Goal: Task Accomplishment & Management: Manage account settings

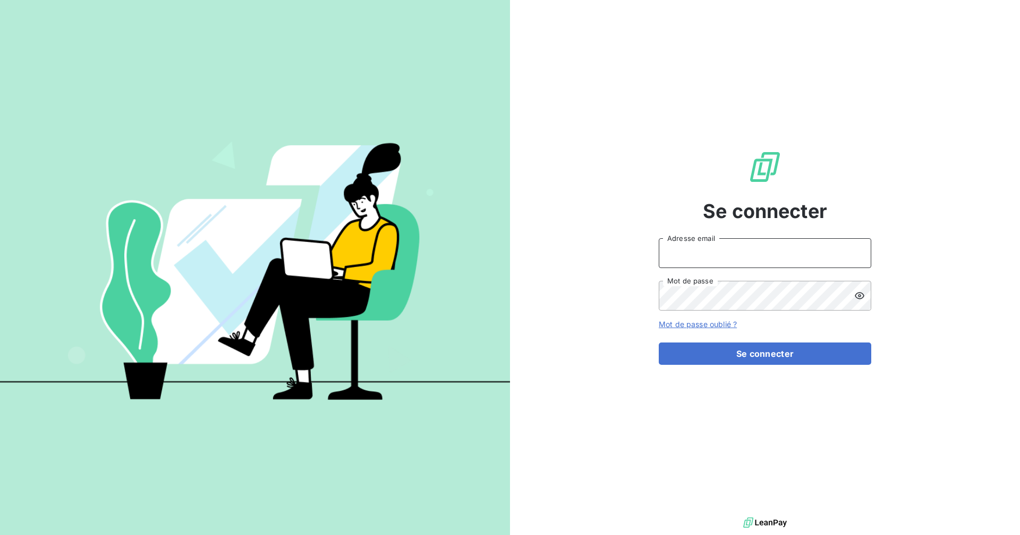
click at [675, 248] on input "Adresse email" at bounding box center [765, 253] width 213 height 30
click at [0, 534] on com-1password-button at bounding box center [0, 535] width 0 height 0
type input "[EMAIL_ADDRESS][DOMAIN_NAME]"
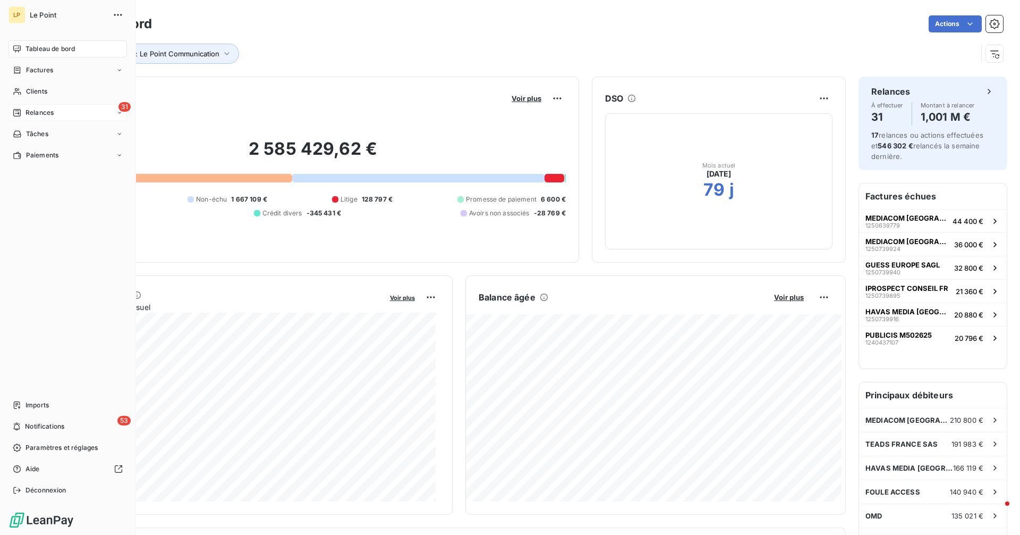
click at [40, 113] on span "Relances" at bounding box center [40, 113] width 28 height 10
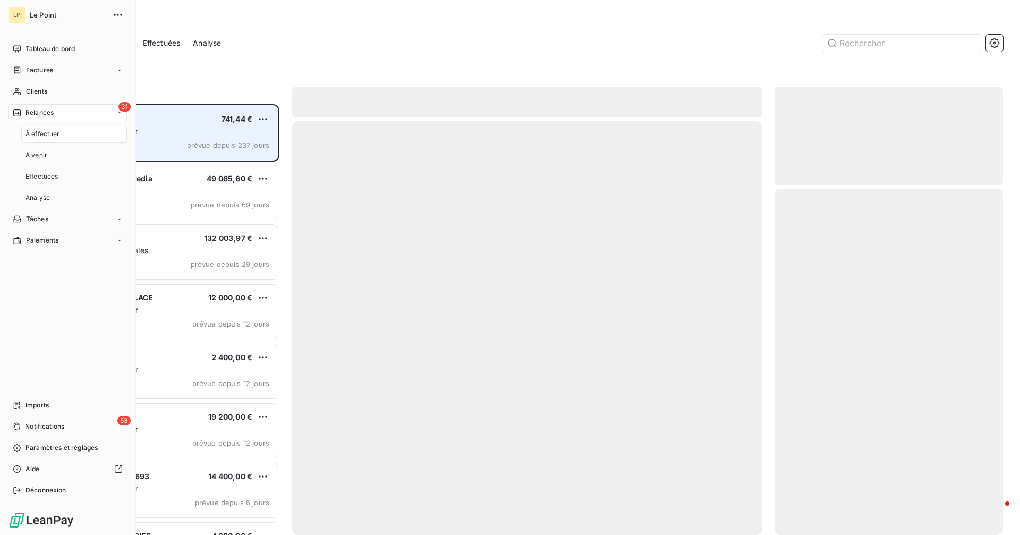
scroll to position [422, 221]
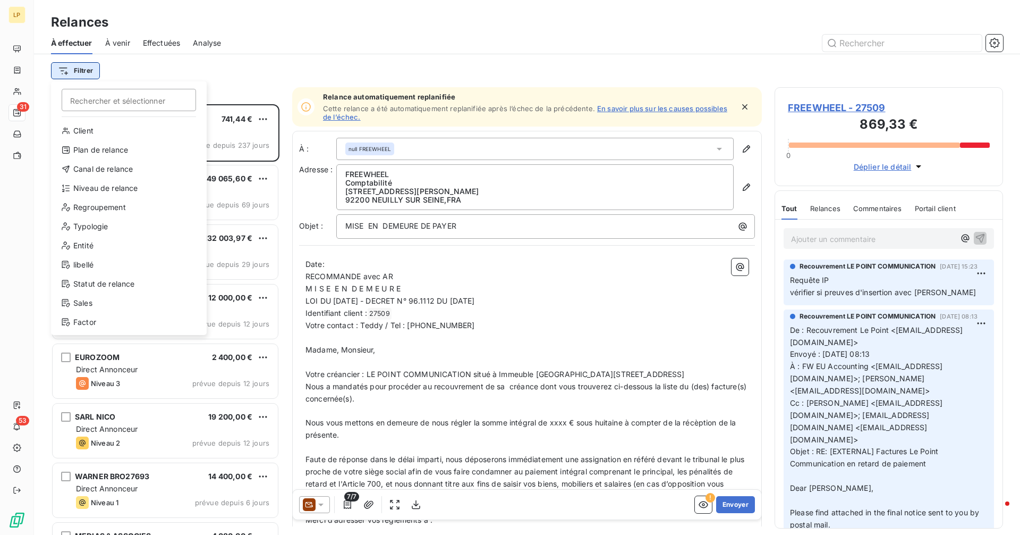
click at [92, 72] on html "LP 31 53 Relances À effectuer À venir Effectuées Analyse Filtrer Rechercher et …" at bounding box center [510, 267] width 1020 height 535
click at [138, 171] on div "Canal de relance" at bounding box center [128, 168] width 147 height 17
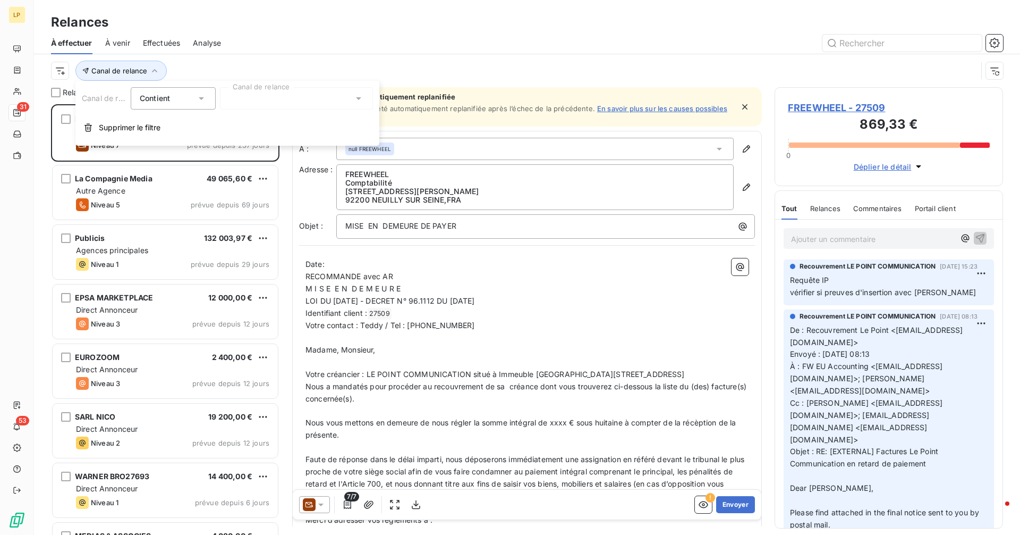
click at [312, 97] on div at bounding box center [296, 98] width 153 height 22
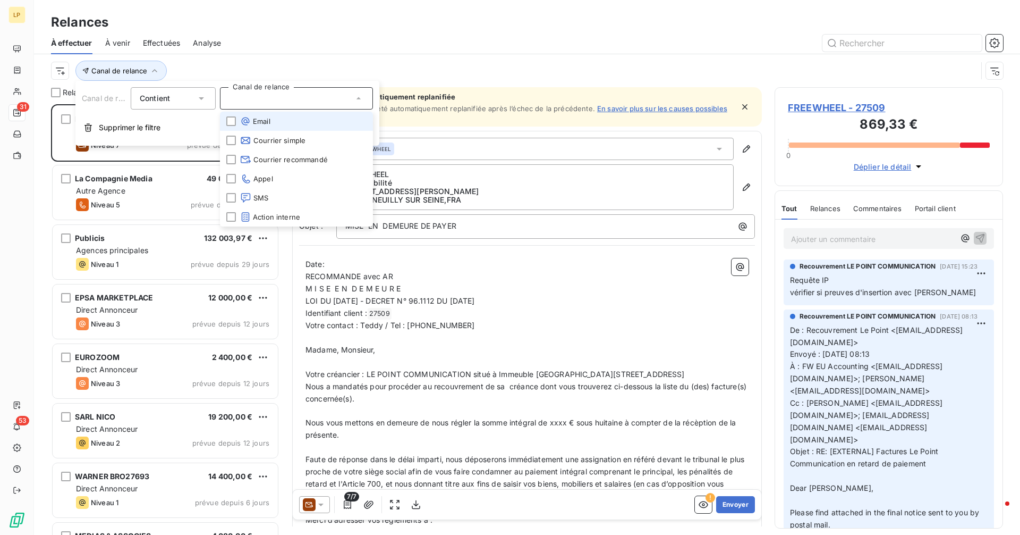
click at [307, 117] on li "Email" at bounding box center [296, 121] width 153 height 19
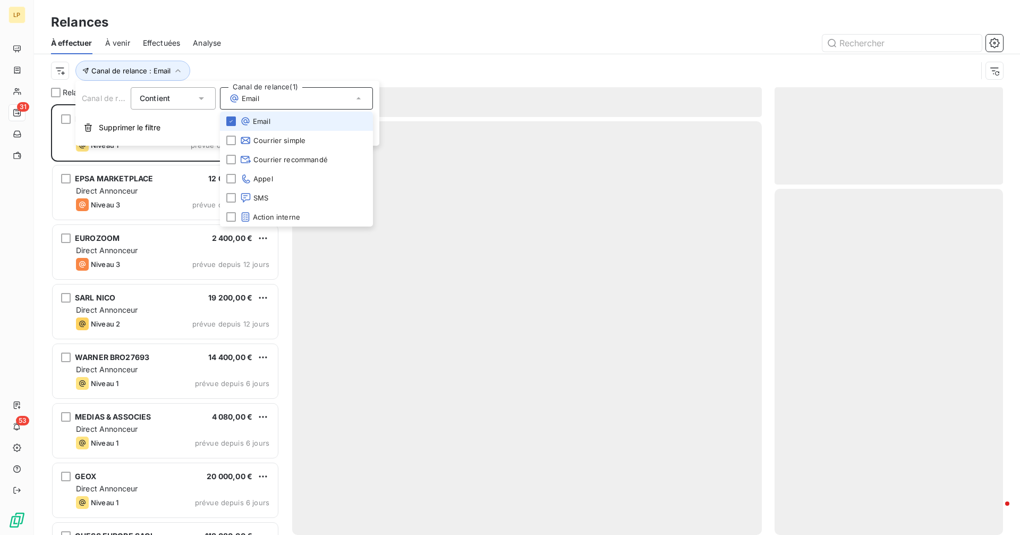
scroll to position [422, 221]
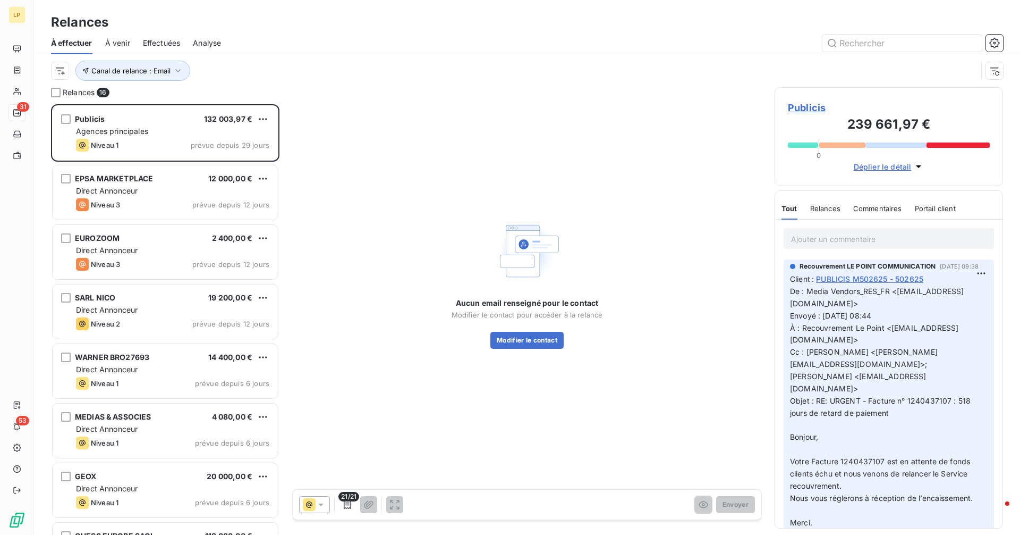
click at [458, 144] on div "Aucun email renseigné pour le contact Modifier le contact pour accéder à la rel…" at bounding box center [527, 282] width 470 height 391
click at [163, 73] on span "Canal de relance : Email" at bounding box center [130, 70] width 79 height 9
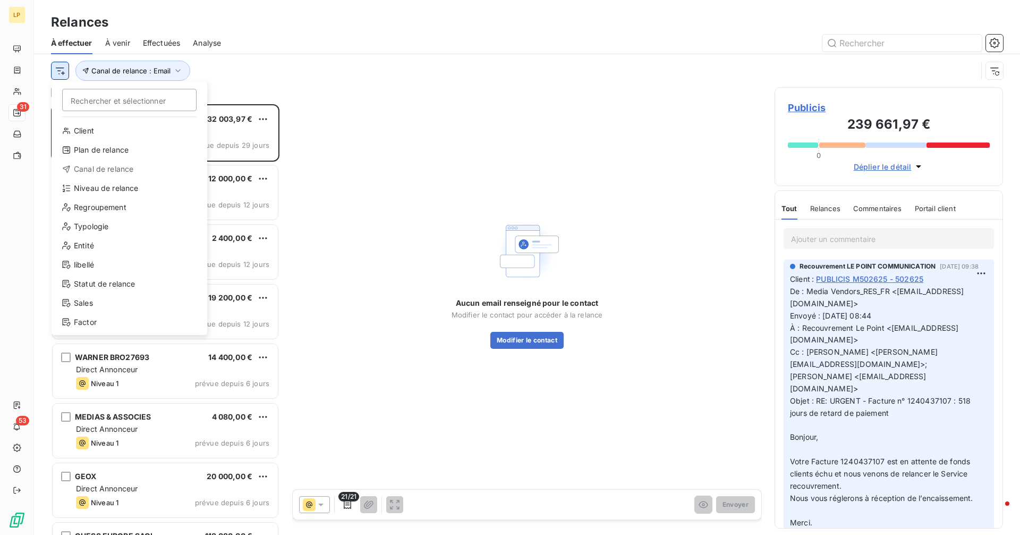
click at [58, 67] on html "LP 31 53 Relances À effectuer À venir Effectuées Analyse Rechercher et sélectio…" at bounding box center [510, 267] width 1020 height 535
click at [121, 189] on div "Niveau de relance" at bounding box center [129, 188] width 147 height 17
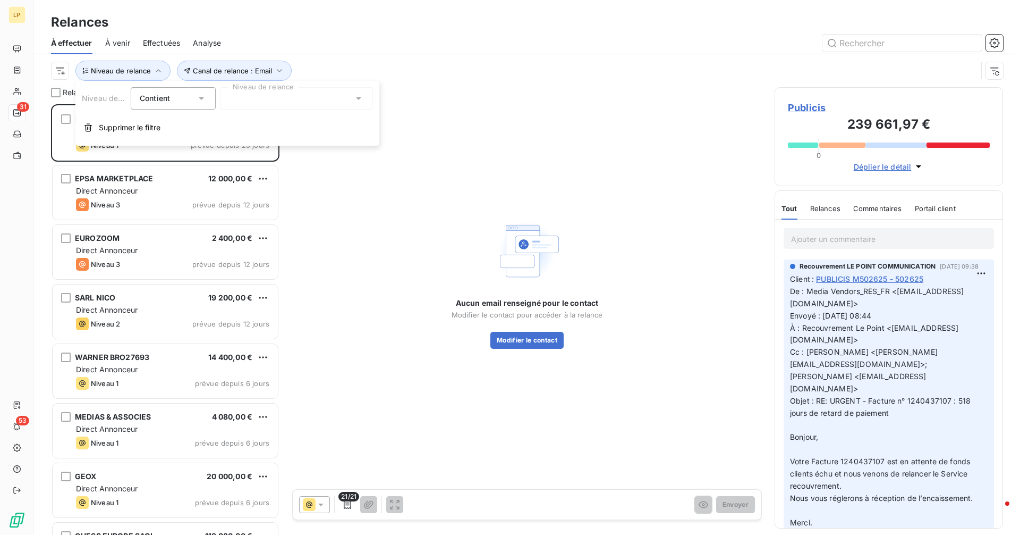
click at [368, 99] on div at bounding box center [296, 98] width 153 height 22
click at [333, 118] on li "Notification" at bounding box center [296, 121] width 153 height 19
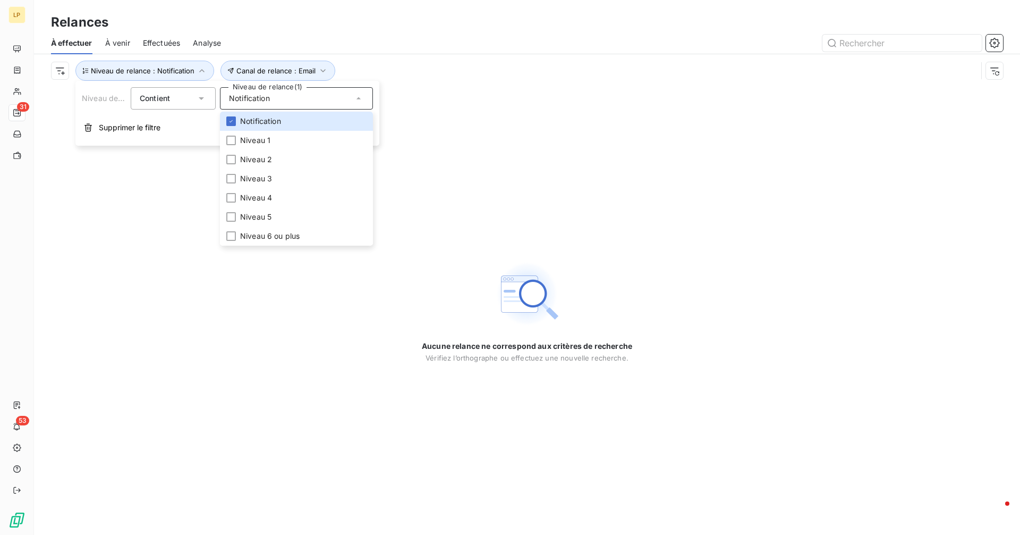
click at [471, 102] on div "Aucune relance ne correspond aux critères de recherche [PERSON_NAME] l’orthogra…" at bounding box center [527, 310] width 986 height 447
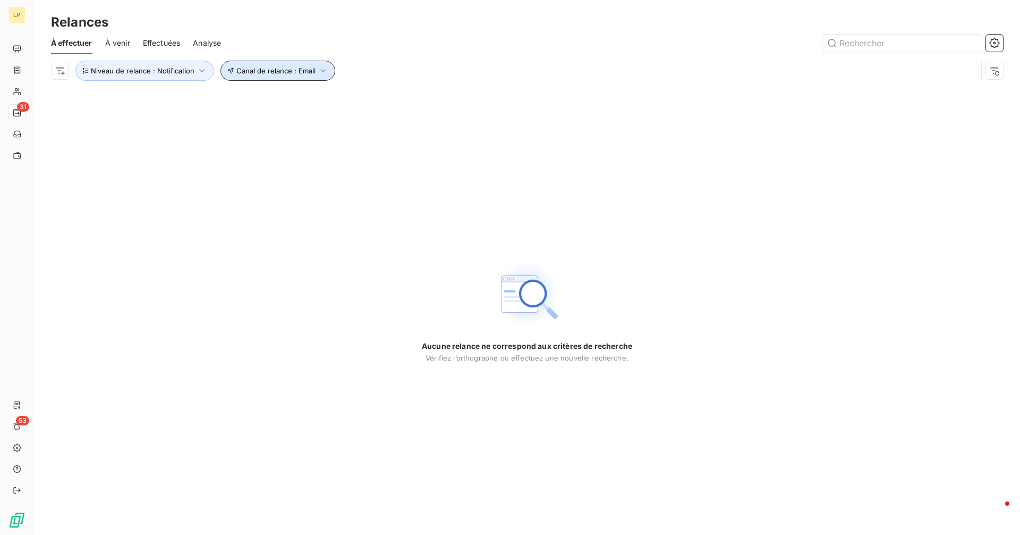
click at [318, 69] on icon "button" at bounding box center [323, 70] width 11 height 11
click at [436, 99] on div "Email" at bounding box center [440, 98] width 153 height 22
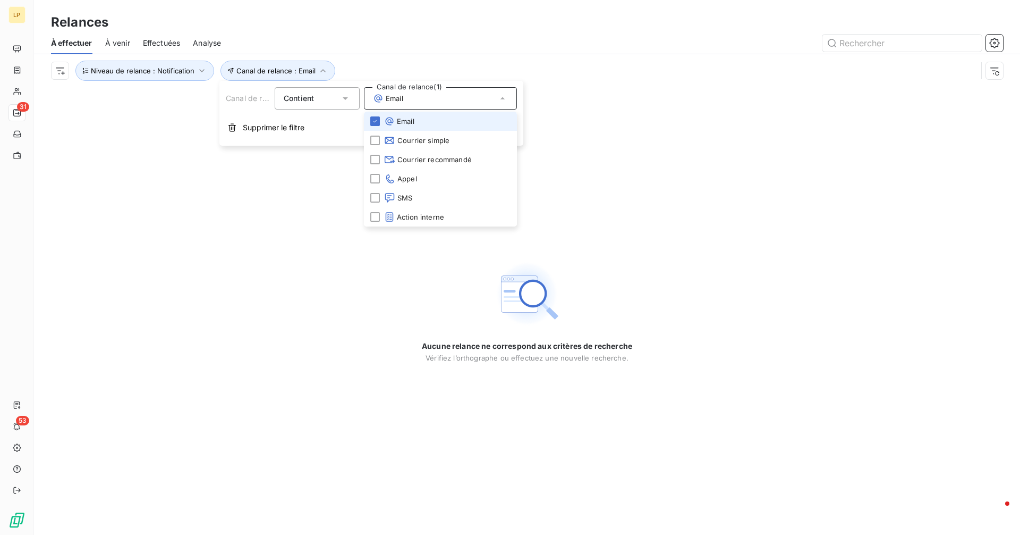
drag, startPoint x: 360, startPoint y: 58, endPoint x: 354, endPoint y: 57, distance: 5.9
click at [358, 58] on div "Canal de relance : Email Niveau de relance : Notification" at bounding box center [527, 70] width 952 height 33
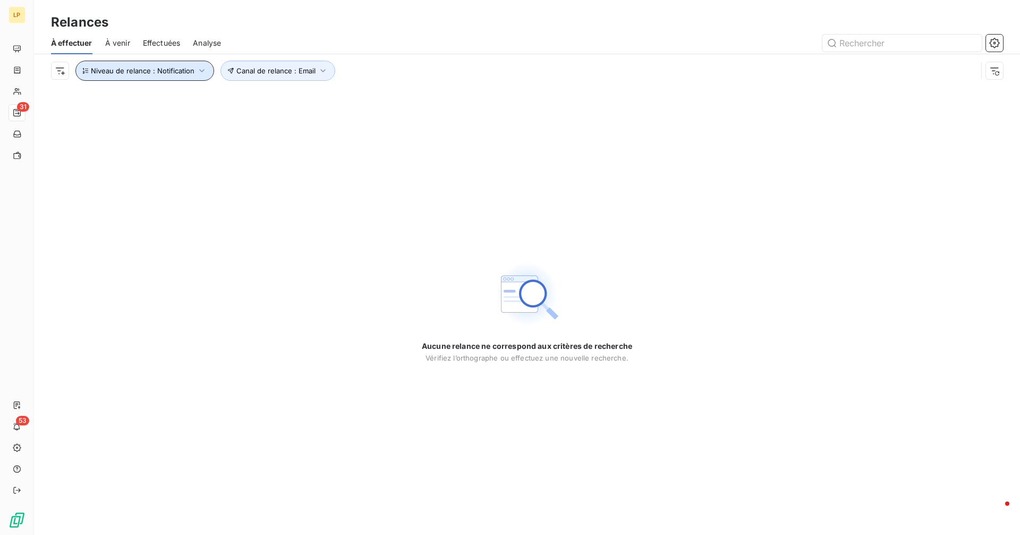
click at [205, 73] on button "Niveau de relance : Notification" at bounding box center [144, 71] width 139 height 20
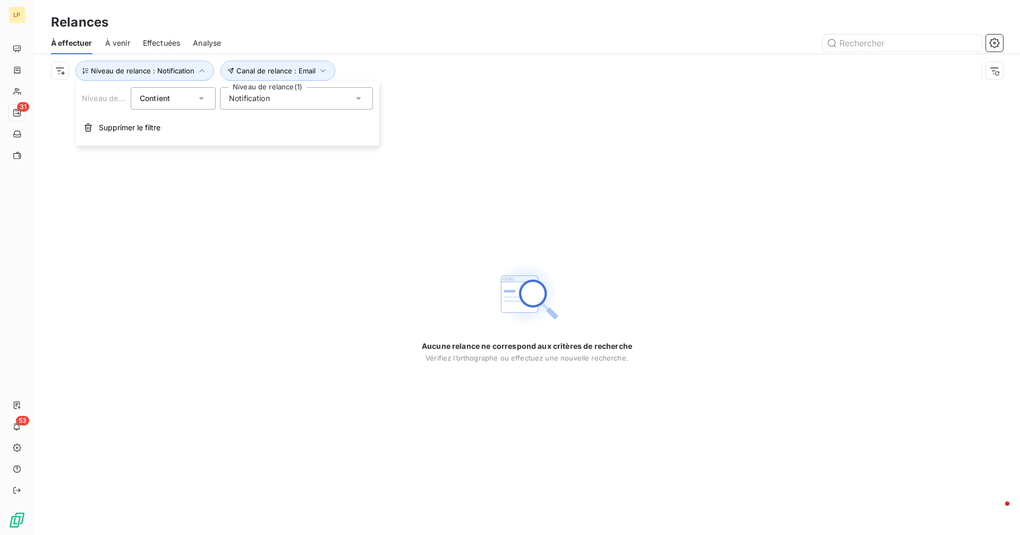
click at [358, 96] on icon at bounding box center [358, 98] width 11 height 11
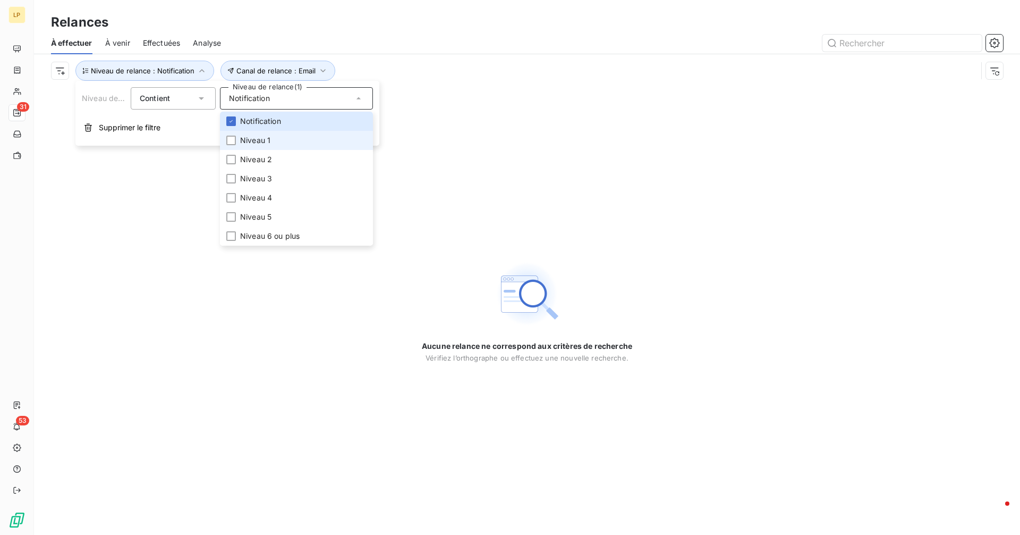
click at [308, 144] on li "Niveau 1" at bounding box center [296, 140] width 153 height 19
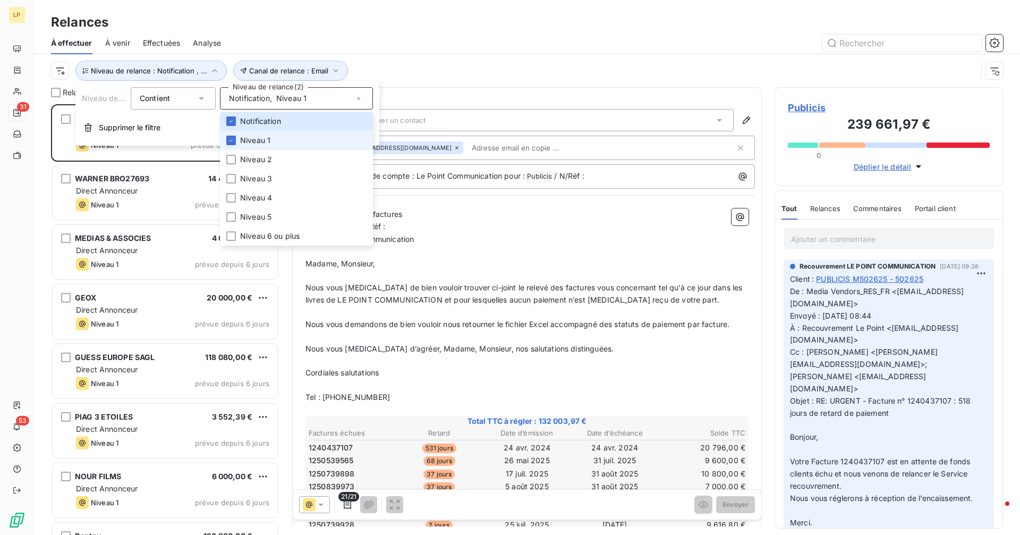
scroll to position [422, 221]
click at [247, 126] on li "Notification" at bounding box center [296, 121] width 153 height 19
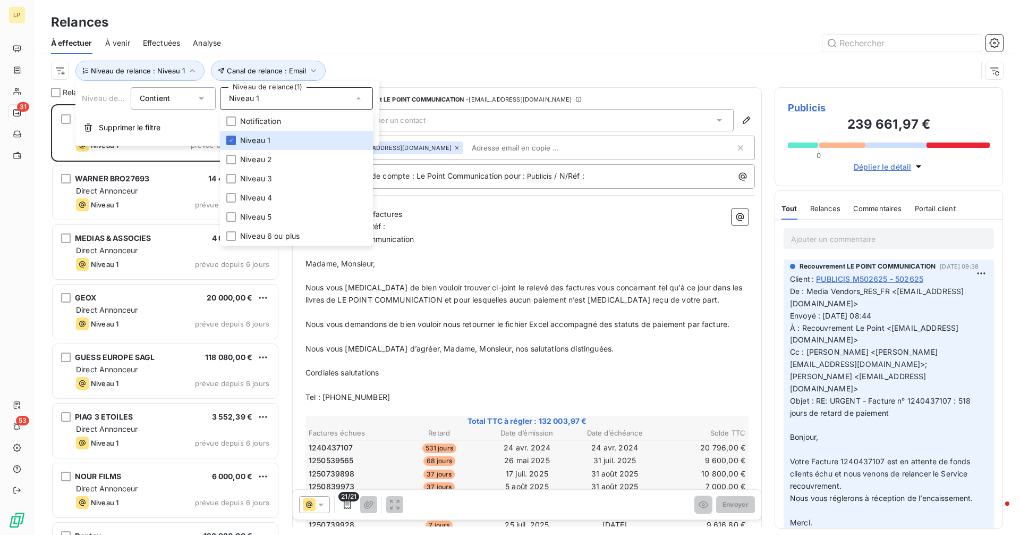
drag, startPoint x: 619, startPoint y: 51, endPoint x: 429, endPoint y: 109, distance: 198.5
click at [619, 51] on div "À effectuer À venir Effectuées Analyse" at bounding box center [527, 43] width 986 height 22
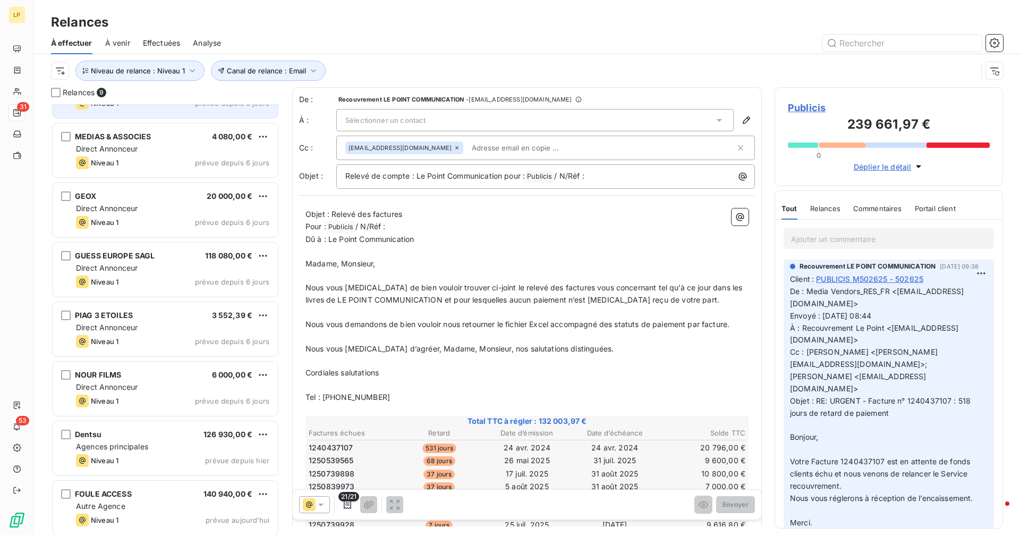
scroll to position [106, 0]
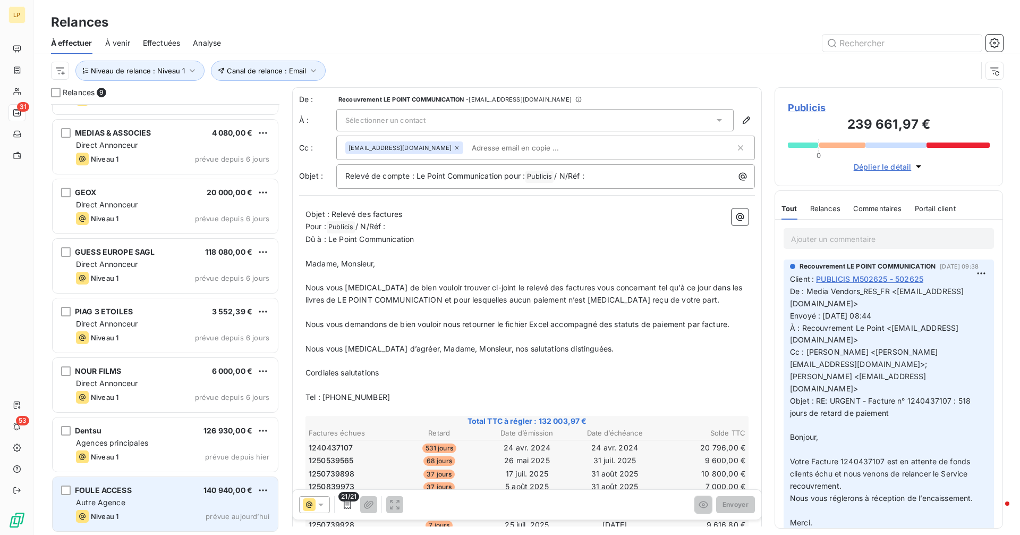
click at [147, 494] on div "FOULE ACCESS 140 940,00 €" at bounding box center [172, 490] width 193 height 10
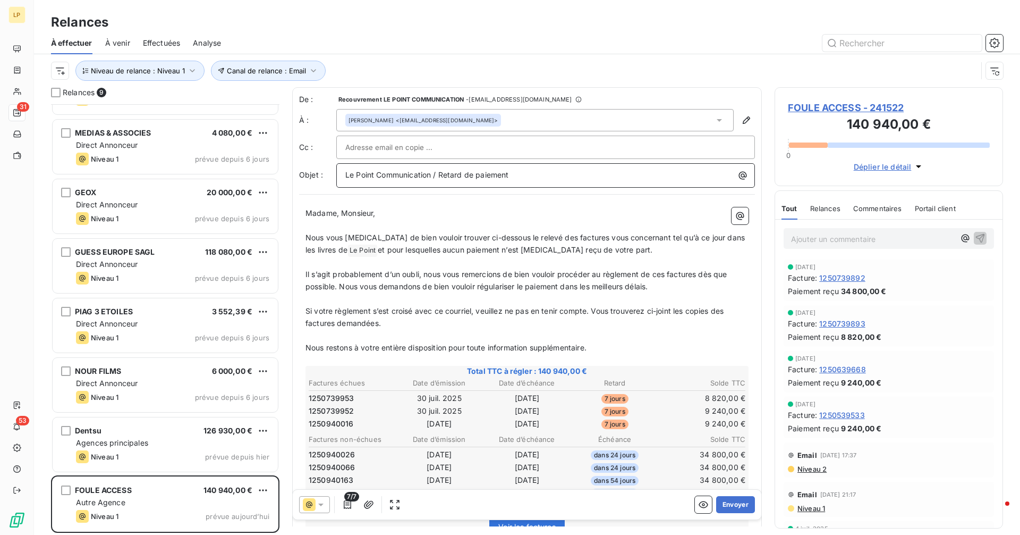
click at [569, 179] on p "Le Point Communication / Retard de paiement" at bounding box center [548, 175] width 406 height 12
click at [739, 174] on icon "button" at bounding box center [743, 176] width 8 height 8
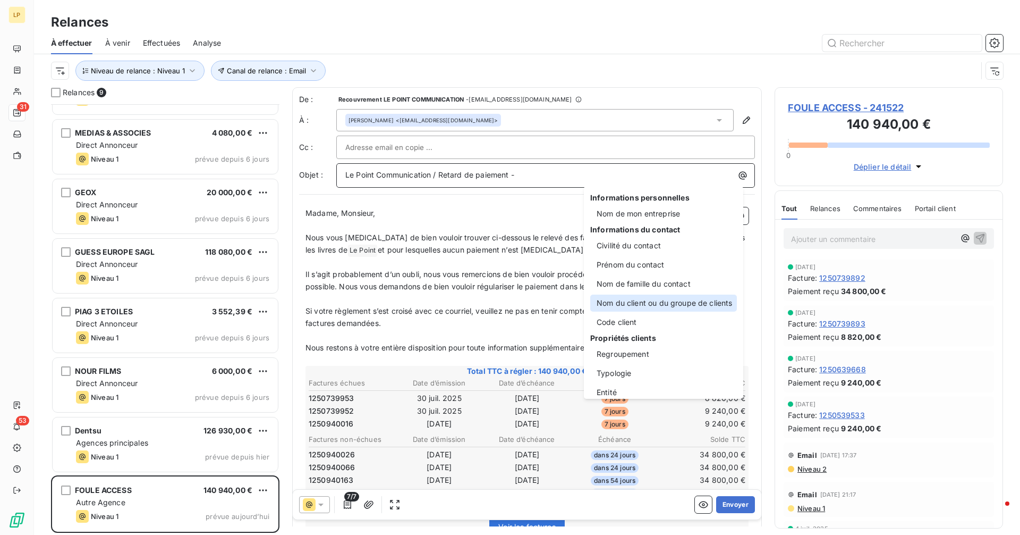
click at [673, 300] on div "Nom du client ou du groupe de clients" at bounding box center [663, 302] width 147 height 17
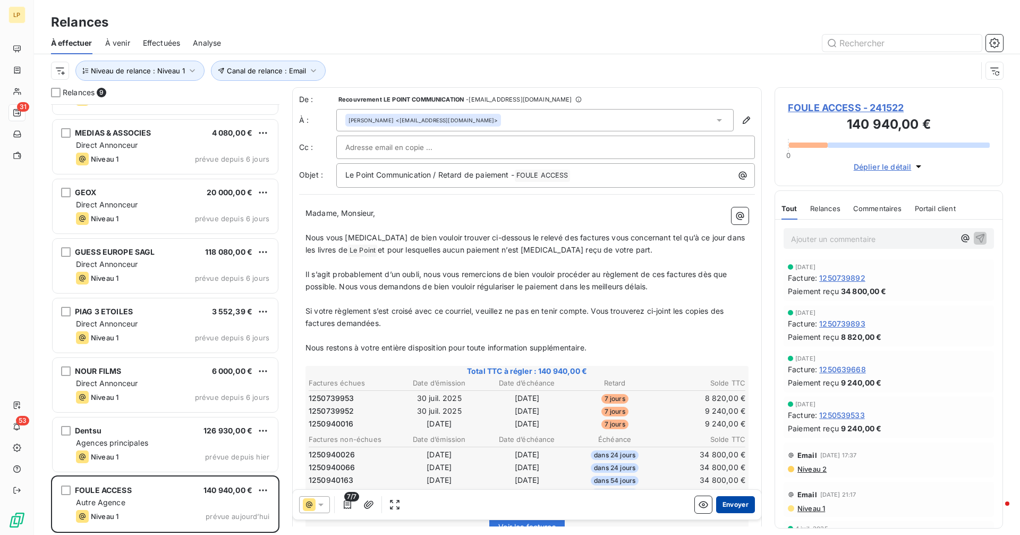
click at [740, 505] on button "Envoyer" at bounding box center [735, 504] width 39 height 17
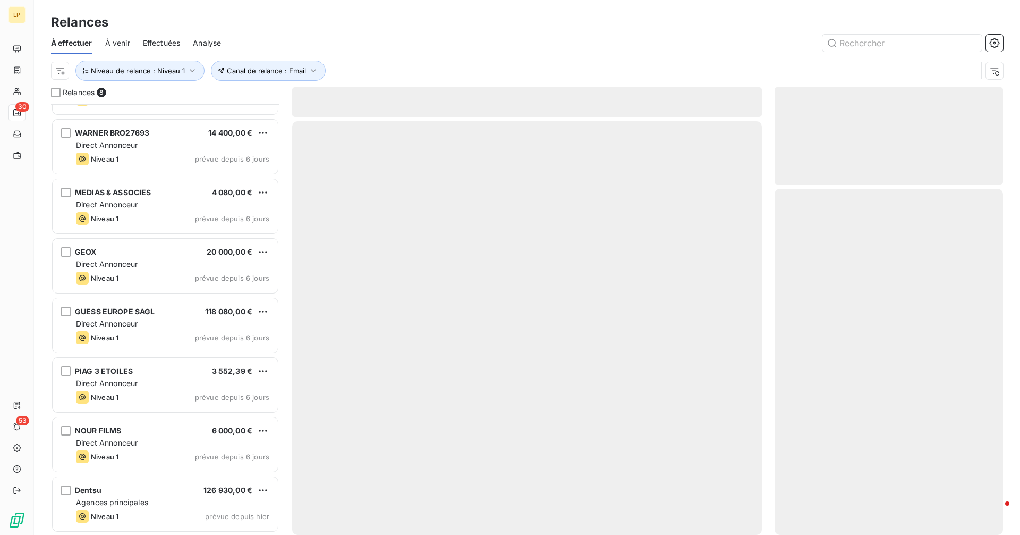
scroll to position [46, 0]
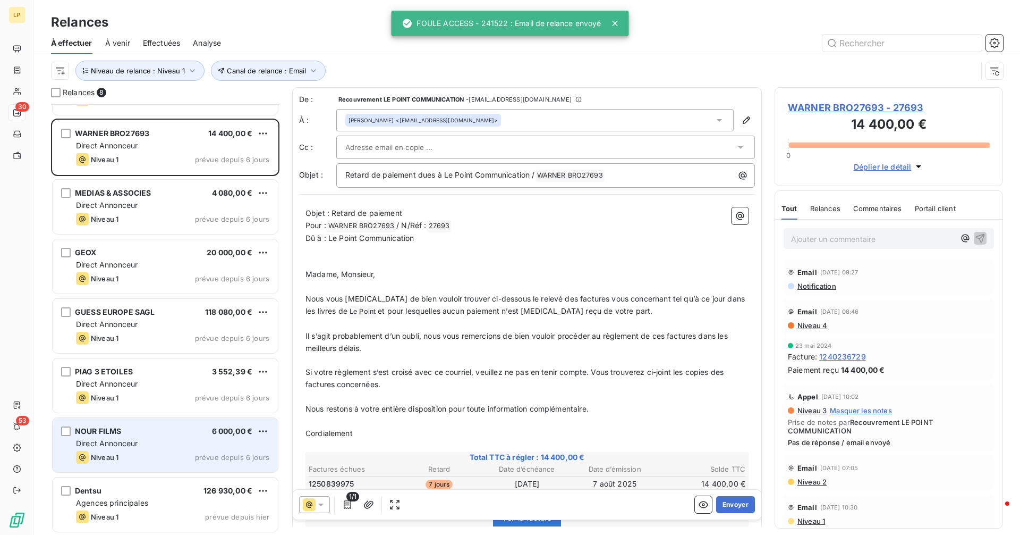
click at [147, 431] on div "NOUR FILMS 6 000,00 €" at bounding box center [172, 431] width 193 height 10
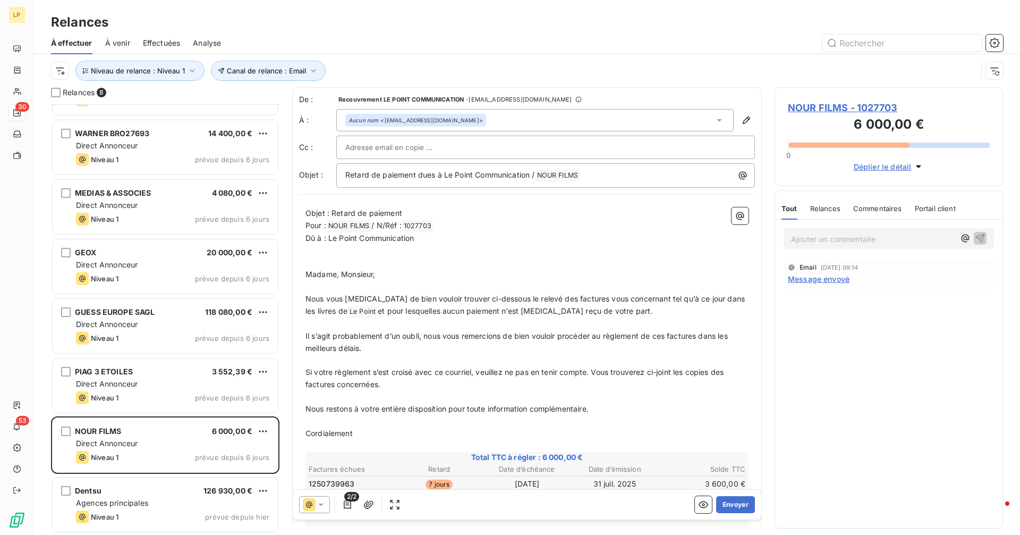
click at [539, 120] on div "Aucun nom <[EMAIL_ADDRESS][DOMAIN_NAME]>" at bounding box center [534, 120] width 397 height 22
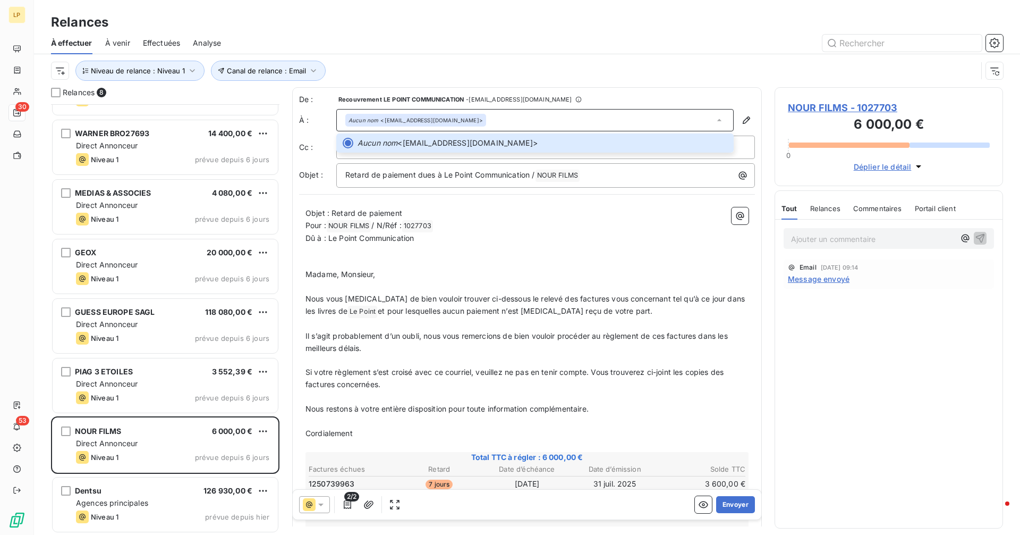
click at [548, 255] on p "﻿" at bounding box center [527, 250] width 443 height 12
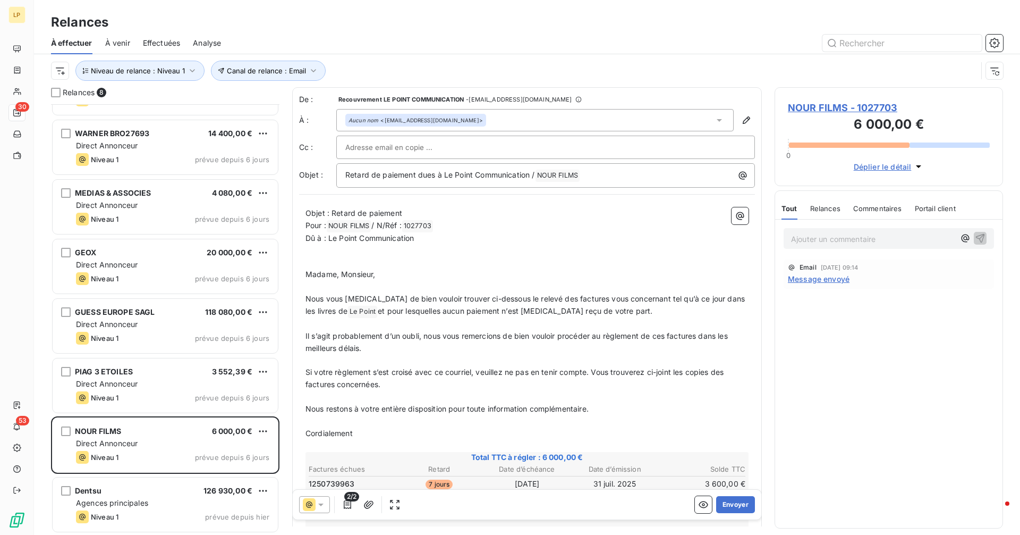
click at [845, 105] on span "NOUR FILMS - 1027703" at bounding box center [889, 107] width 202 height 14
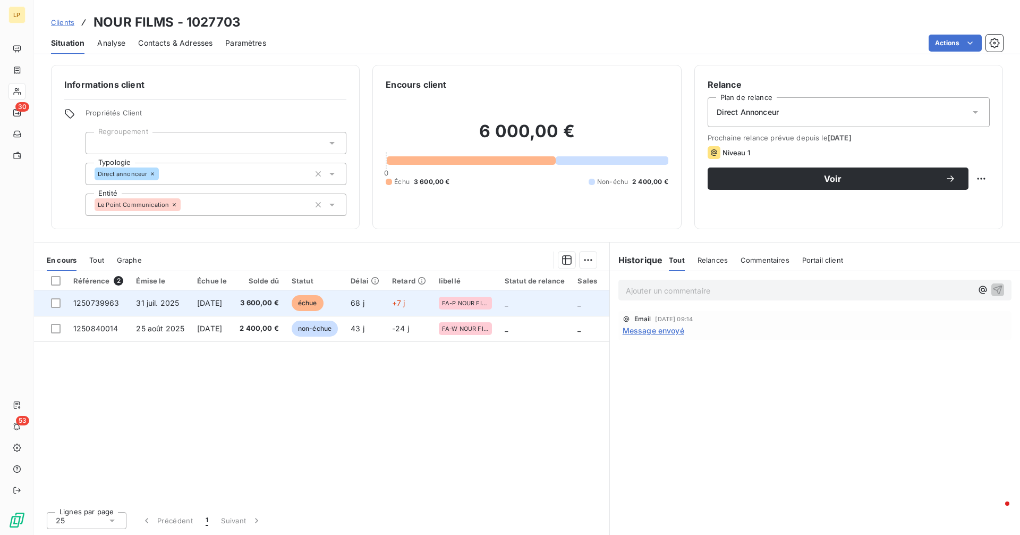
click at [227, 309] on td "[DATE]" at bounding box center [212, 303] width 43 height 26
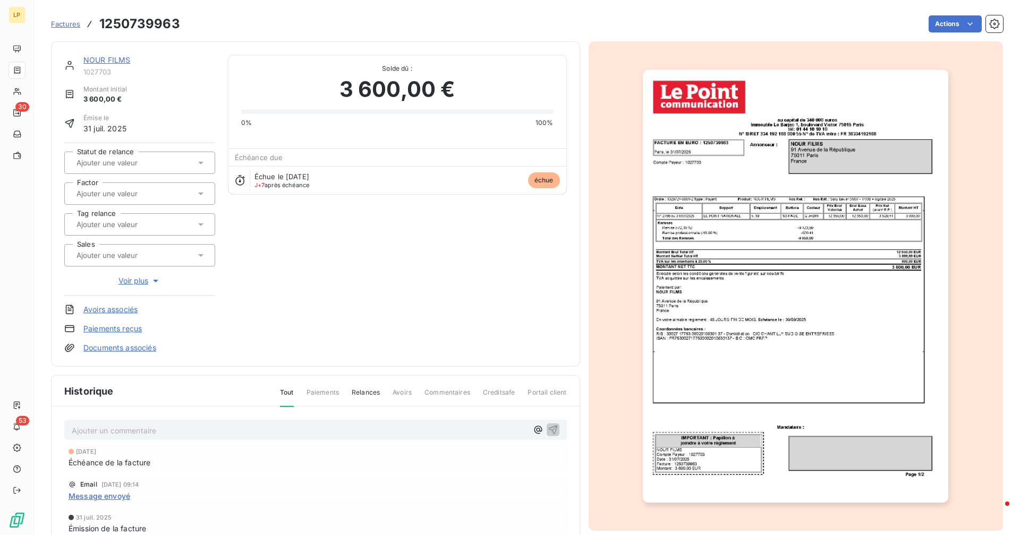
click at [144, 28] on h3 "1250739963" at bounding box center [139, 23] width 81 height 19
copy h3 "1250739963"
click at [112, 55] on link "NOUR FILMS" at bounding box center [106, 59] width 47 height 9
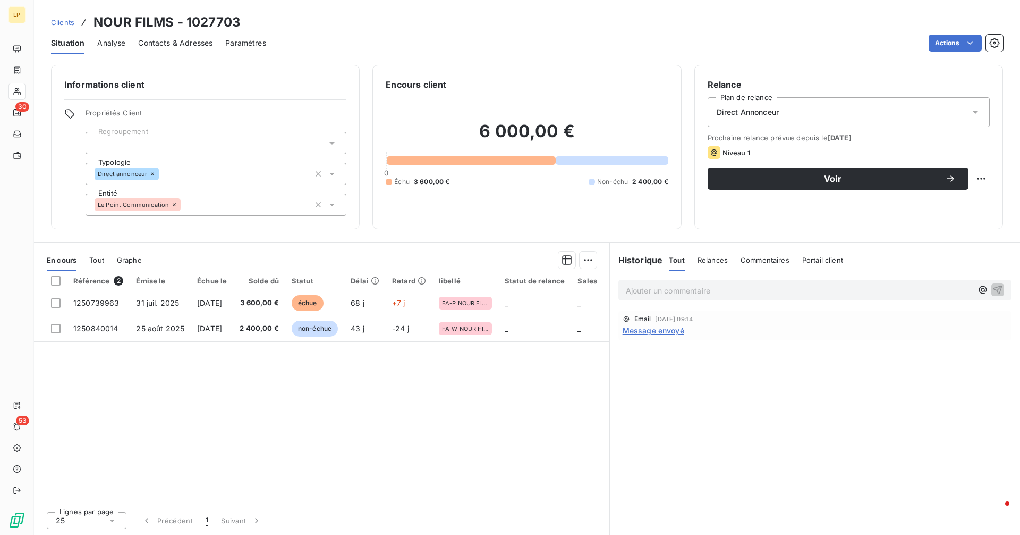
click at [674, 330] on span "Message envoyé" at bounding box center [654, 330] width 62 height 11
click at [646, 330] on span "Message envoyé" at bounding box center [654, 330] width 62 height 11
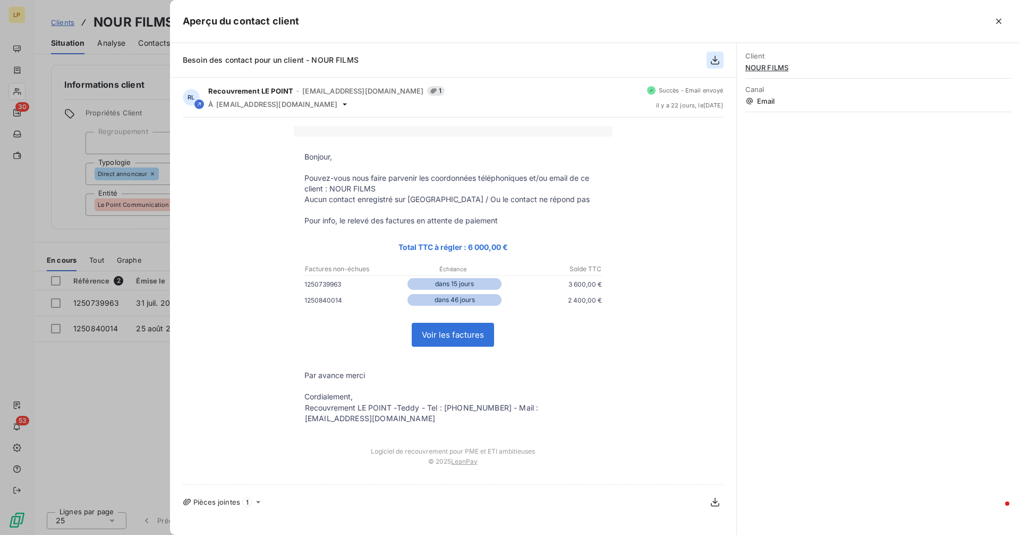
click at [716, 63] on icon "button" at bounding box center [715, 60] width 11 height 11
click at [717, 62] on icon "button" at bounding box center [715, 60] width 11 height 11
click at [155, 360] on div at bounding box center [510, 267] width 1020 height 535
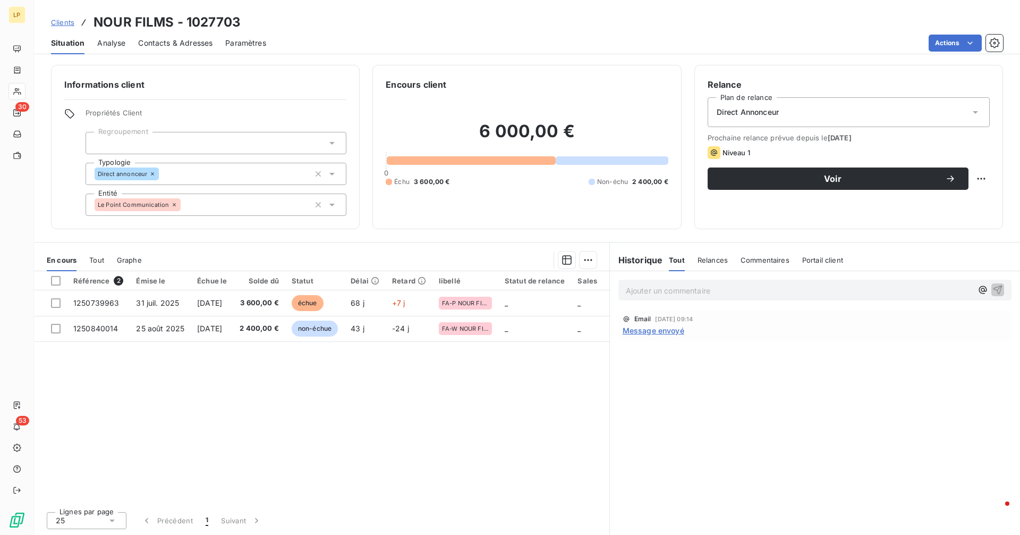
click at [753, 287] on p "Ajouter un commentaire ﻿" at bounding box center [799, 290] width 346 height 13
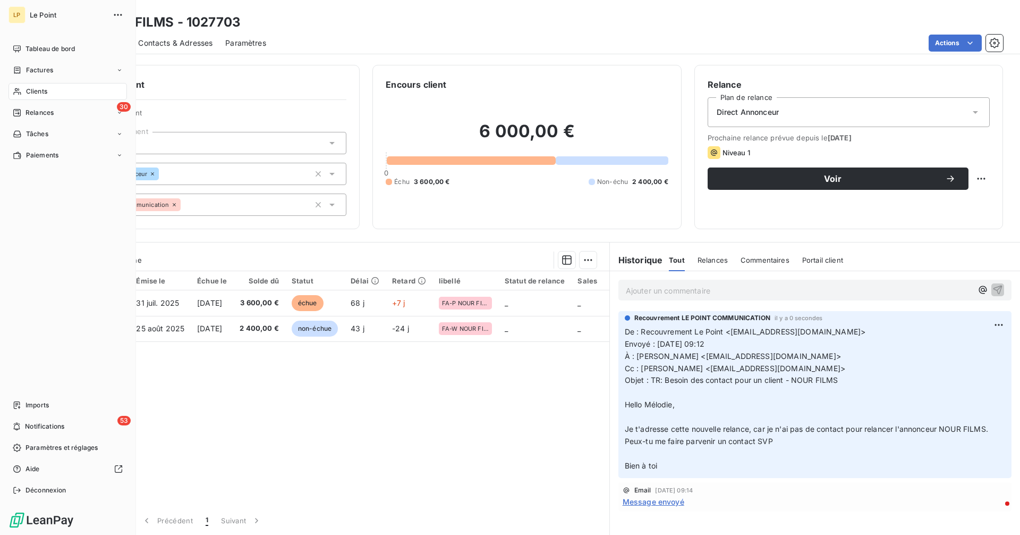
click at [48, 90] on div "Clients" at bounding box center [68, 91] width 118 height 17
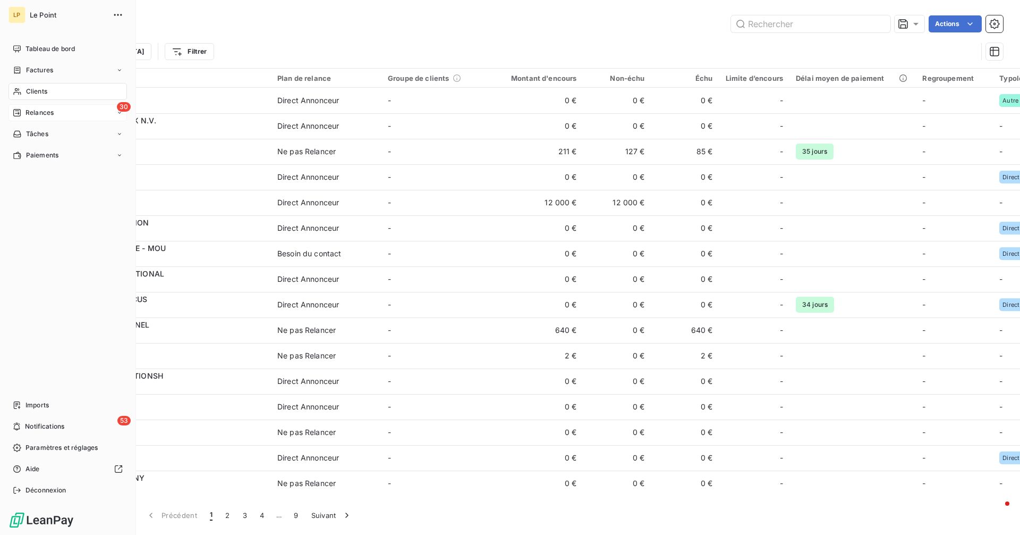
click at [59, 111] on div "30 Relances" at bounding box center [68, 112] width 118 height 17
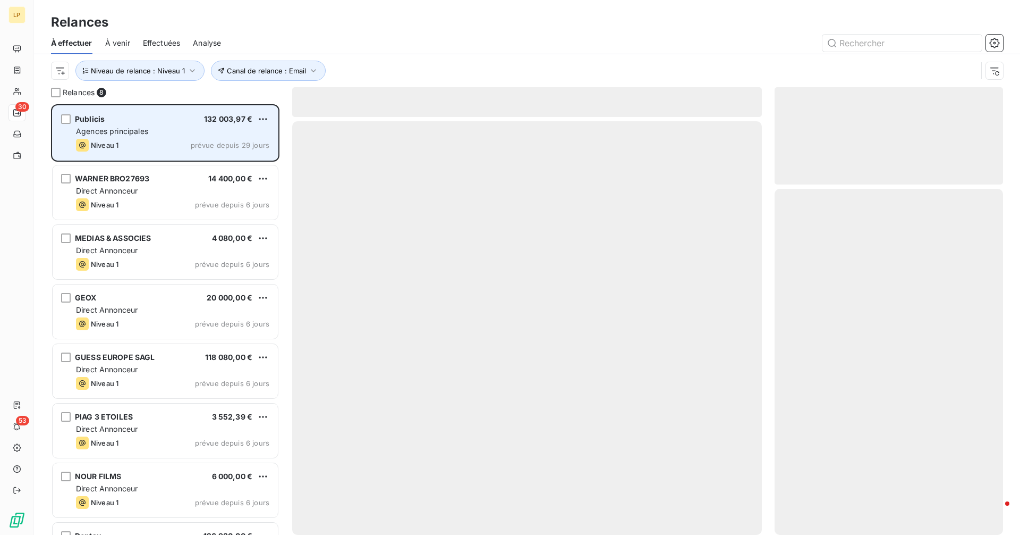
scroll to position [422, 221]
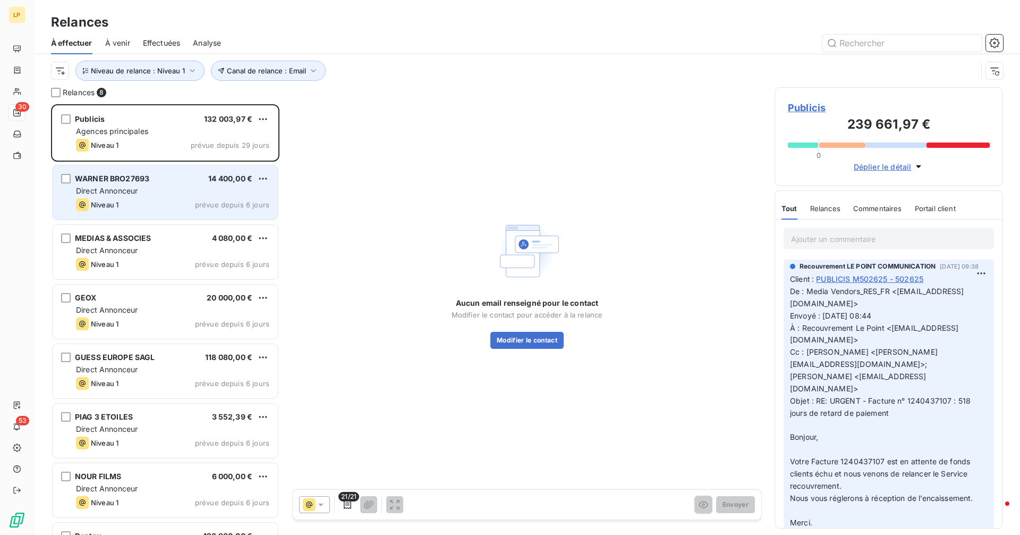
click at [160, 197] on div "WARNER BRO27693 14 400,00 € Direct Annonceur Niveau 1 prévue depuis 6 jours" at bounding box center [165, 192] width 225 height 54
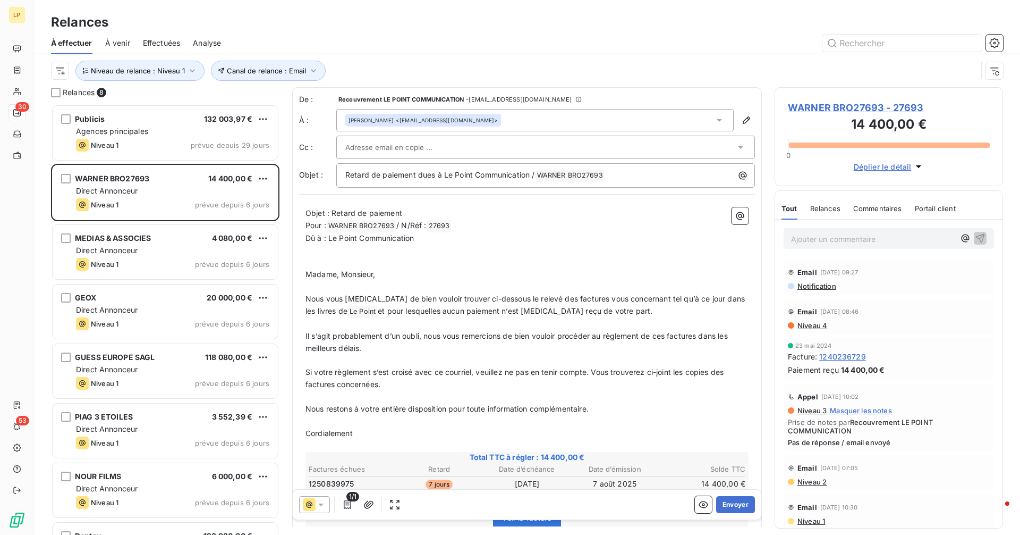
click at [498, 146] on div at bounding box center [540, 147] width 390 height 16
click at [460, 147] on input "text" at bounding box center [402, 147] width 114 height 16
click at [497, 147] on div at bounding box center [540, 147] width 390 height 16
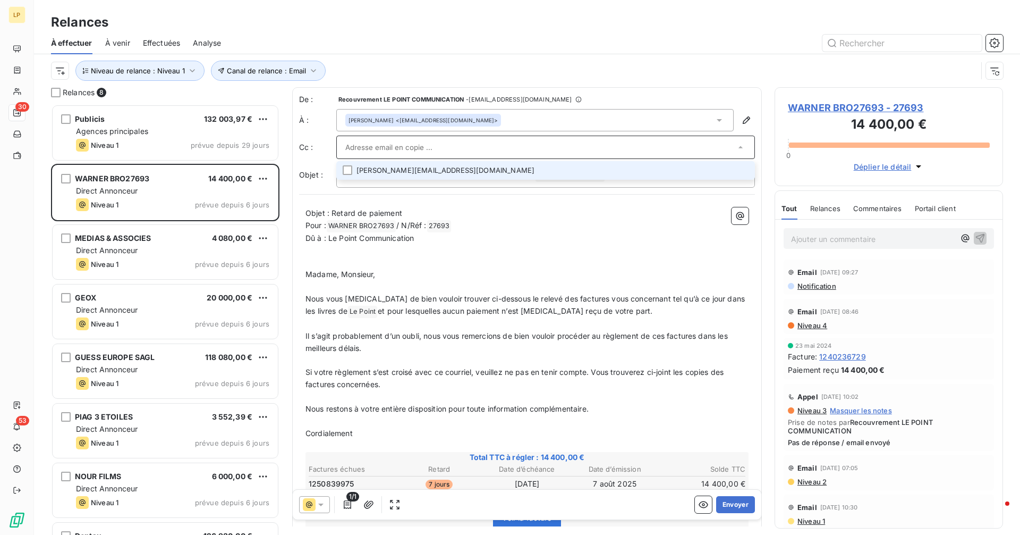
click at [479, 178] on li "[PERSON_NAME][EMAIL_ADDRESS][DOMAIN_NAME]" at bounding box center [545, 170] width 419 height 19
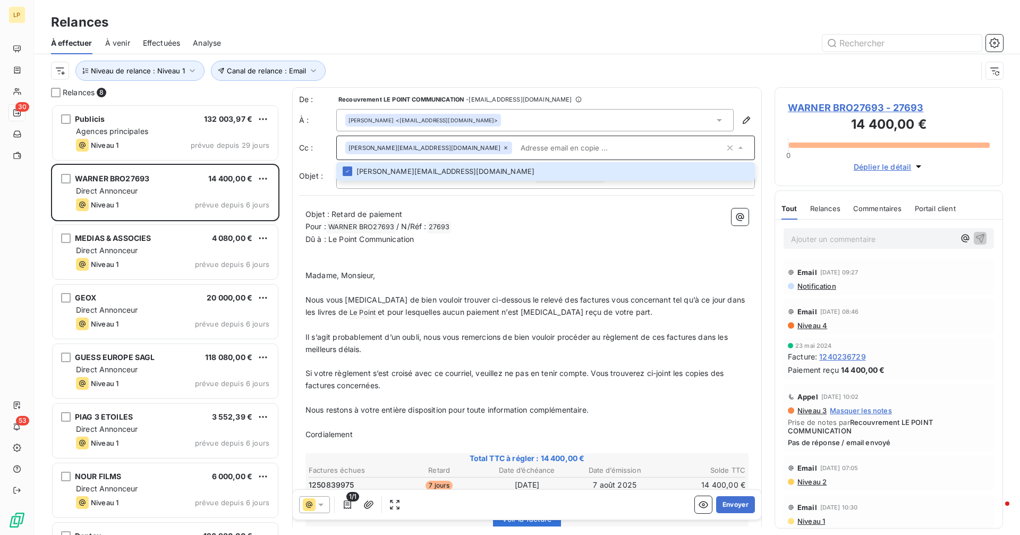
click at [485, 280] on p "Madame, Monsieur," at bounding box center [527, 275] width 443 height 12
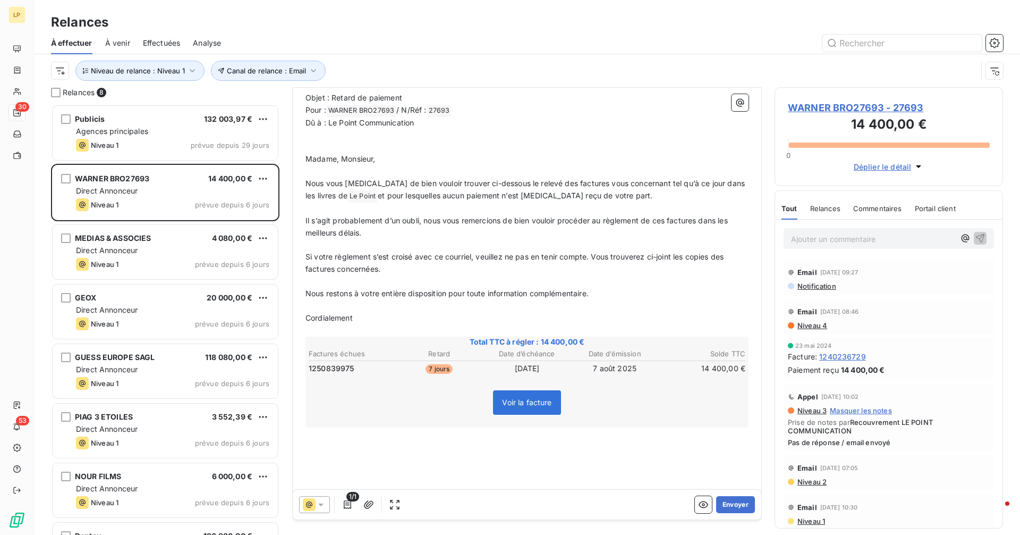
scroll to position [118, 0]
click at [733, 507] on button "Envoyer" at bounding box center [735, 504] width 39 height 17
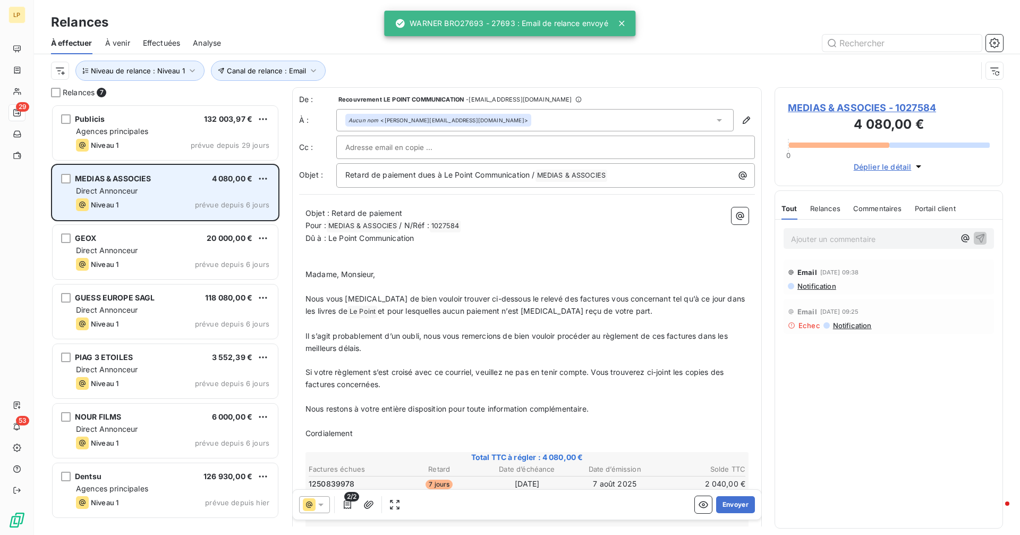
click at [184, 192] on div "Direct Annonceur" at bounding box center [172, 190] width 193 height 11
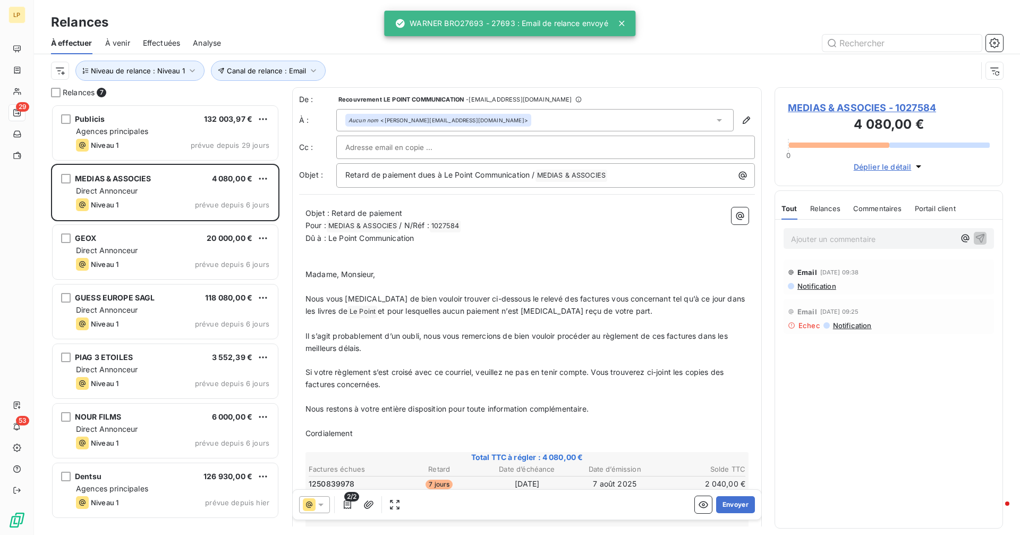
click at [495, 149] on div at bounding box center [545, 147] width 401 height 16
click at [460, 149] on input "text" at bounding box center [402, 147] width 114 height 16
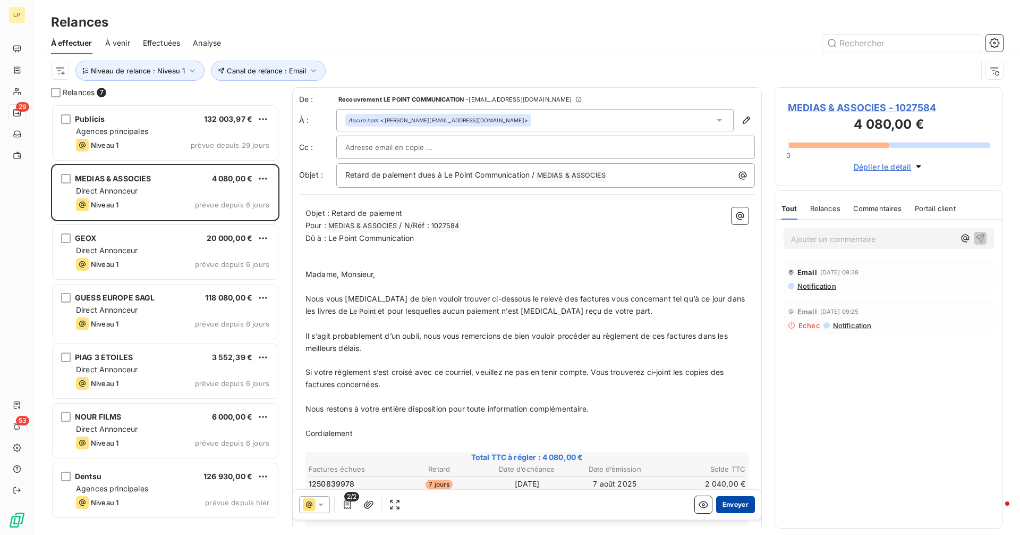
click at [740, 505] on button "Envoyer" at bounding box center [735, 504] width 39 height 17
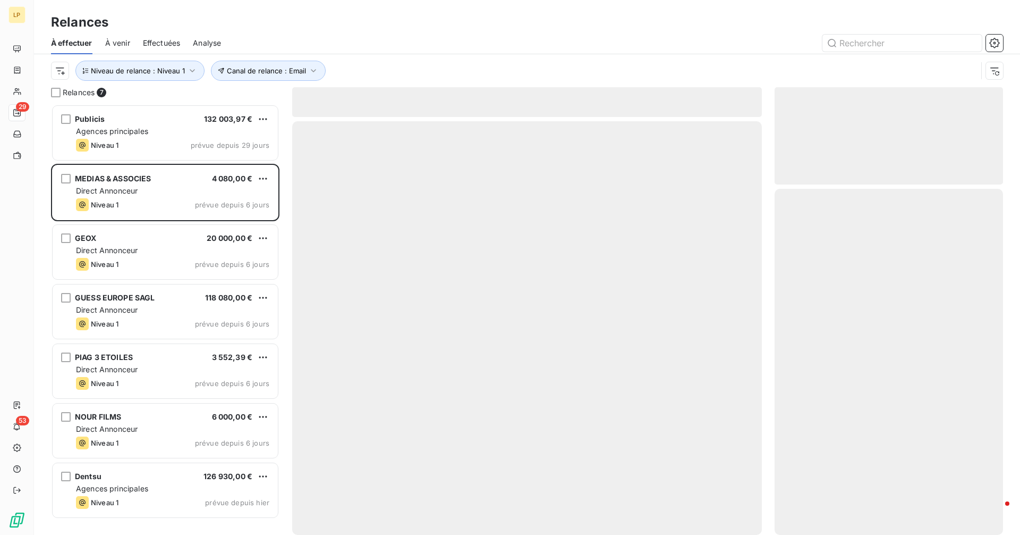
click at [739, 504] on div at bounding box center [527, 327] width 470 height 413
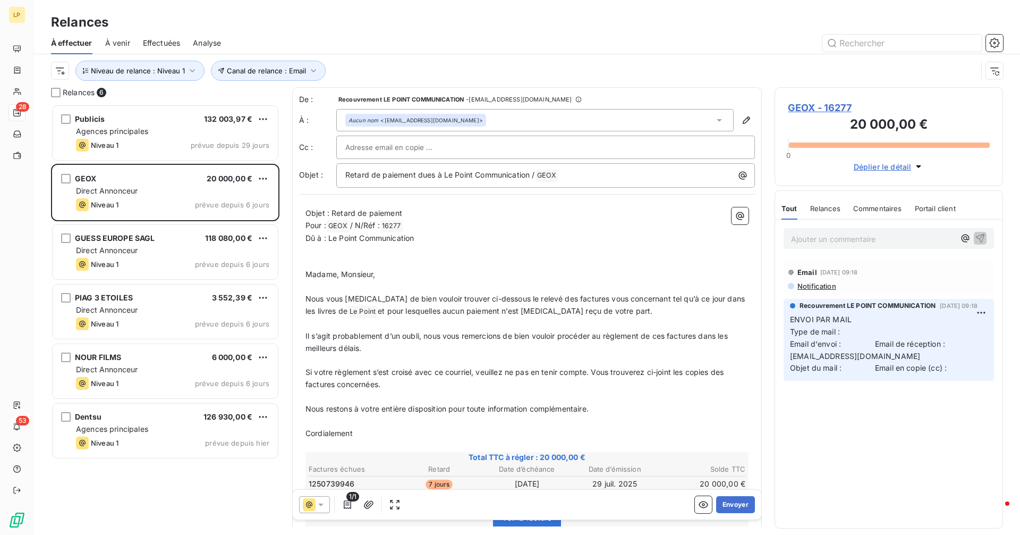
click at [149, 44] on span "Effectuées" at bounding box center [162, 43] width 38 height 11
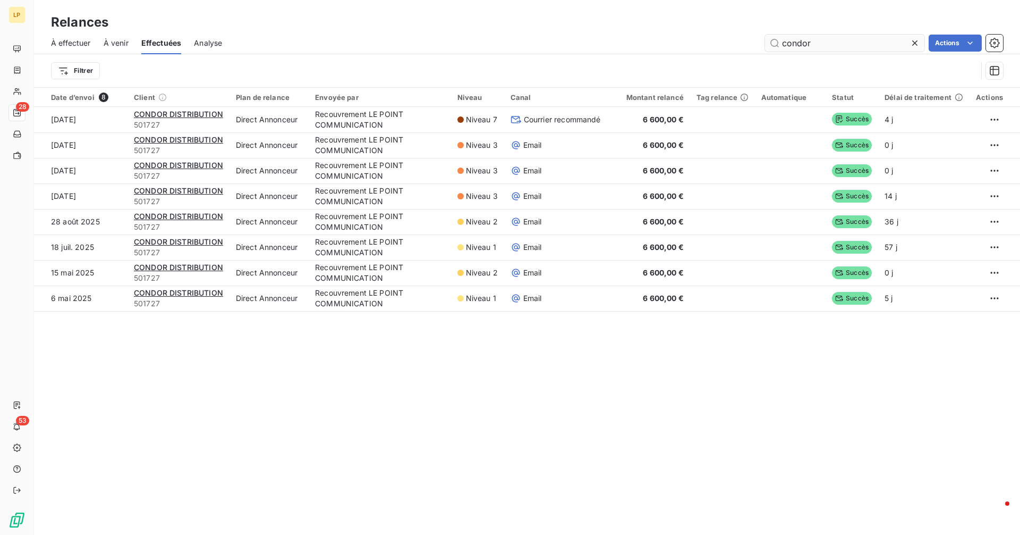
drag, startPoint x: 917, startPoint y: 43, endPoint x: 893, endPoint y: 45, distance: 24.5
click at [917, 44] on icon at bounding box center [915, 43] width 11 height 11
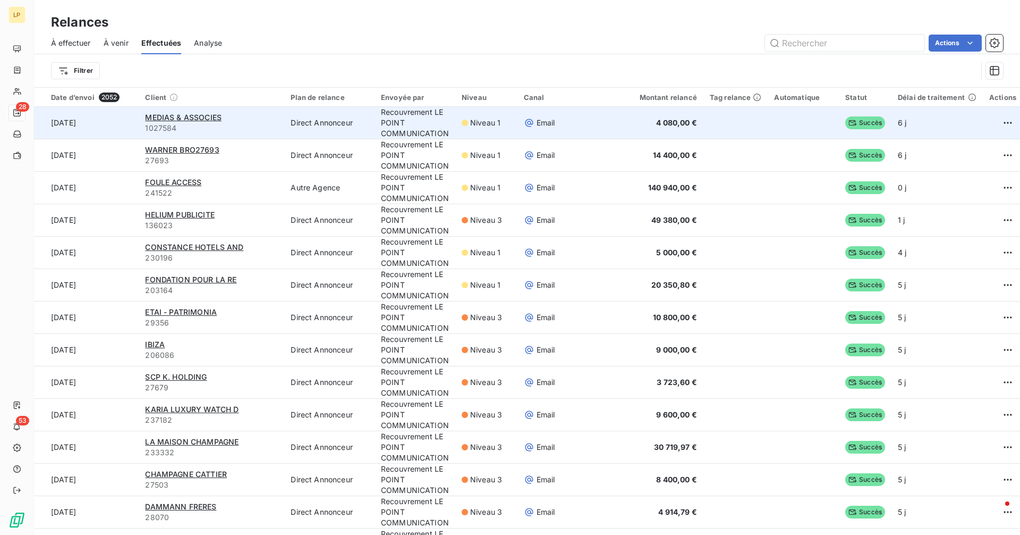
click at [284, 118] on td "Direct Annonceur" at bounding box center [329, 123] width 90 height 32
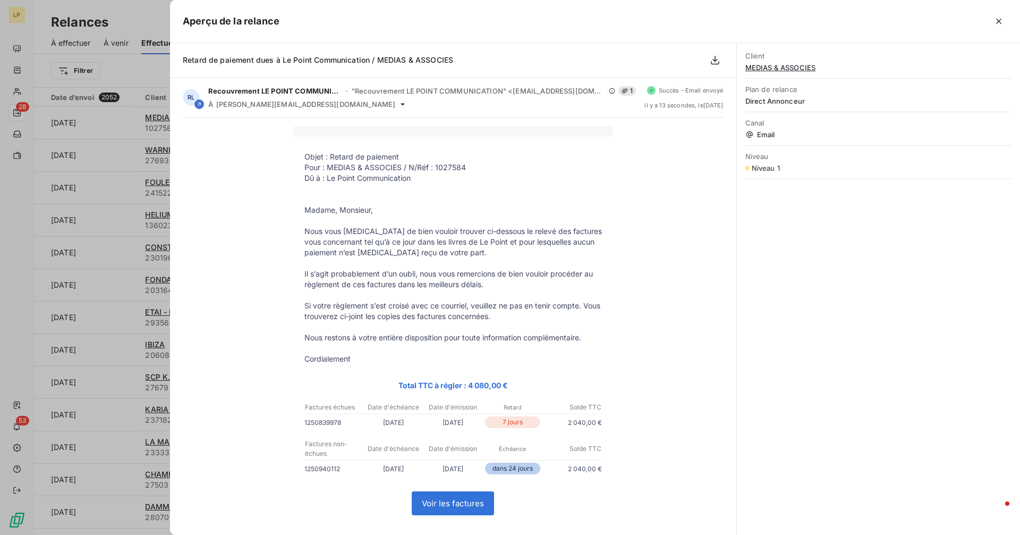
click at [7, 191] on div at bounding box center [510, 267] width 1020 height 535
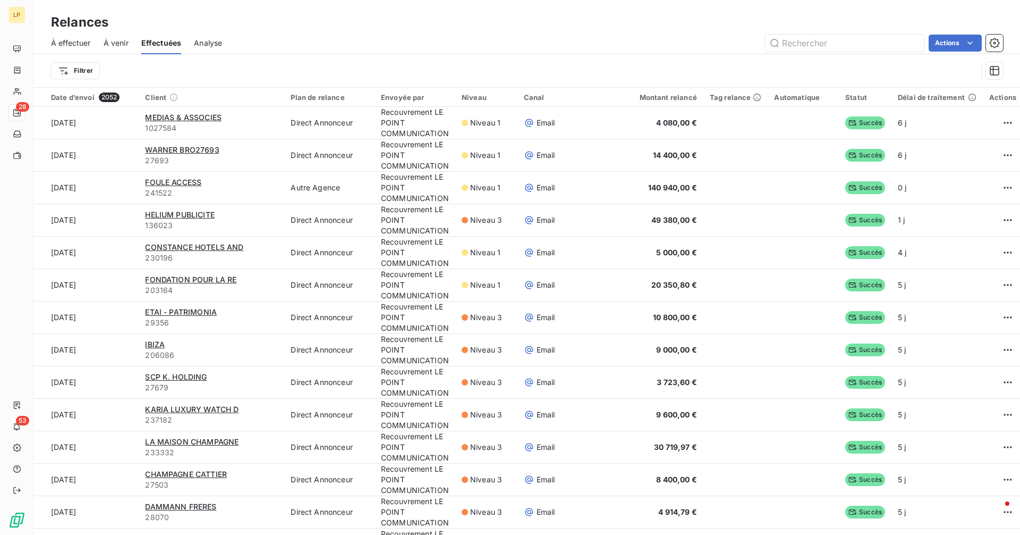
click at [61, 45] on span "À effectuer" at bounding box center [71, 43] width 40 height 11
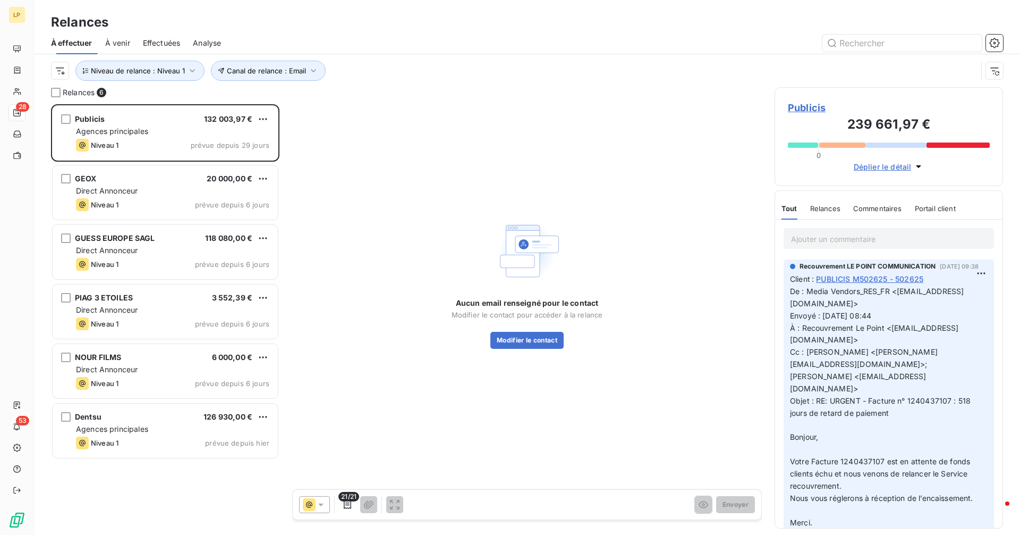
scroll to position [422, 221]
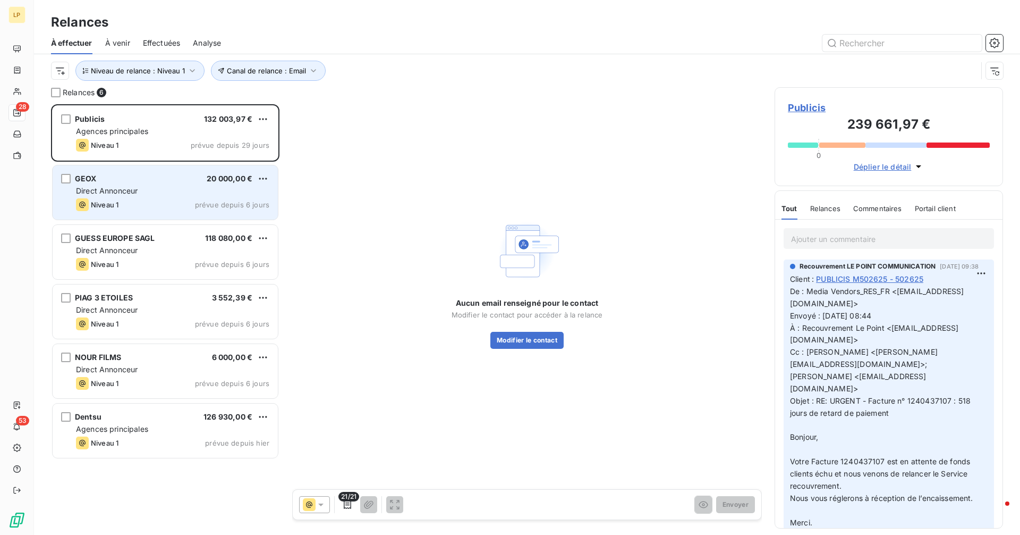
click at [196, 194] on div "Direct Annonceur" at bounding box center [172, 190] width 193 height 11
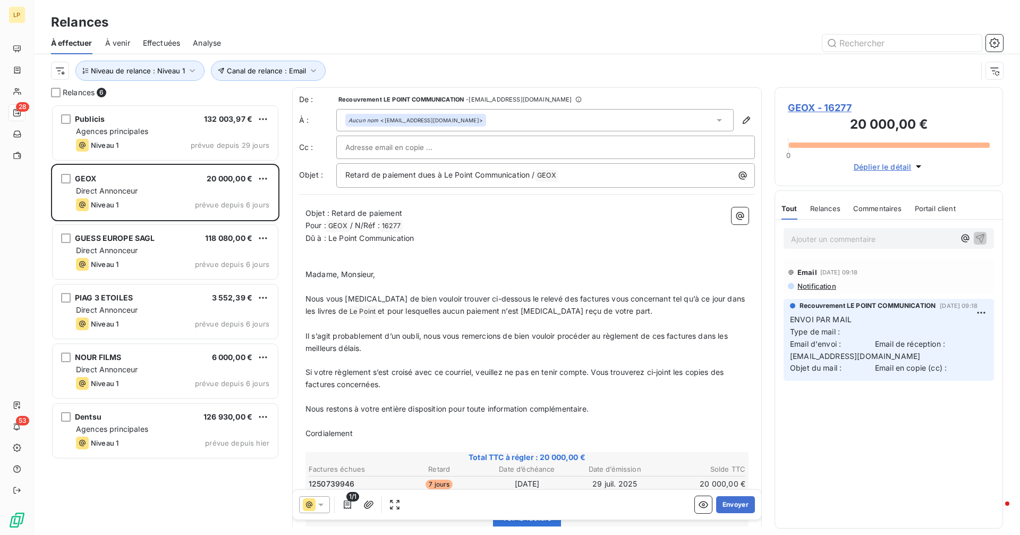
click at [441, 144] on div at bounding box center [545, 147] width 401 height 16
click at [441, 144] on input "text" at bounding box center [545, 147] width 401 height 16
click at [730, 504] on button "Envoyer" at bounding box center [735, 504] width 39 height 17
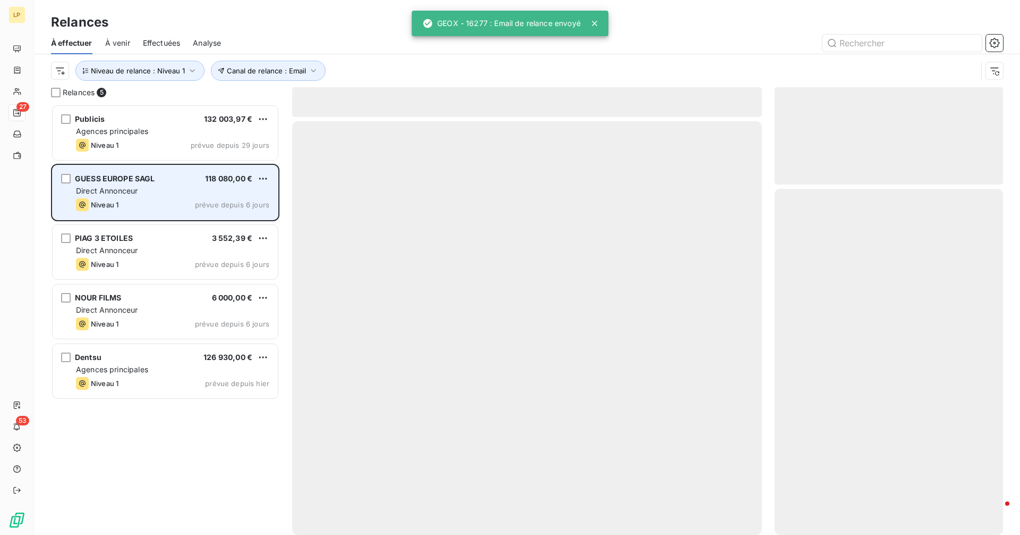
click at [165, 185] on div "GUESS [PERSON_NAME] 118 080,00 € Direct Annonceur Niveau 1 prévue depuis 6 jours" at bounding box center [165, 192] width 225 height 54
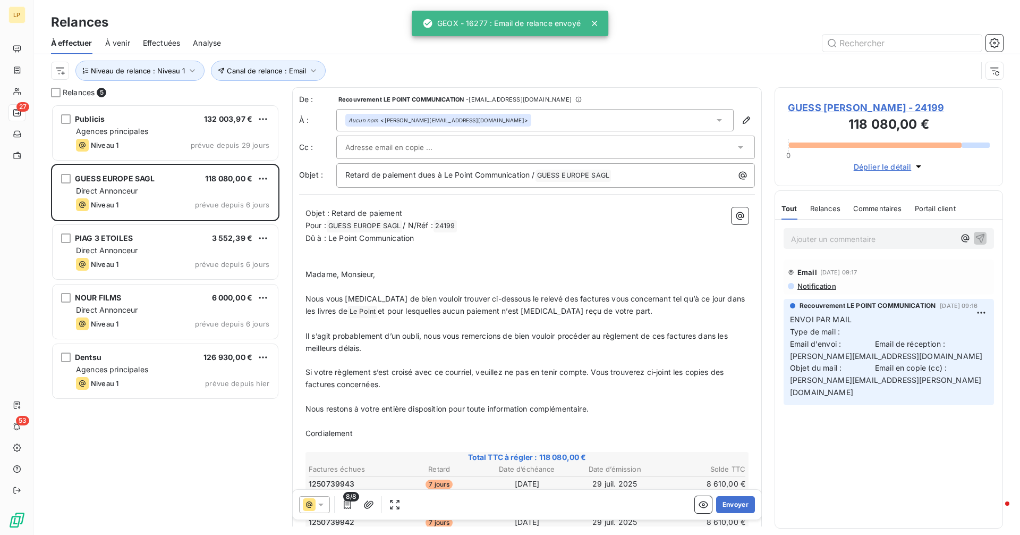
click at [446, 143] on div at bounding box center [540, 147] width 390 height 16
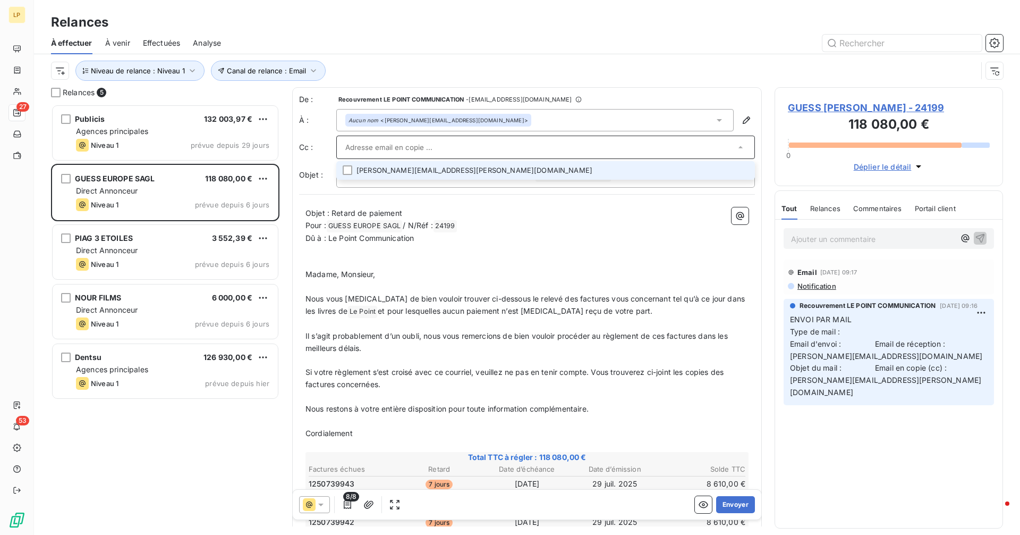
click at [414, 175] on li "[PERSON_NAME][EMAIL_ADDRESS][PERSON_NAME][DOMAIN_NAME]" at bounding box center [545, 170] width 419 height 19
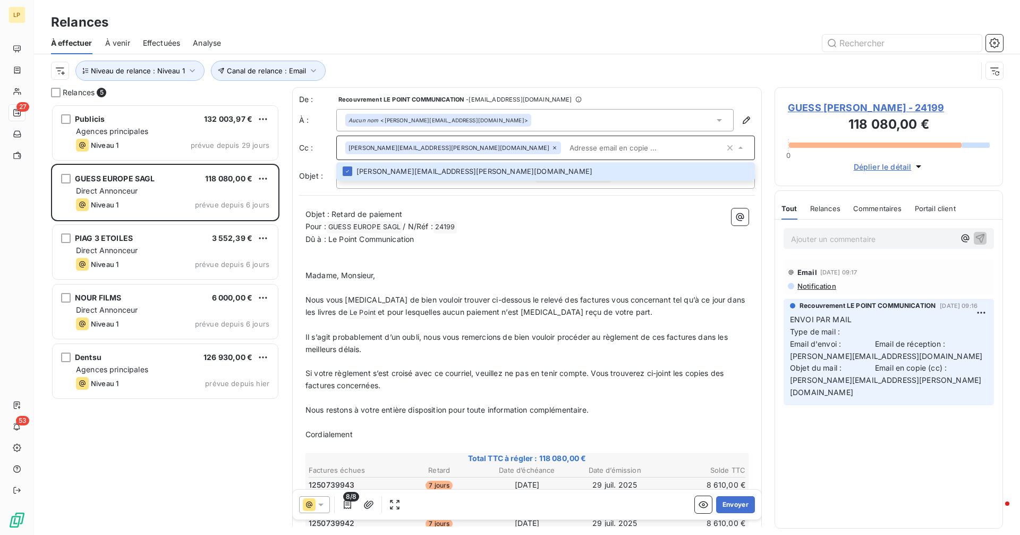
click at [855, 341] on span "Email d'envoi : Email de réception : [PERSON_NAME][EMAIL_ADDRESS][DOMAIN_NAME]" at bounding box center [886, 349] width 192 height 21
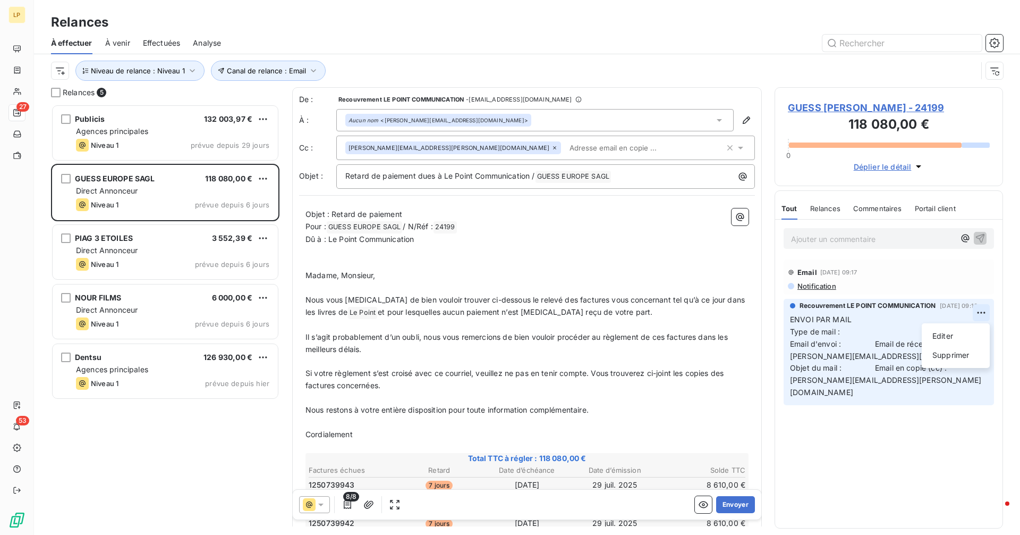
click at [985, 315] on html "LP 27 53 Relances À effectuer À venir Effectuées Analyse Canal de relance : Ema…" at bounding box center [510, 267] width 1020 height 535
click at [947, 338] on div "Editer" at bounding box center [956, 335] width 60 height 17
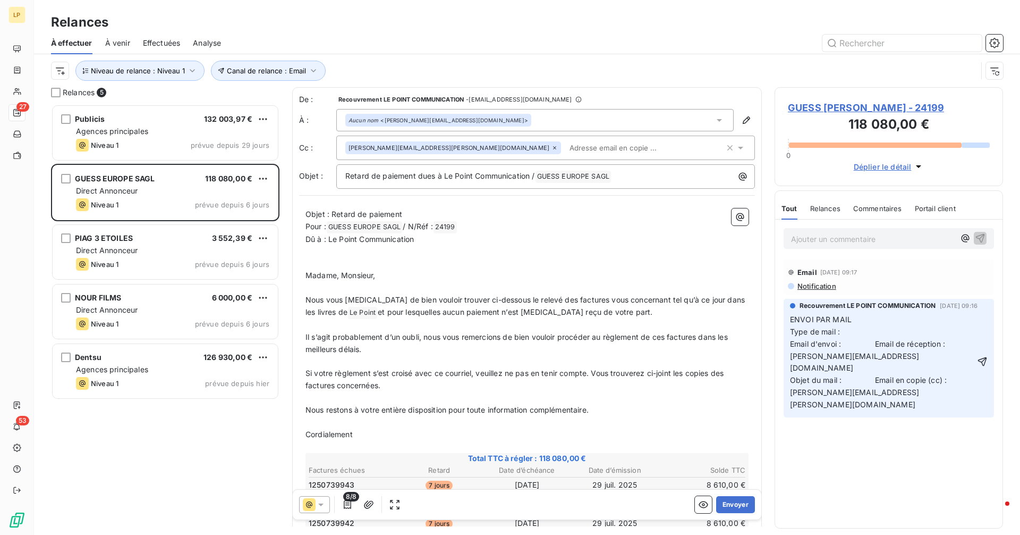
click at [835, 487] on div "Ajouter un commentaire ﻿ Email [DATE] 09:17 Notification Recouvrement LE POINT …" at bounding box center [888, 373] width 227 height 308
click at [980, 356] on icon "button" at bounding box center [982, 361] width 11 height 11
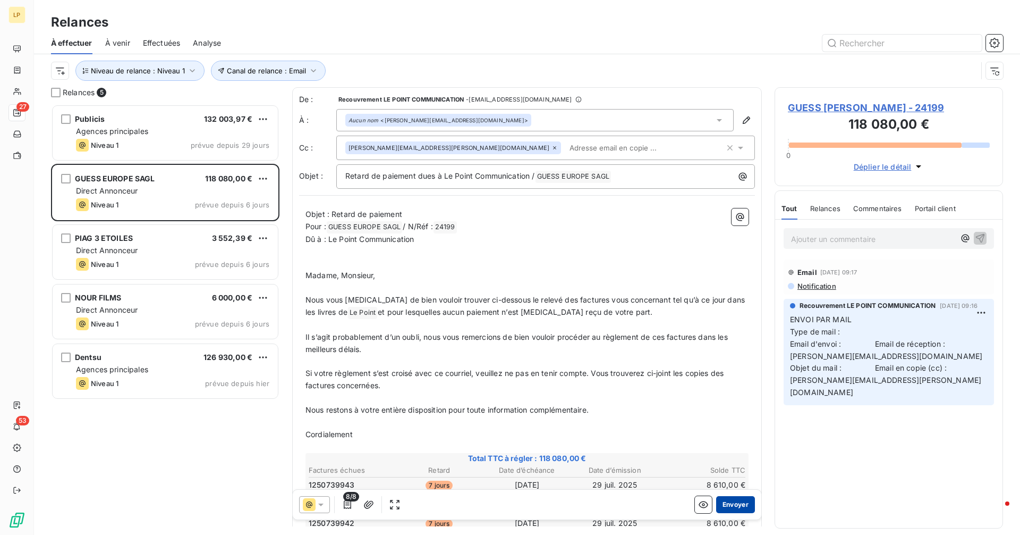
click at [722, 506] on button "Envoyer" at bounding box center [735, 504] width 39 height 17
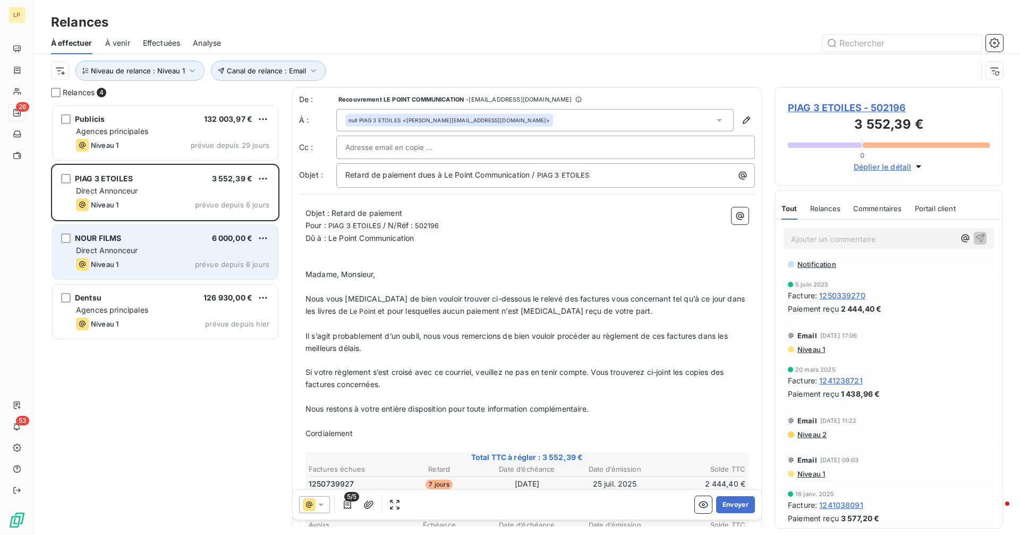
scroll to position [21, 0]
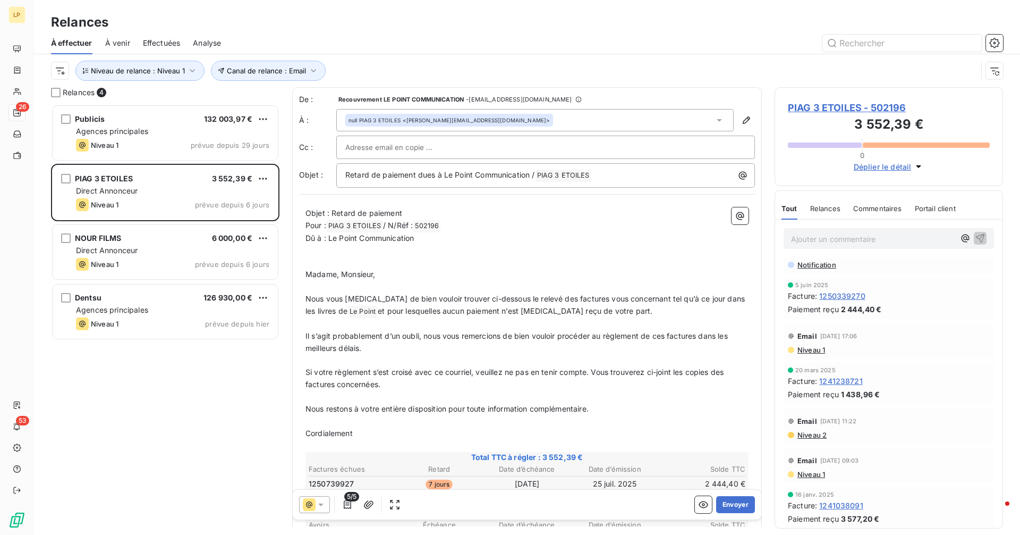
click at [482, 151] on div at bounding box center [545, 147] width 401 height 16
click at [727, 505] on button "Envoyer" at bounding box center [735, 504] width 39 height 17
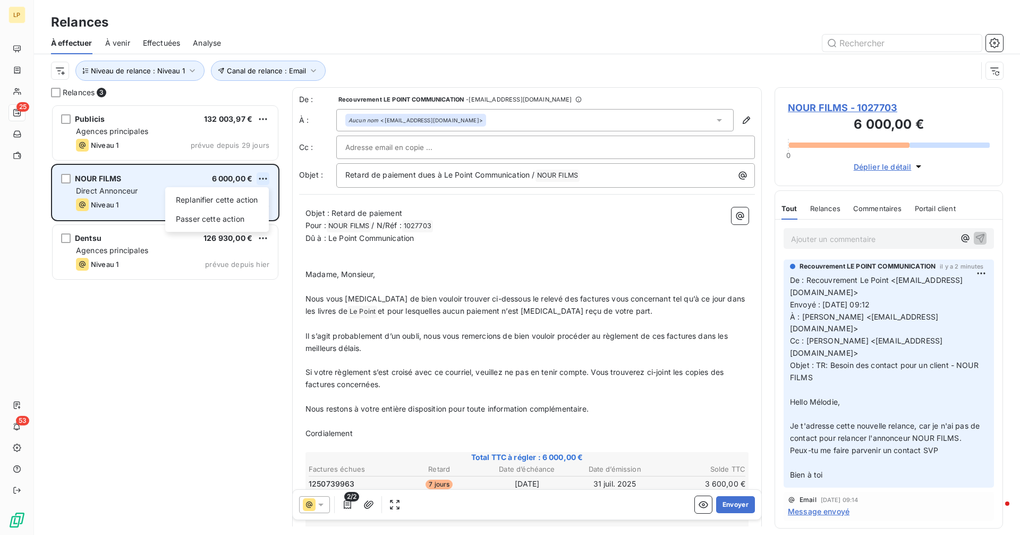
click at [262, 178] on html "LP 25 53 Relances À effectuer À venir Effectuées Analyse Canal de relance : Ema…" at bounding box center [510, 267] width 1020 height 535
click at [253, 201] on div "Replanifier cette action" at bounding box center [217, 199] width 95 height 17
select select "9"
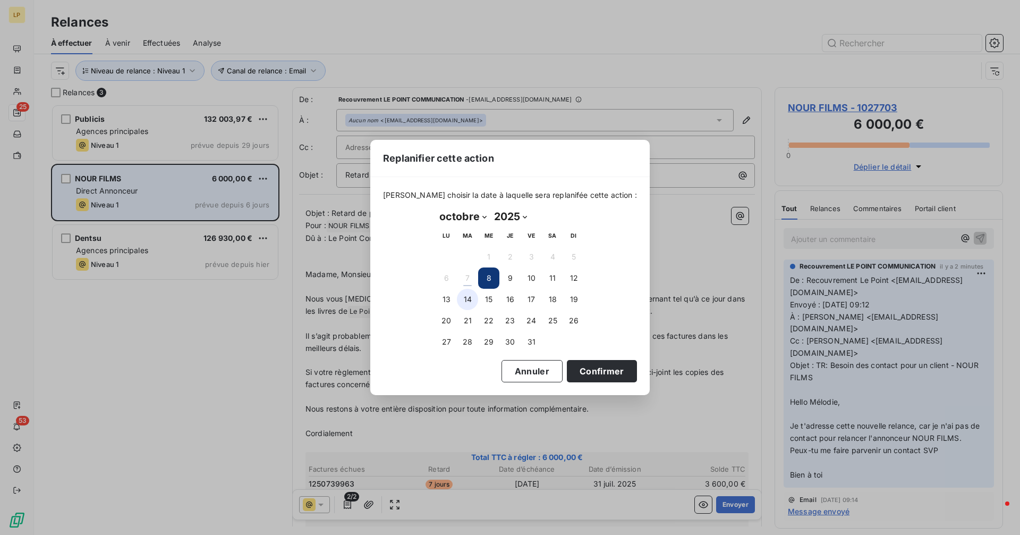
click at [459, 295] on button "14" at bounding box center [467, 299] width 21 height 21
click at [590, 367] on button "Confirmer" at bounding box center [602, 371] width 70 height 22
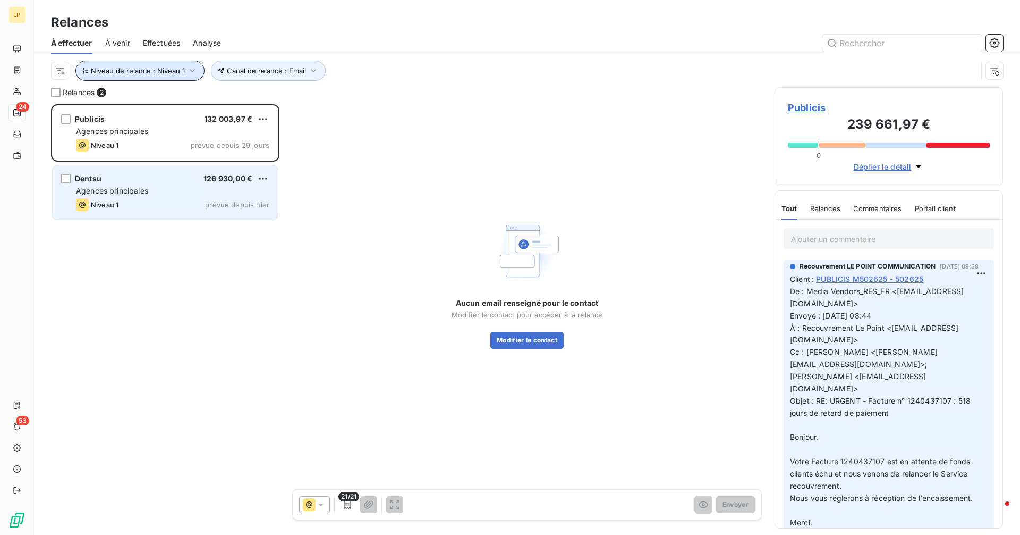
click at [188, 75] on icon "button" at bounding box center [192, 70] width 11 height 11
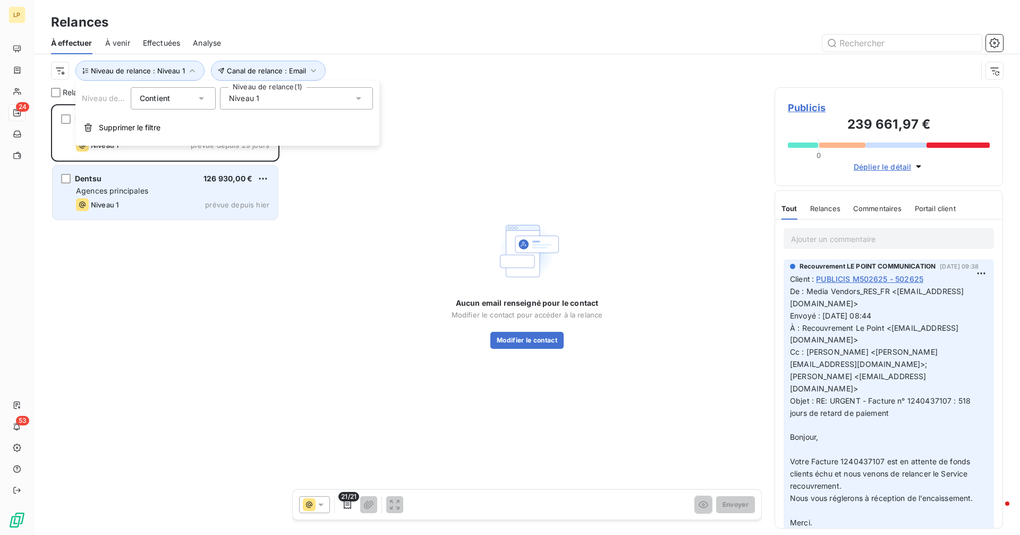
click at [275, 96] on div "Niveau 1" at bounding box center [296, 98] width 153 height 22
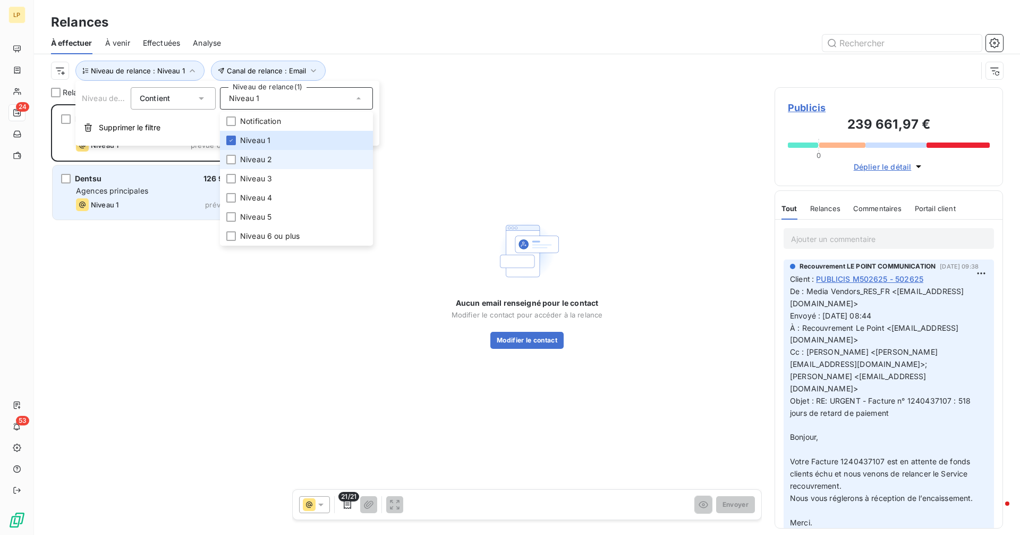
click at [265, 160] on span "Niveau 2" at bounding box center [256, 159] width 32 height 11
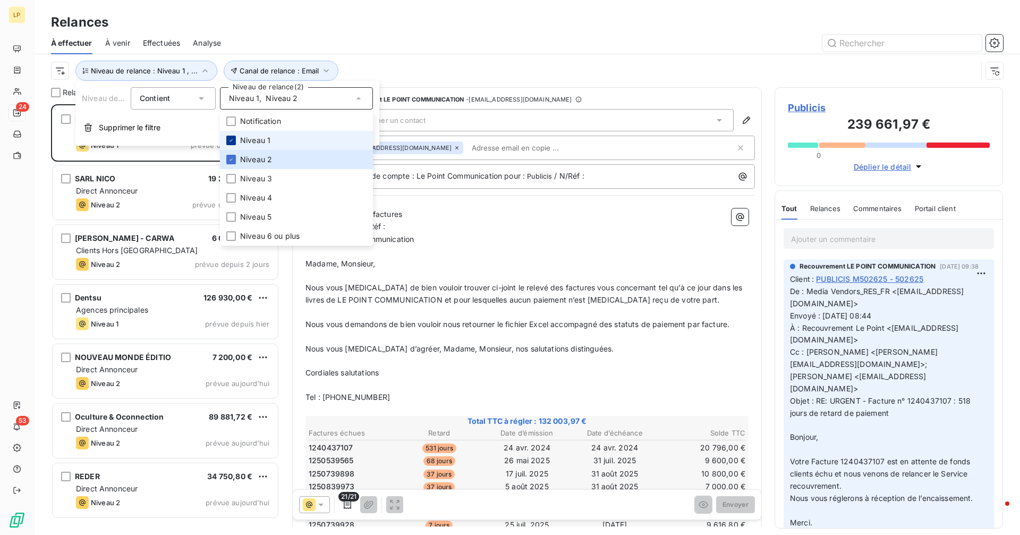
scroll to position [422, 221]
click at [232, 139] on icon at bounding box center [231, 140] width 6 height 6
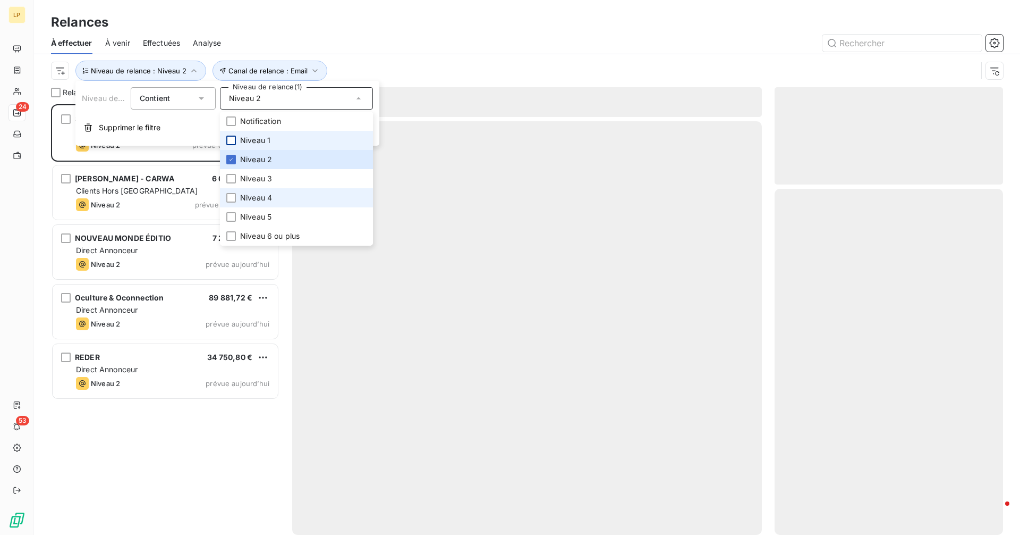
scroll to position [422, 221]
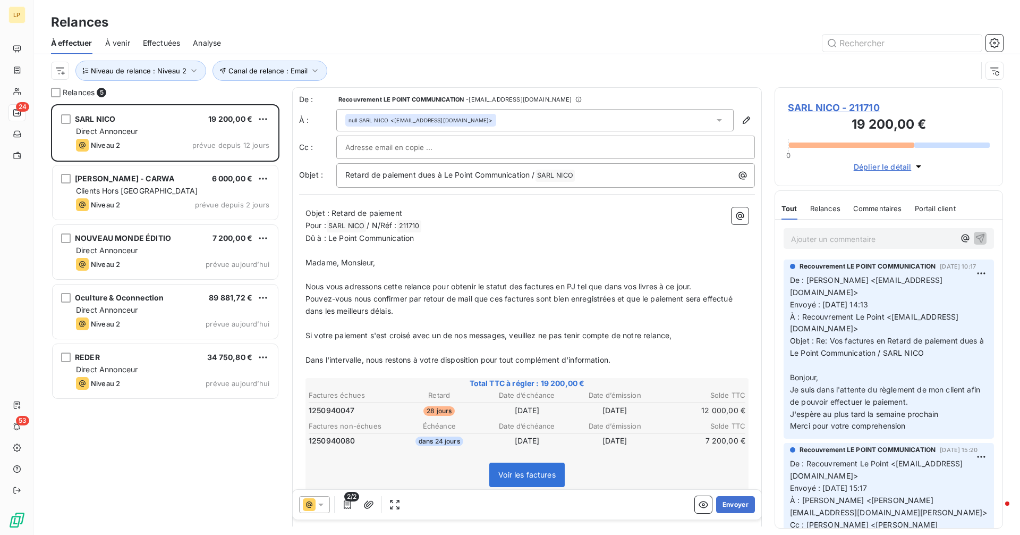
click at [197, 413] on div "SARL NICO 19 200,00 € Direct Annonceur Niveau 2 prévue depuis 12 jours [PERSON_…" at bounding box center [165, 319] width 228 height 430
click at [727, 504] on button "Envoyer" at bounding box center [735, 504] width 39 height 17
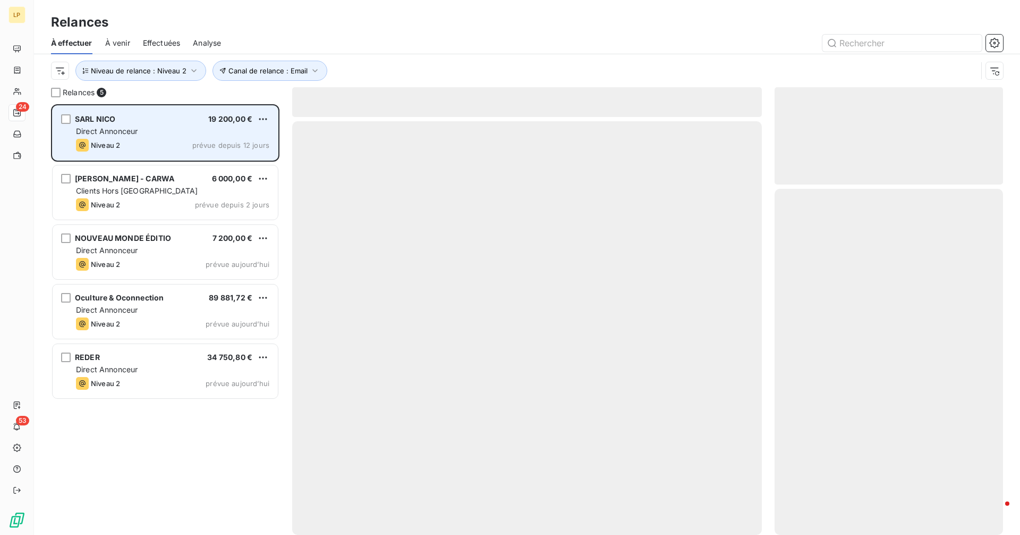
click at [156, 141] on div "Niveau 2 prévue depuis 12 jours" at bounding box center [172, 145] width 193 height 13
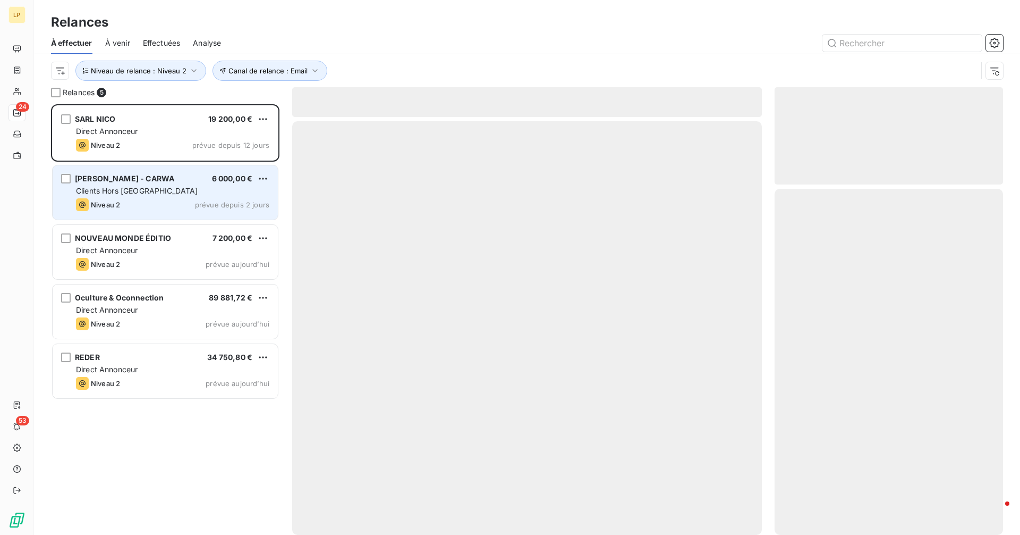
click at [146, 200] on div "Niveau 2 prévue depuis 2 jours" at bounding box center [172, 204] width 193 height 13
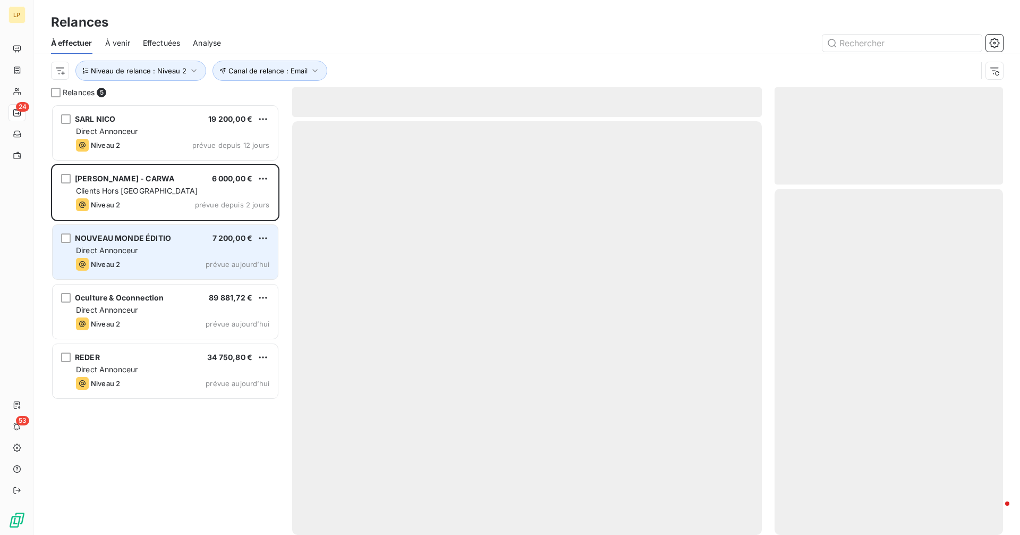
click at [146, 251] on div "Direct Annonceur" at bounding box center [172, 250] width 193 height 11
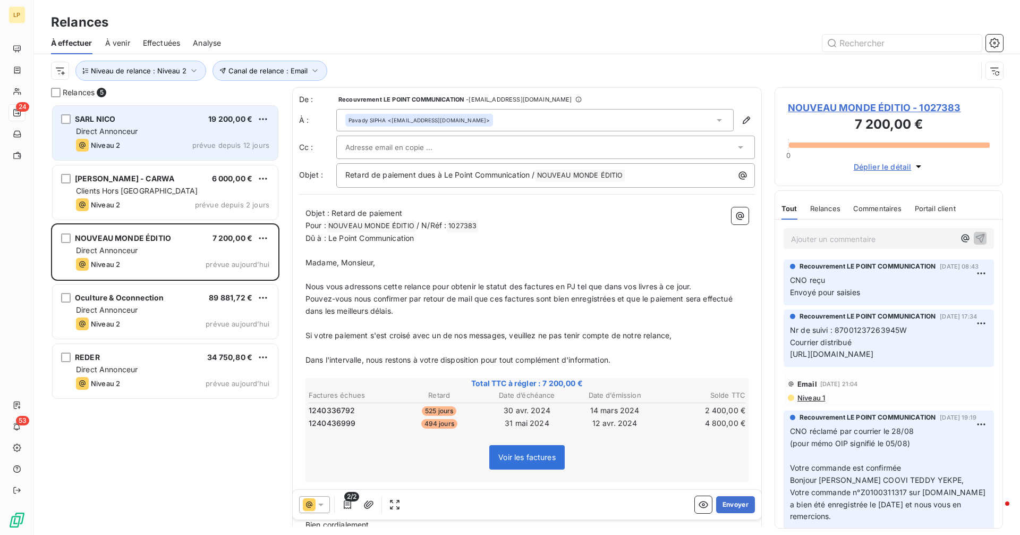
click at [139, 135] on div "Direct Annonceur" at bounding box center [172, 131] width 193 height 11
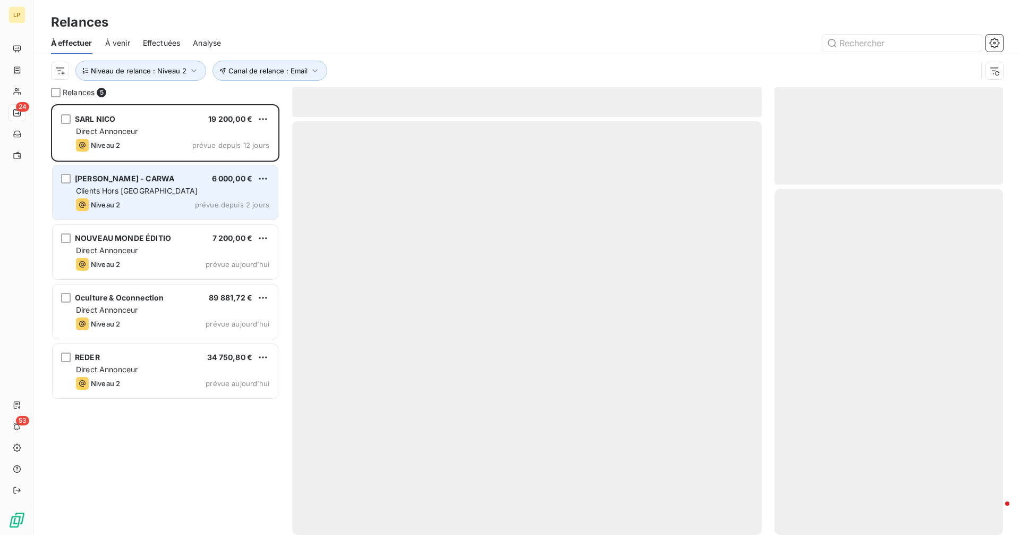
click at [149, 194] on div "Clients Hors [GEOGRAPHIC_DATA]" at bounding box center [172, 190] width 193 height 11
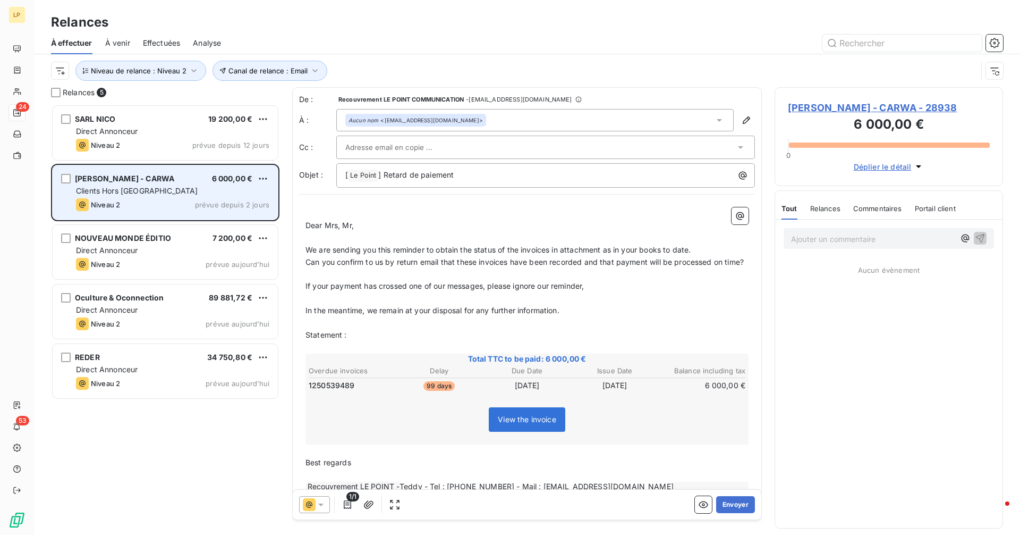
scroll to position [422, 221]
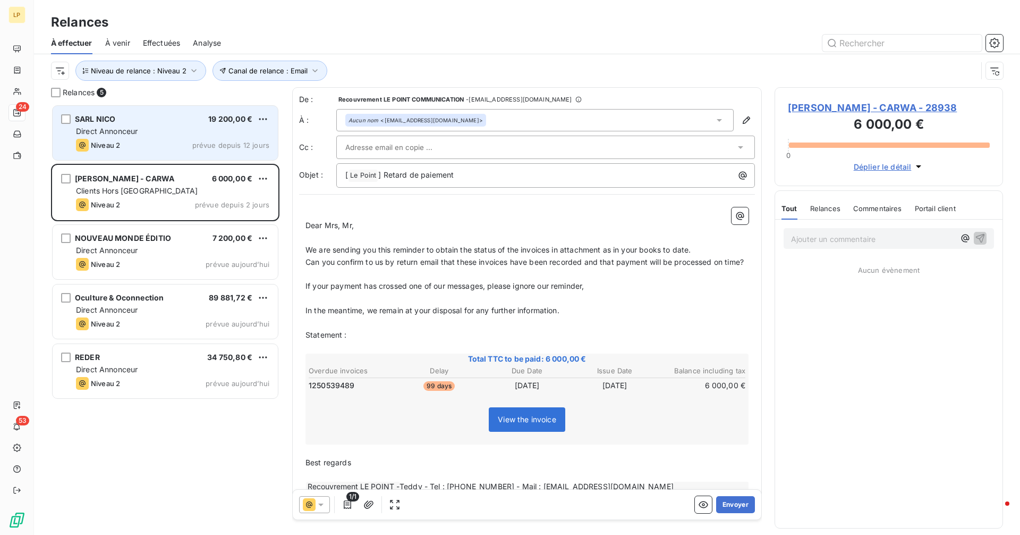
click at [154, 134] on div "Direct Annonceur" at bounding box center [172, 131] width 193 height 11
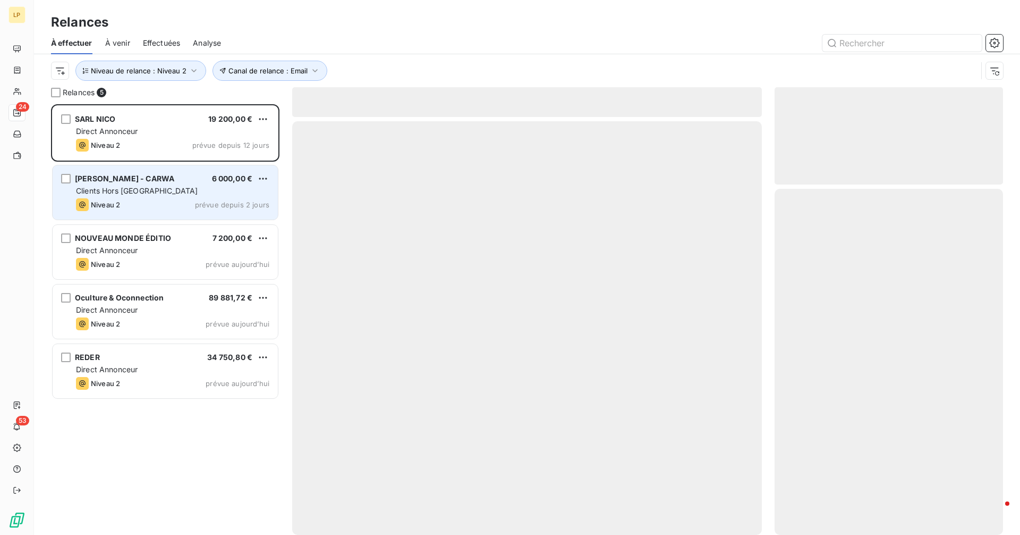
click at [166, 197] on div "[PERSON_NAME] - CARWA 6 000,00 € Clients Hors France Niveau 2 prévue depuis 2 j…" at bounding box center [165, 192] width 225 height 54
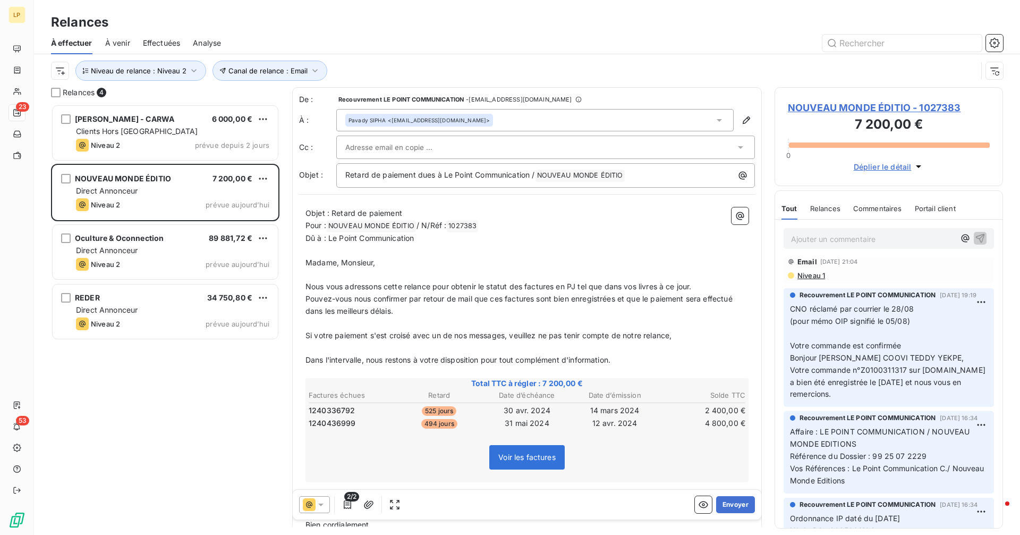
scroll to position [123, 0]
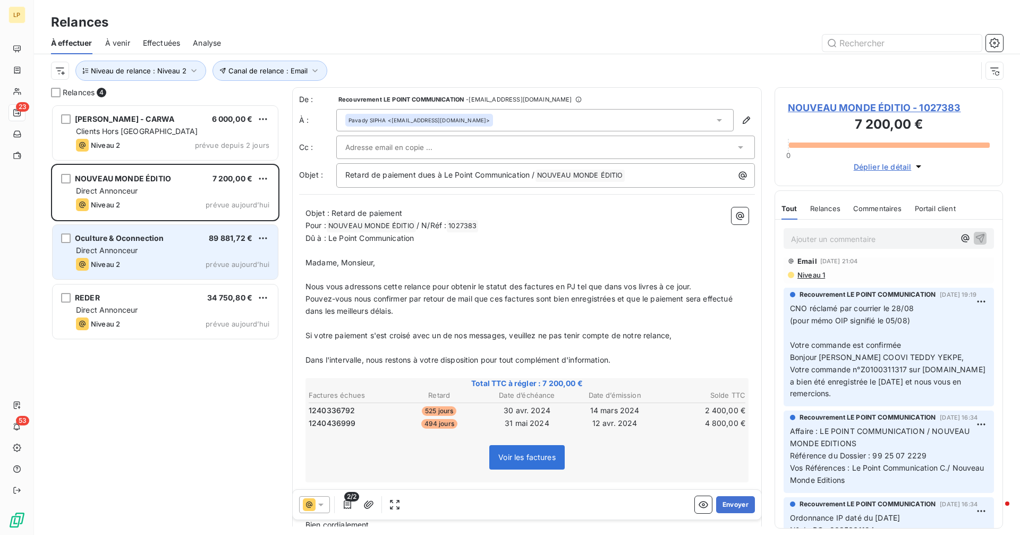
click at [146, 256] on div "Oculture & Oconnection 89 881,72 € Direct Annonceur Niveau 2 prévue [DATE]" at bounding box center [165, 252] width 225 height 54
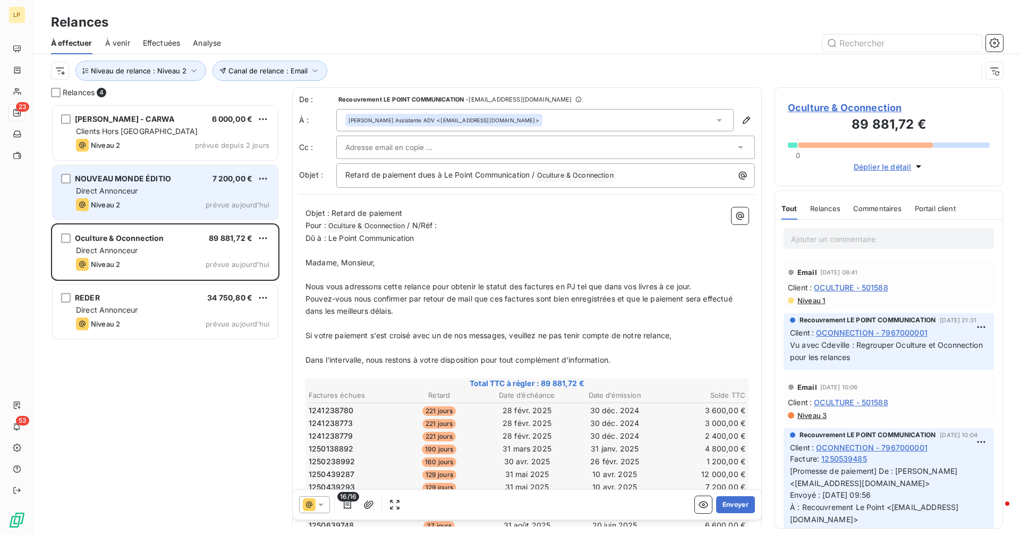
click at [143, 191] on div "Direct Annonceur" at bounding box center [172, 190] width 193 height 11
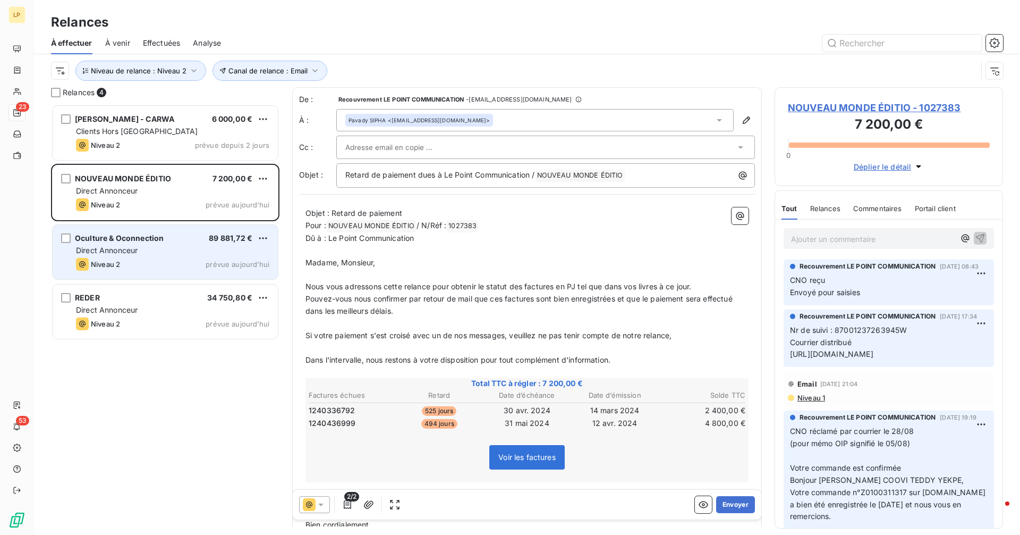
click at [164, 249] on div "Direct Annonceur" at bounding box center [172, 250] width 193 height 11
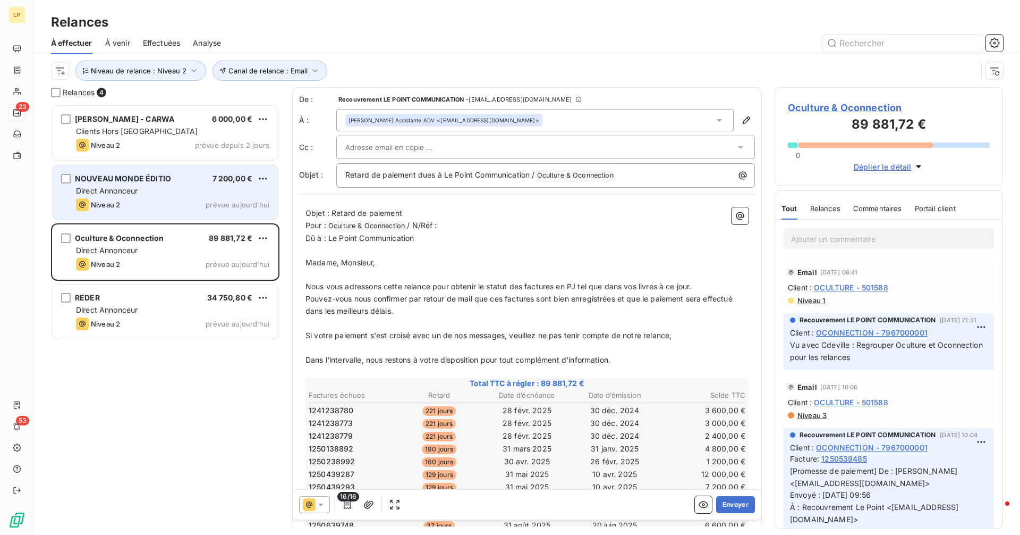
click at [166, 194] on div "Direct Annonceur" at bounding box center [172, 190] width 193 height 11
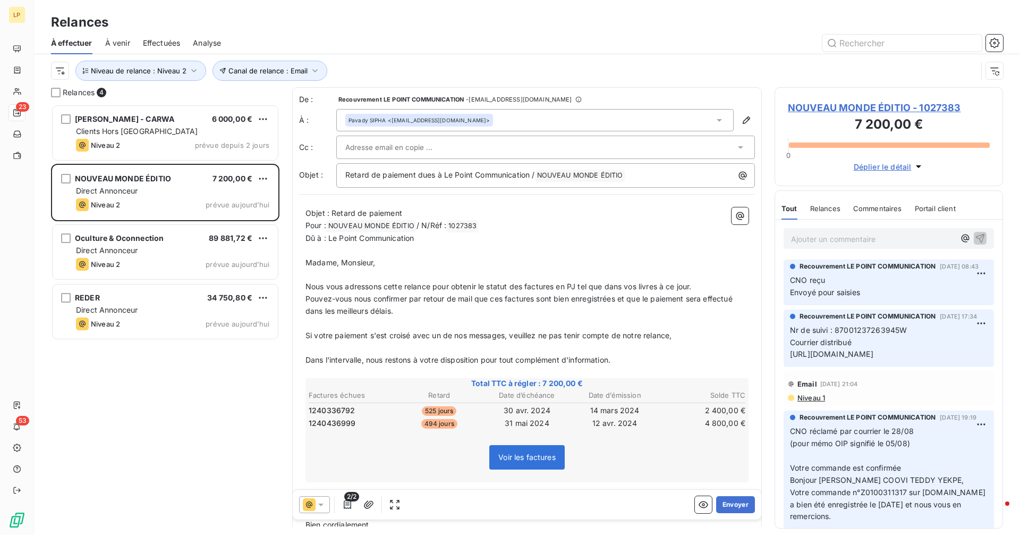
click at [815, 244] on p "Ajouter un commentaire ﻿" at bounding box center [873, 238] width 164 height 13
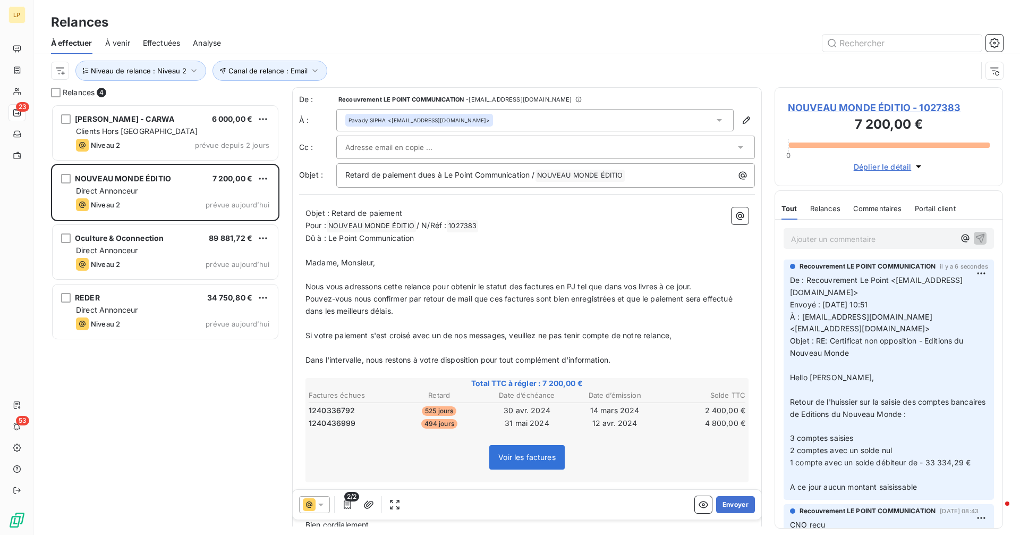
click at [837, 103] on span "NOUVEAU MONDE ÉDITIO - 1027383" at bounding box center [889, 107] width 202 height 14
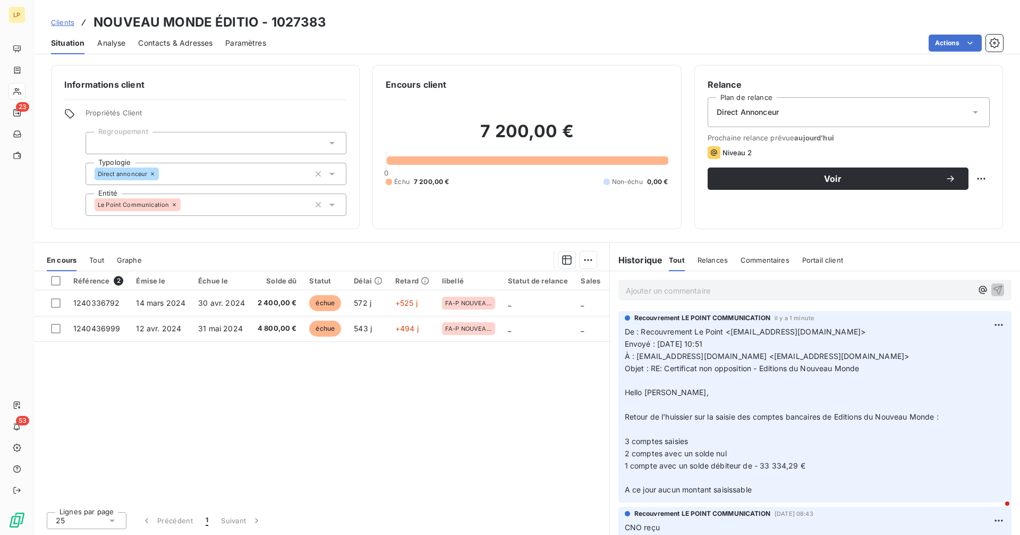
click at [166, 44] on span "Contacts & Adresses" at bounding box center [175, 43] width 74 height 11
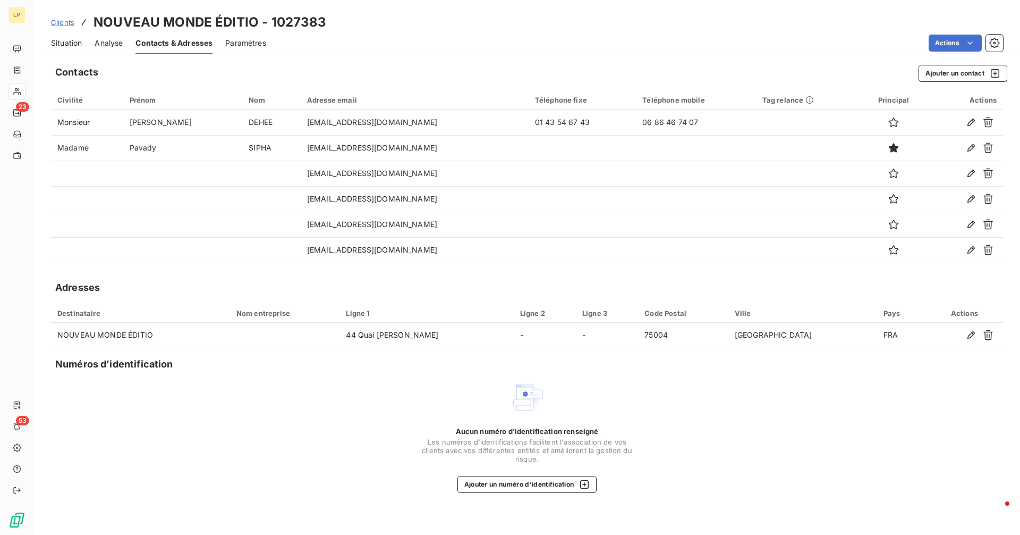
click at [66, 48] on span "Situation" at bounding box center [66, 43] width 31 height 11
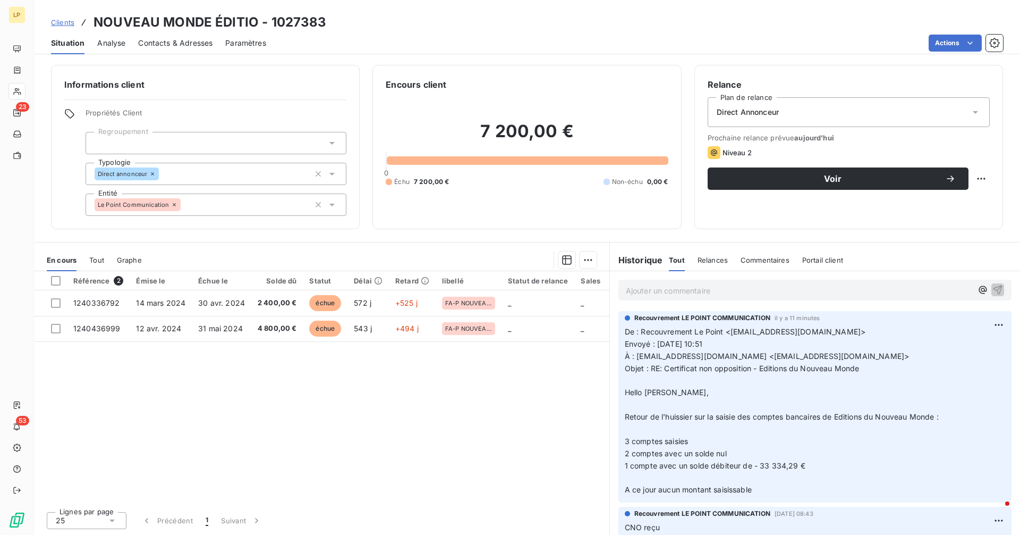
click at [156, 45] on span "Contacts & Adresses" at bounding box center [175, 43] width 74 height 11
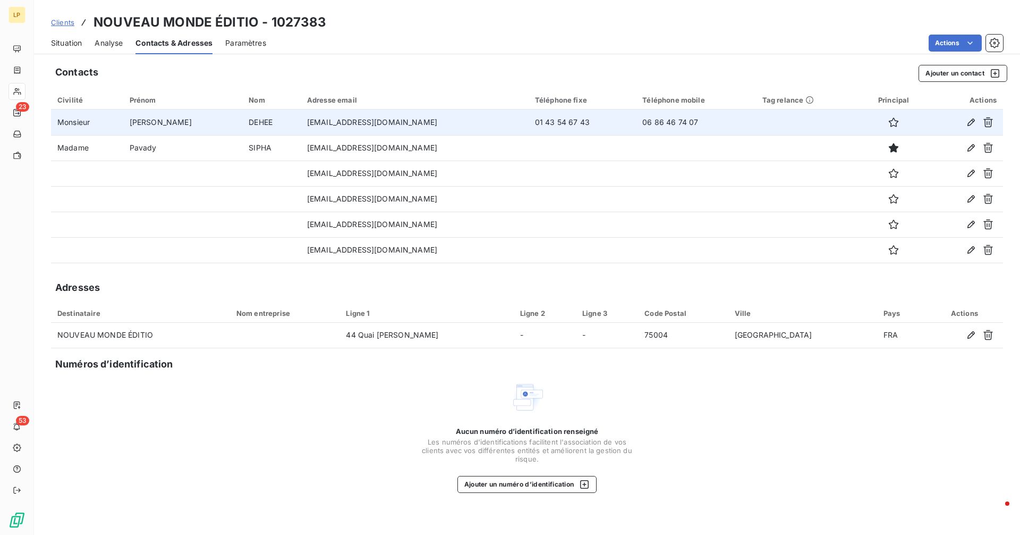
drag, startPoint x: 408, startPoint y: 121, endPoint x: 332, endPoint y: 123, distance: 75.5
click at [405, 120] on td "[EMAIL_ADDRESS][DOMAIN_NAME]" at bounding box center [415, 122] width 228 height 26
drag, startPoint x: 332, startPoint y: 123, endPoint x: 278, endPoint y: 125, distance: 53.7
click at [301, 125] on td "[EMAIL_ADDRESS][DOMAIN_NAME]" at bounding box center [415, 122] width 228 height 26
copy td "[EMAIL_ADDRESS][DOMAIN_NAME]"
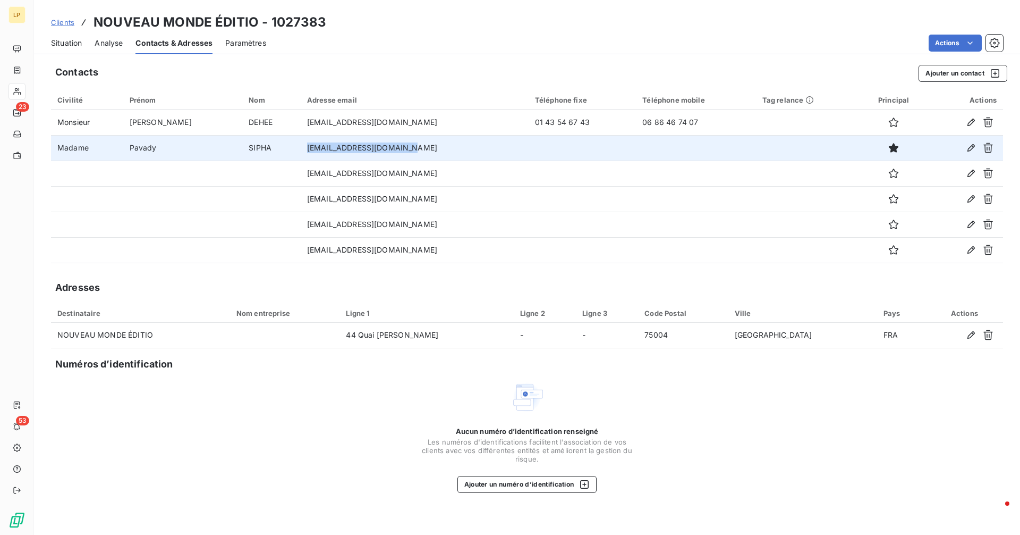
drag, startPoint x: 396, startPoint y: 151, endPoint x: 277, endPoint y: 153, distance: 118.5
click at [301, 153] on td "[EMAIL_ADDRESS][DOMAIN_NAME]" at bounding box center [415, 148] width 228 height 26
copy td "[EMAIL_ADDRESS][DOMAIN_NAME]"
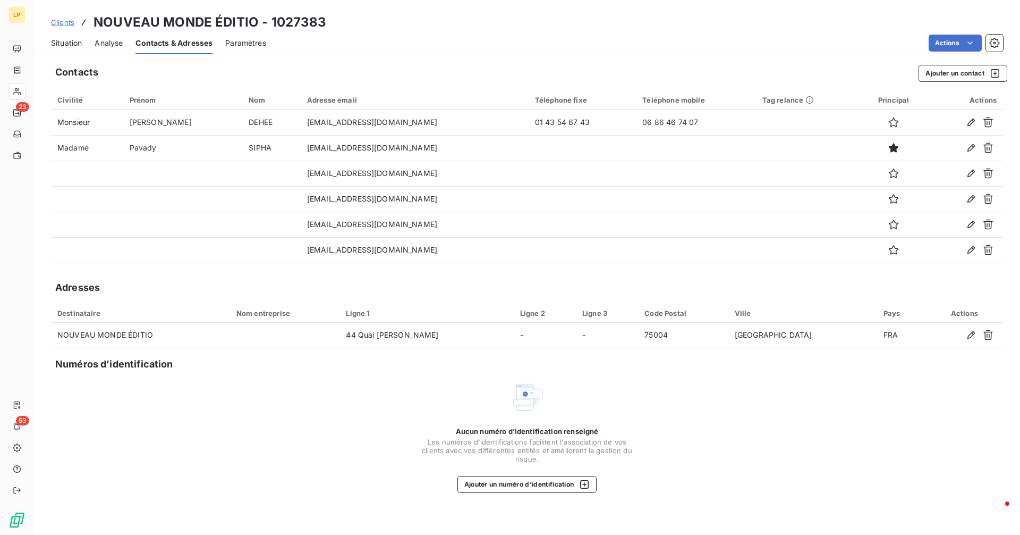
click at [773, 401] on div "Aucun numéro d’identification renseigné Les numéros d'identifications faciliten…" at bounding box center [527, 436] width 952 height 113
click at [62, 44] on span "Situation" at bounding box center [66, 43] width 31 height 11
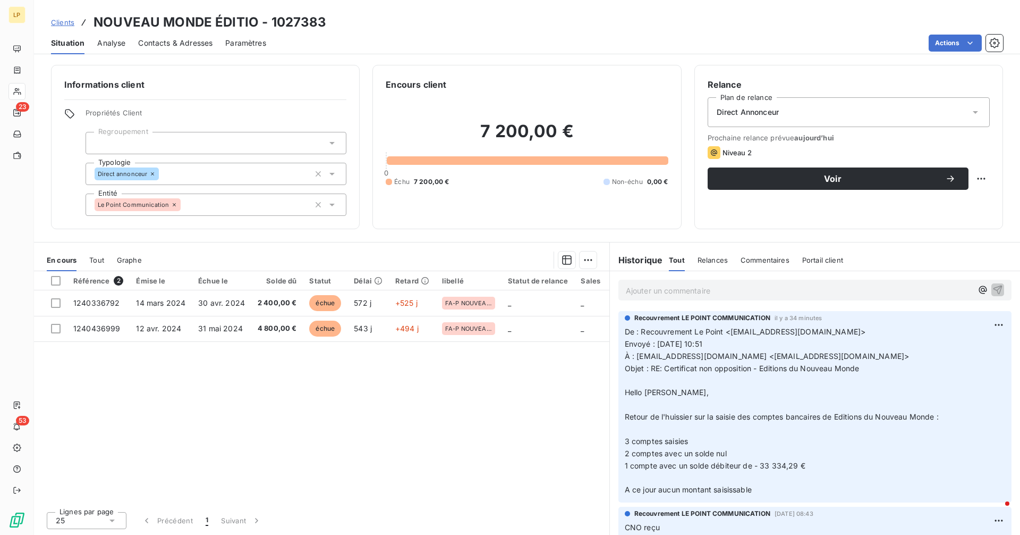
click at [683, 293] on p "Ajouter un commentaire ﻿" at bounding box center [799, 290] width 346 height 13
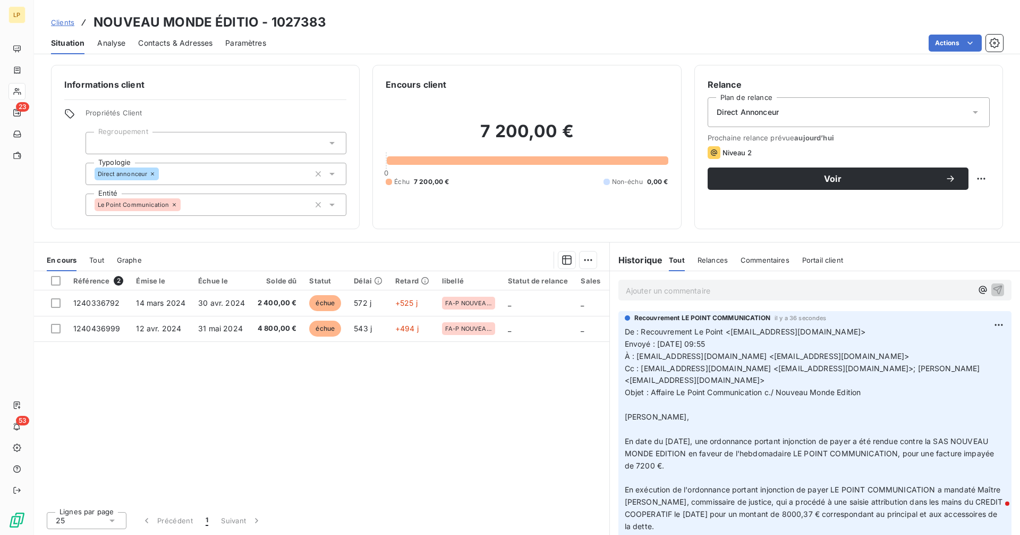
click at [191, 45] on span "Contacts & Adresses" at bounding box center [175, 43] width 74 height 11
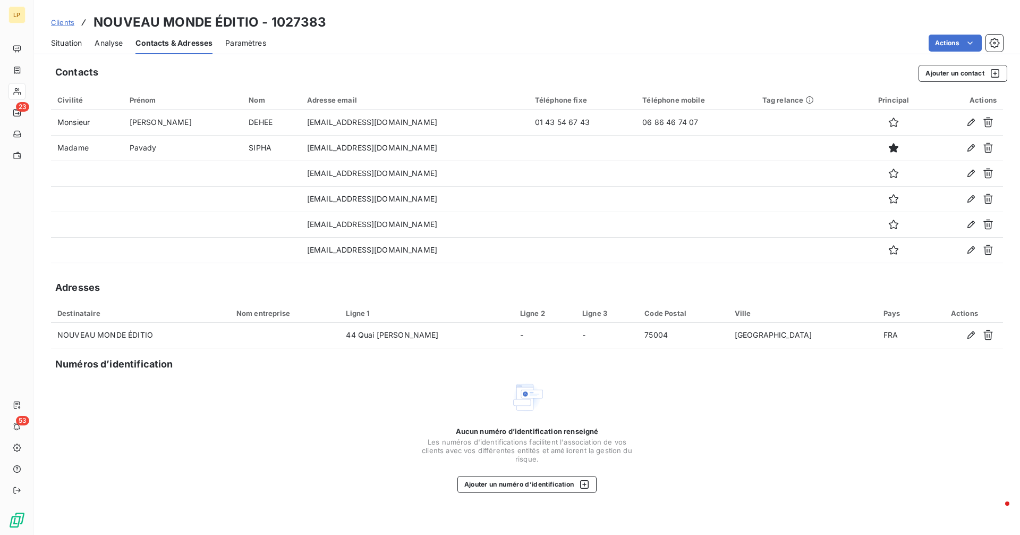
click at [69, 46] on span "Situation" at bounding box center [66, 43] width 31 height 11
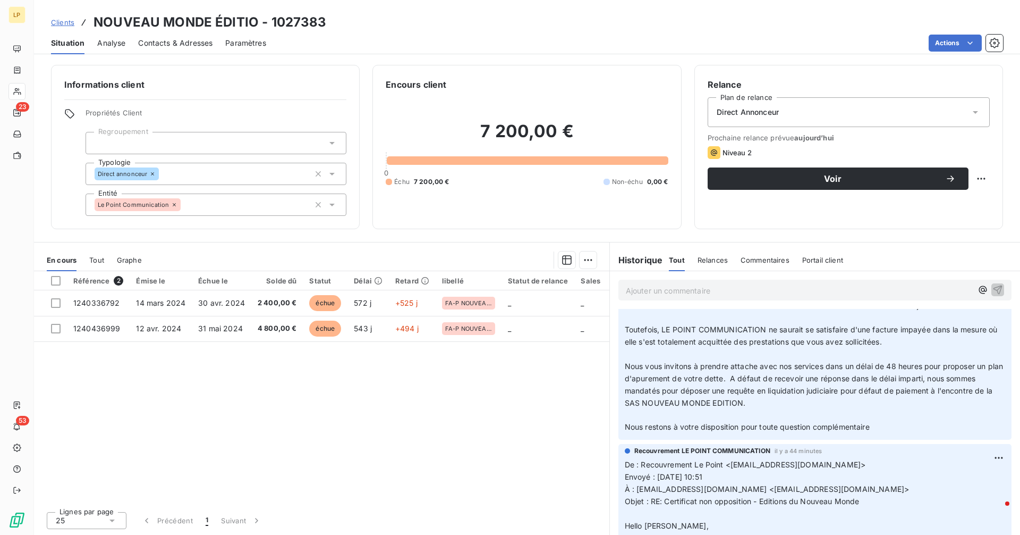
scroll to position [246, 0]
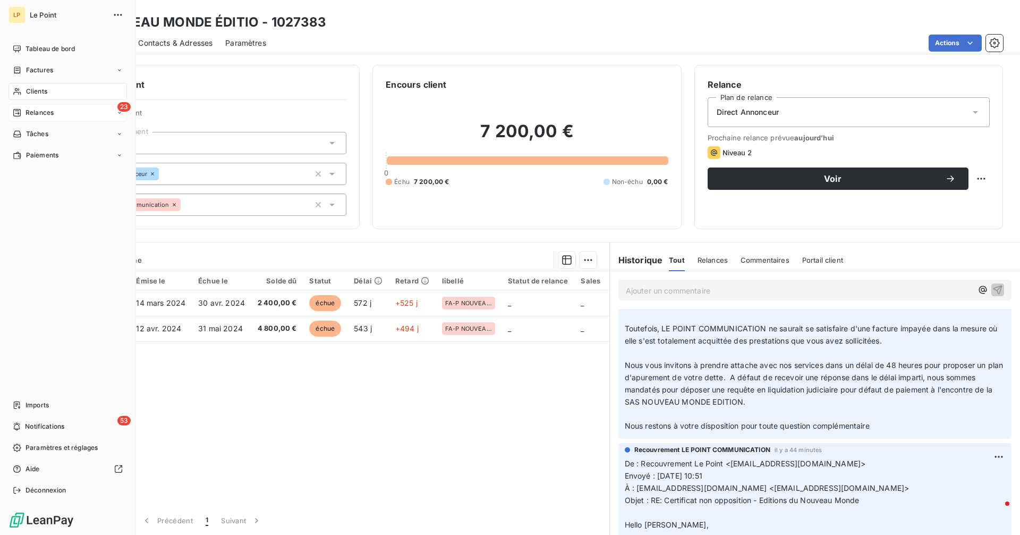
click at [27, 112] on span "Relances" at bounding box center [40, 113] width 28 height 10
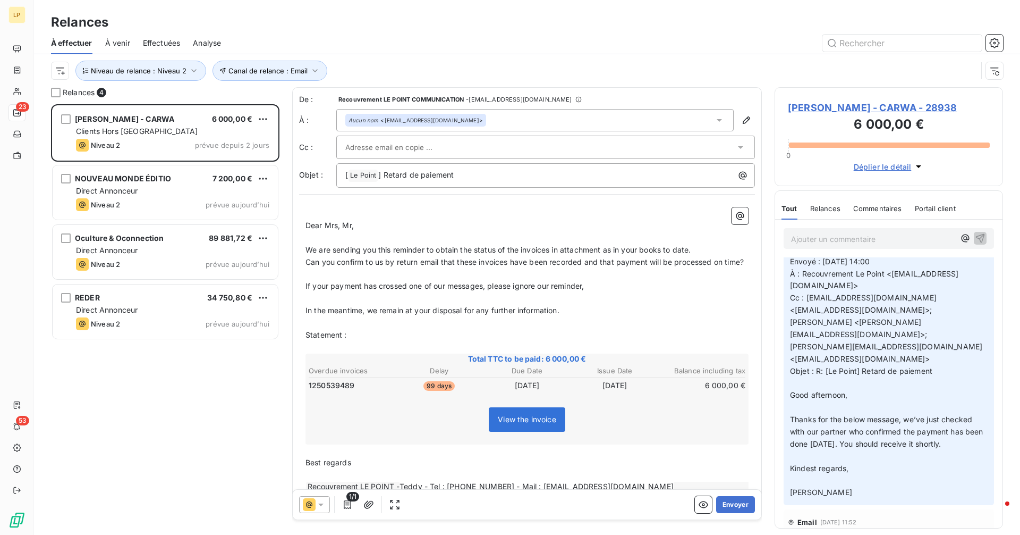
scroll to position [247, 0]
click at [870, 106] on span "[PERSON_NAME] - CARWA - 28938" at bounding box center [889, 107] width 202 height 14
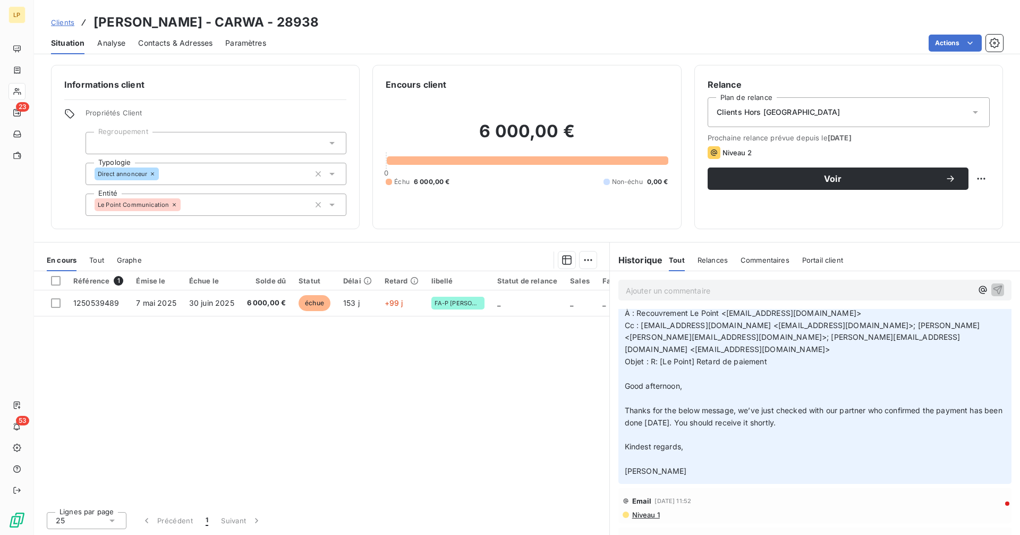
scroll to position [247, 0]
drag, startPoint x: 671, startPoint y: 396, endPoint x: 698, endPoint y: 391, distance: 28.0
click at [673, 404] on span "Thanks for the below message, we’ve just checked with our partner who confirmed…" at bounding box center [815, 414] width 380 height 21
drag, startPoint x: 698, startPoint y: 391, endPoint x: 831, endPoint y: 395, distance: 132.9
click at [811, 393] on p "De : [PERSON_NAME] <[EMAIL_ADDRESS][DOMAIN_NAME]> Envoyé : [DATE] 14:00 À : Rec…" at bounding box center [815, 379] width 380 height 194
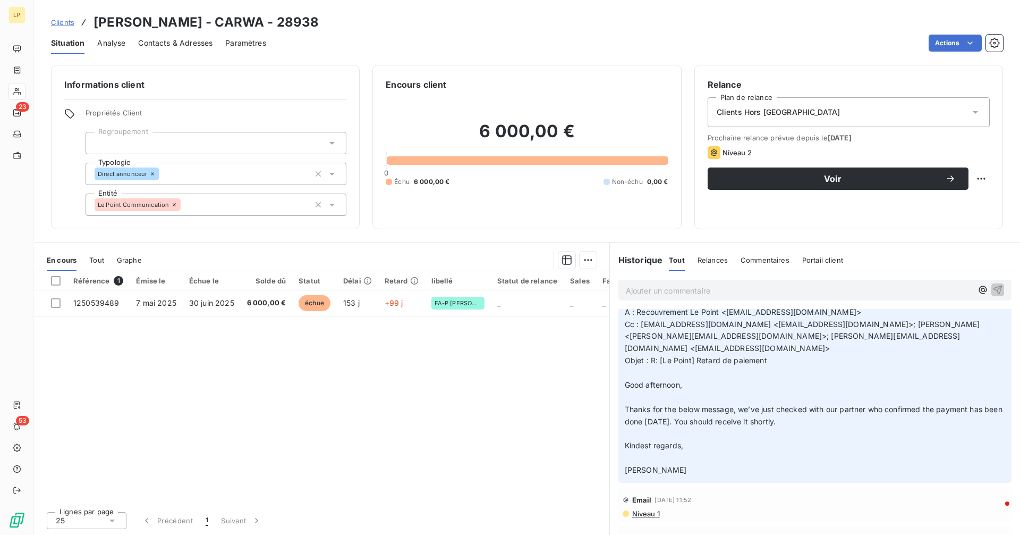
click at [865, 402] on p "De : [PERSON_NAME] <[EMAIL_ADDRESS][DOMAIN_NAME]> Envoyé : [DATE] 14:00 À : Rec…" at bounding box center [815, 379] width 380 height 194
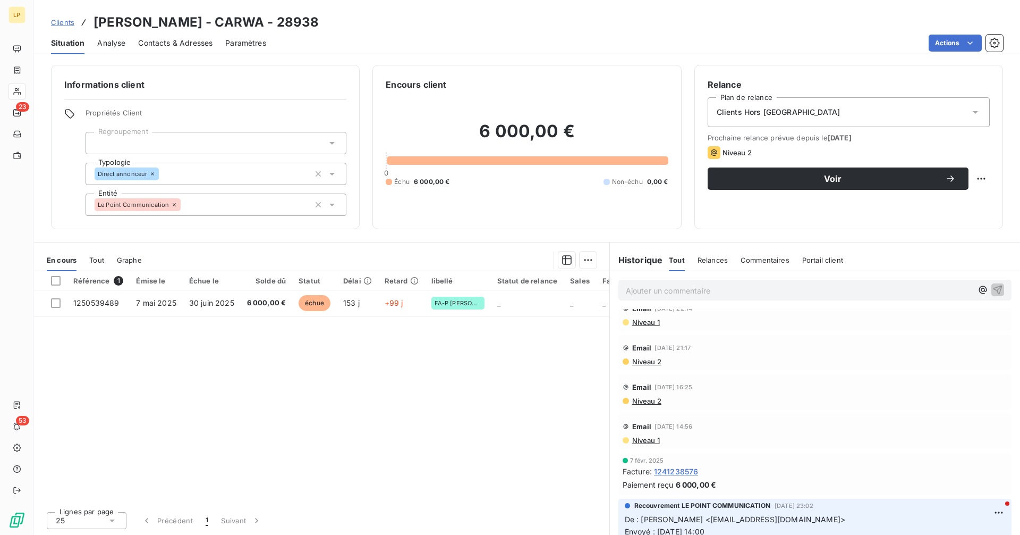
scroll to position [0, 0]
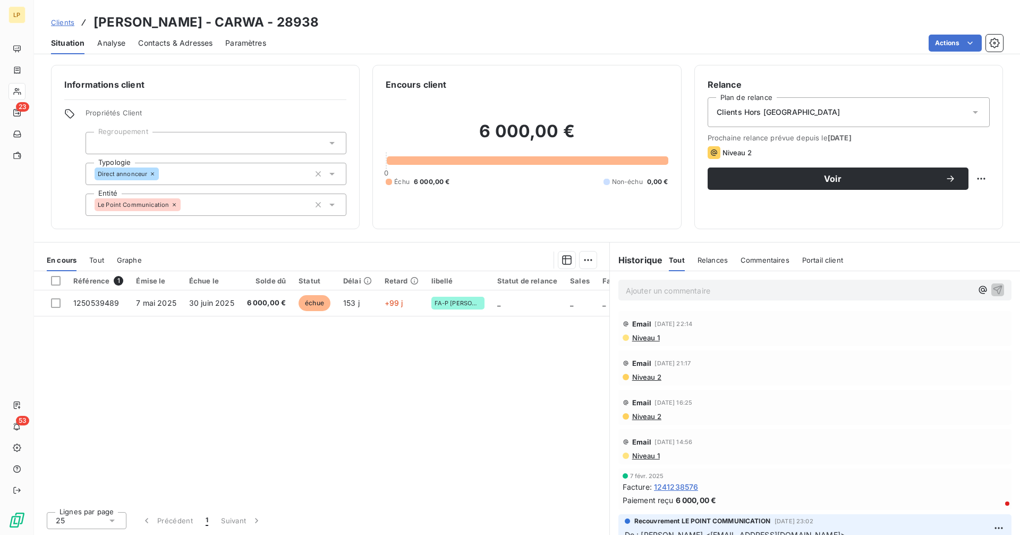
click at [655, 342] on div "Email [DATE] 22:14 Niveau 1" at bounding box center [815, 328] width 393 height 35
click at [653, 338] on span "Niveau 1" at bounding box center [645, 337] width 29 height 9
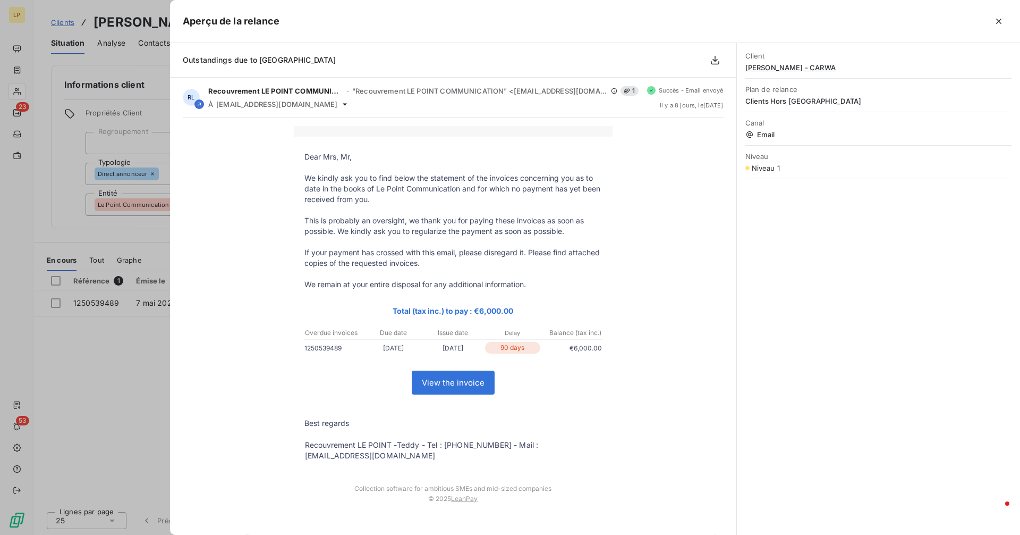
click at [78, 363] on div at bounding box center [510, 267] width 1020 height 535
click at [79, 362] on div "Référence 1 Émise le Échue le Solde dû Statut Délai Retard libellé Statut de re…" at bounding box center [321, 387] width 575 height 232
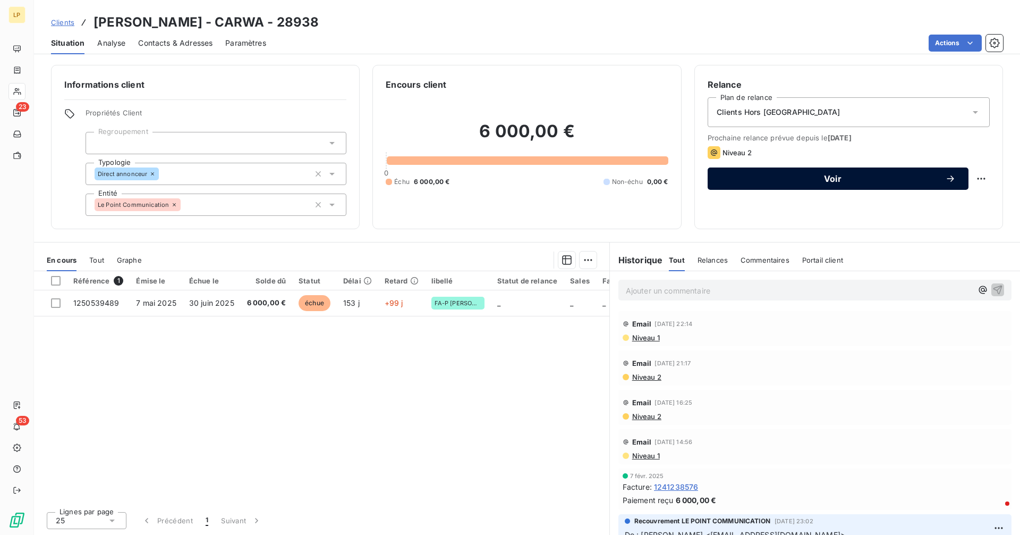
click at [905, 178] on span "Voir" at bounding box center [833, 178] width 225 height 9
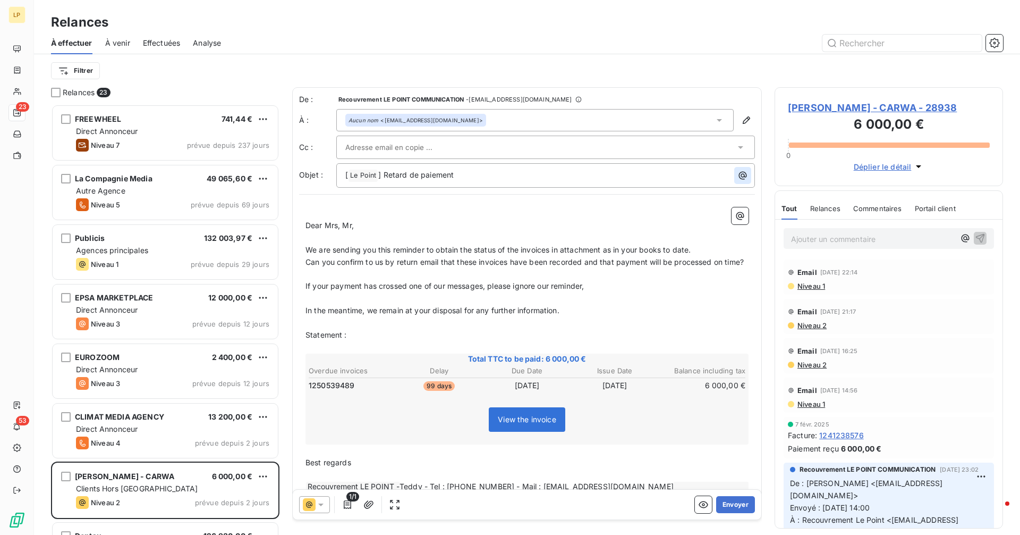
scroll to position [422, 221]
click at [473, 171] on p "[ Le Point ﻿ ] Retard de paiement" at bounding box center [548, 175] width 406 height 13
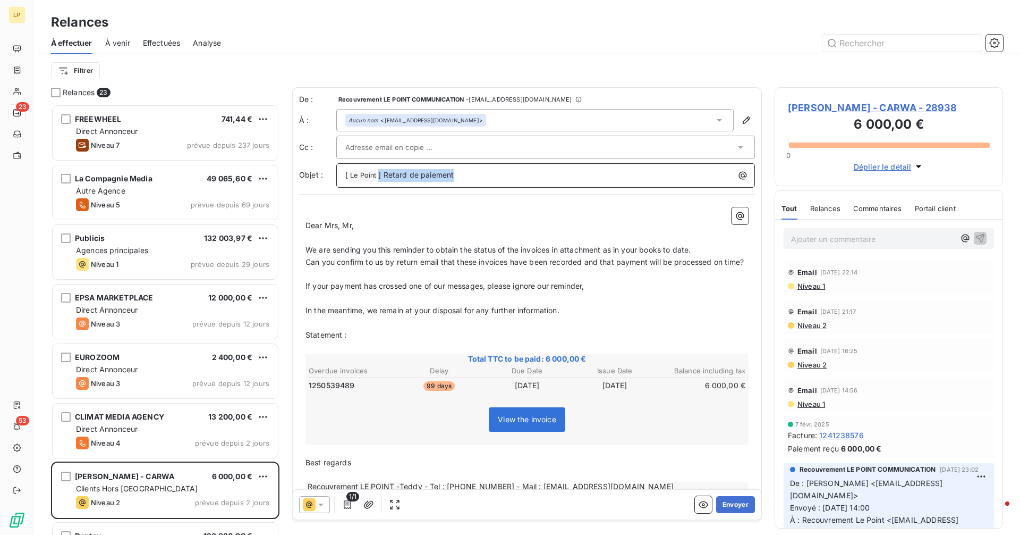
click at [473, 171] on p "[ Le Point ﻿ ] Retard de paiement" at bounding box center [548, 175] width 406 height 13
click at [521, 147] on div at bounding box center [540, 147] width 390 height 16
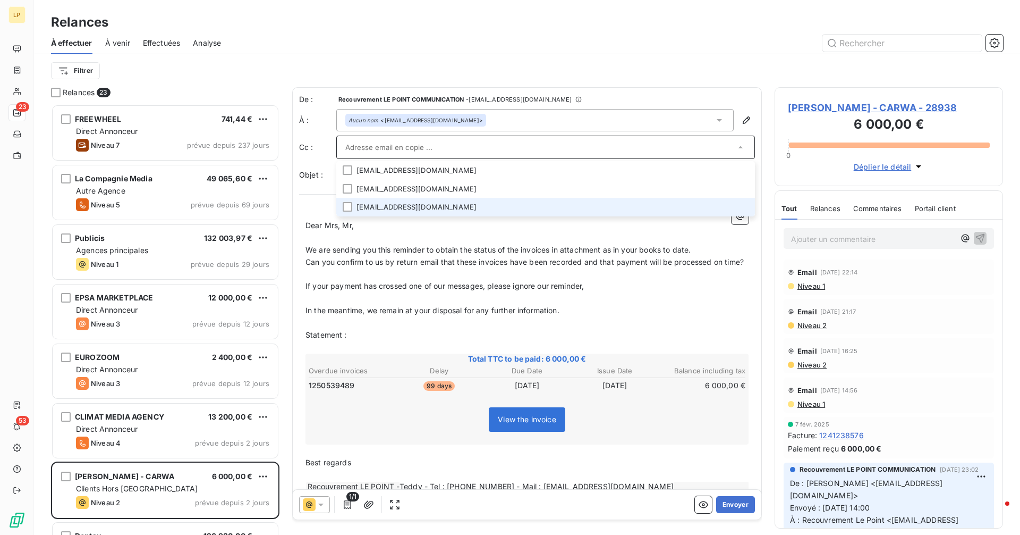
click at [498, 203] on li "[EMAIL_ADDRESS][DOMAIN_NAME]" at bounding box center [545, 207] width 419 height 19
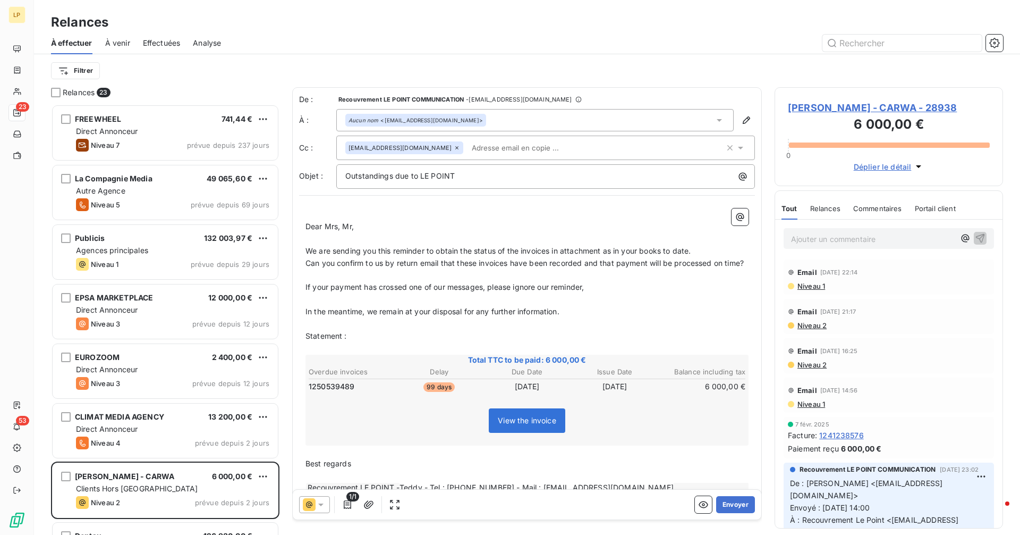
click at [548, 269] on p "Can you confirm to us by return email that these invoices have been recorded an…" at bounding box center [527, 263] width 443 height 12
click at [733, 506] on button "Envoyer" at bounding box center [735, 504] width 39 height 17
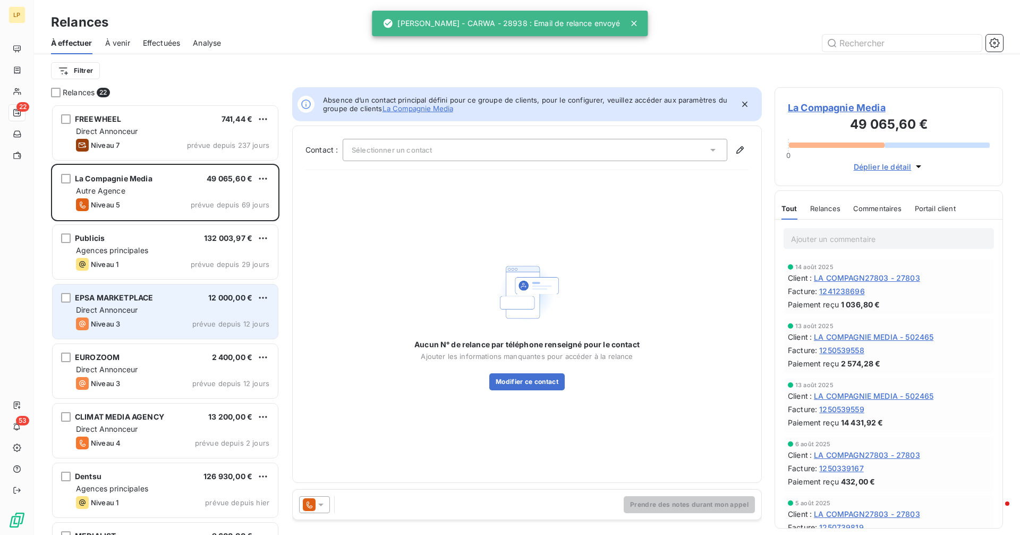
click at [172, 308] on div "Direct Annonceur" at bounding box center [172, 309] width 193 height 11
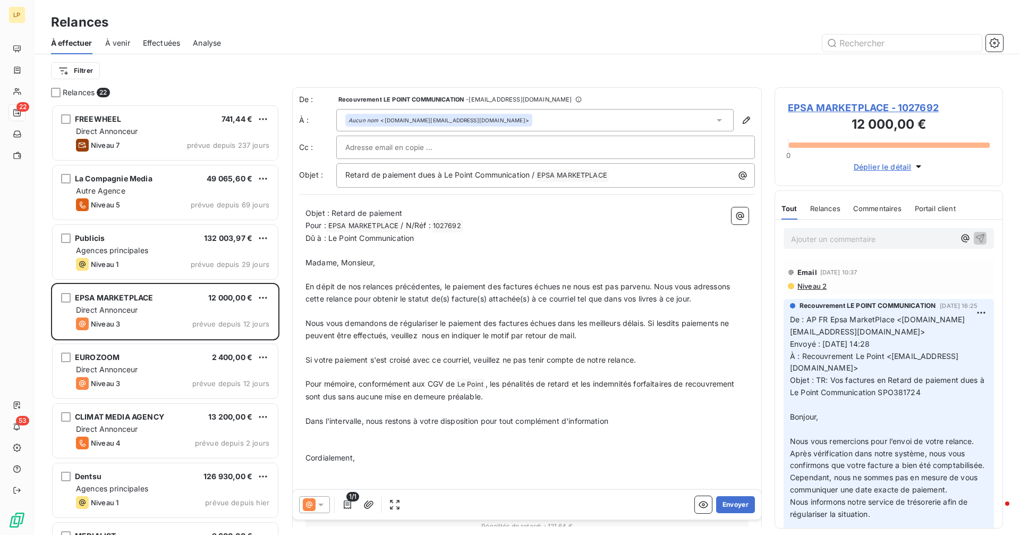
click at [468, 150] on div at bounding box center [545, 147] width 401 height 16
click at [468, 150] on input "text" at bounding box center [545, 147] width 401 height 16
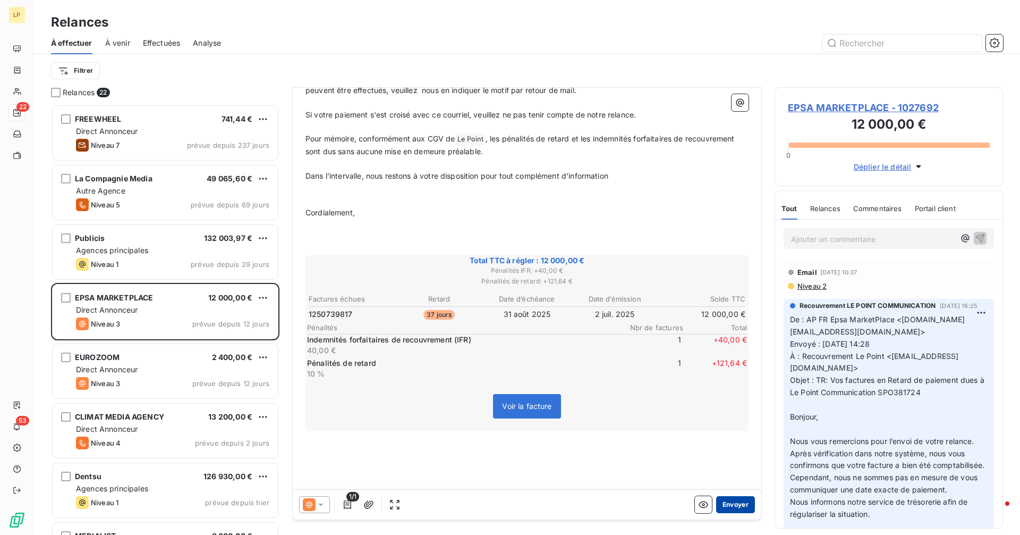
scroll to position [247, 0]
click at [728, 504] on button "Envoyer" at bounding box center [735, 504] width 39 height 17
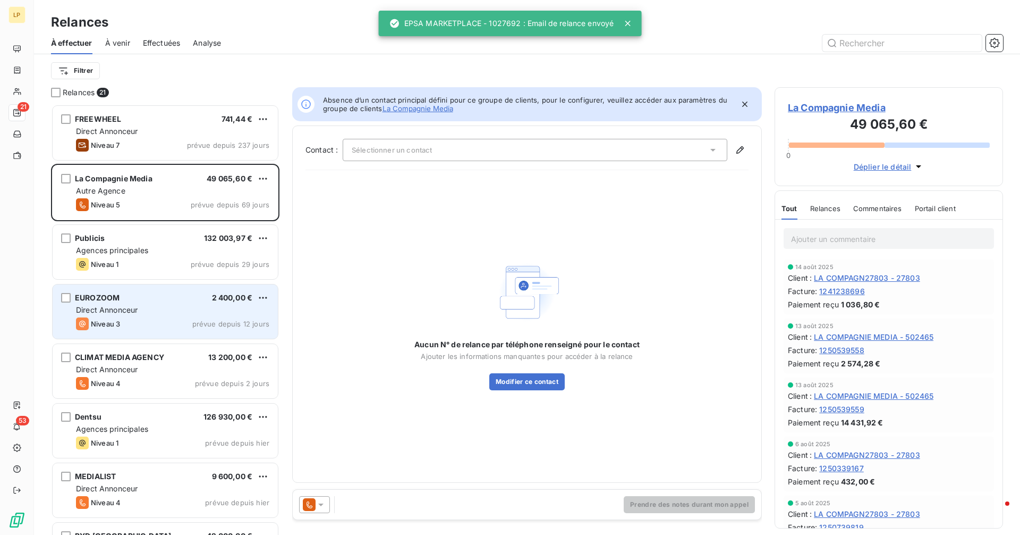
click at [156, 315] on div "EUROZOOM 2 400,00 € Direct Annonceur Niveau 3 prévue depuis 12 jours" at bounding box center [165, 311] width 225 height 54
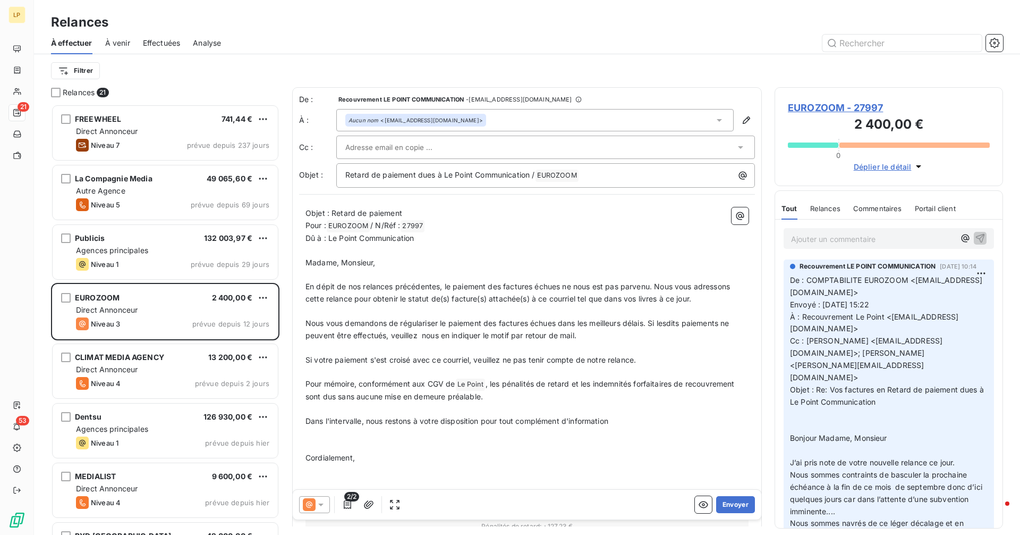
click at [818, 108] on span "EUROZOOM - 27997" at bounding box center [889, 107] width 202 height 14
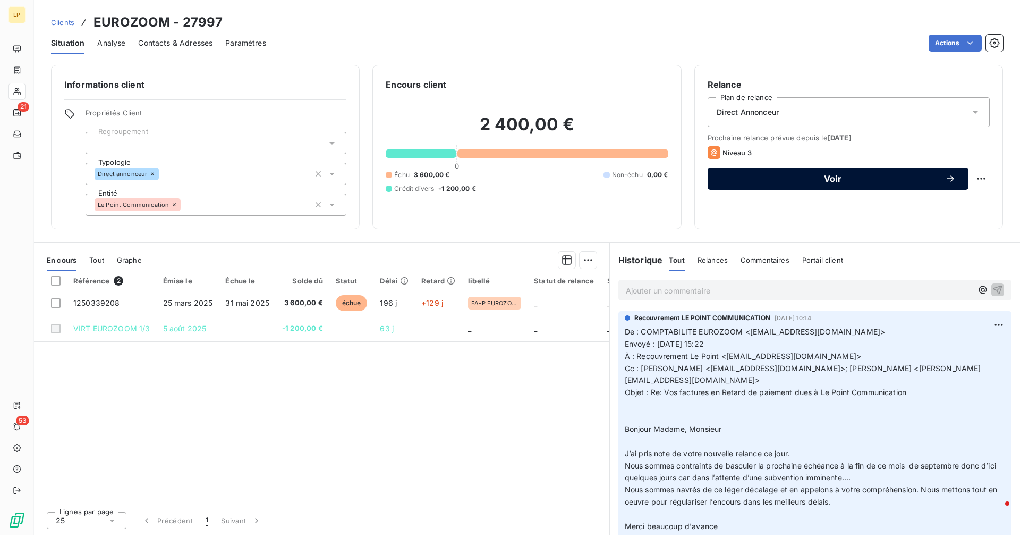
click at [906, 180] on span "Voir" at bounding box center [833, 178] width 225 height 9
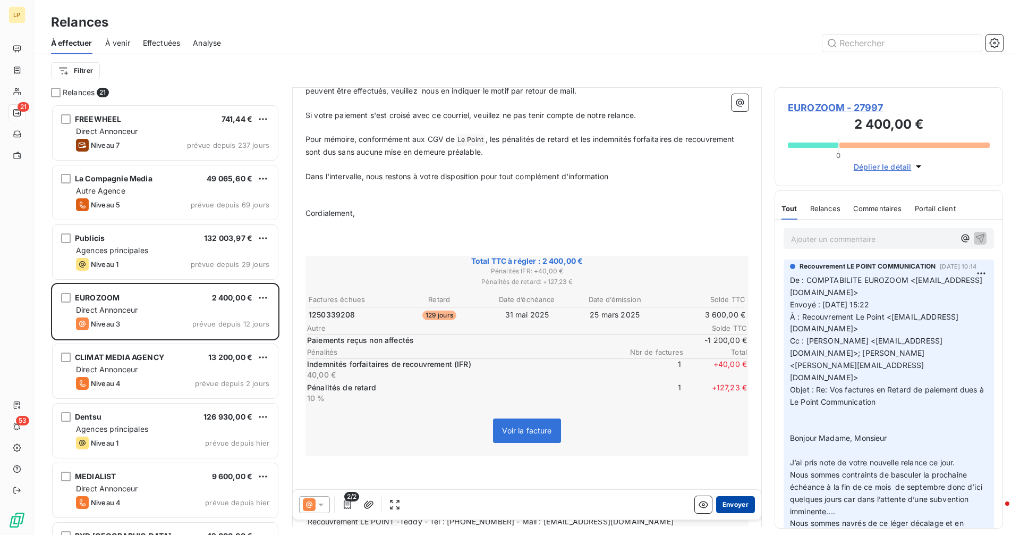
scroll to position [247, 0]
click at [726, 501] on button "Envoyer" at bounding box center [735, 504] width 39 height 17
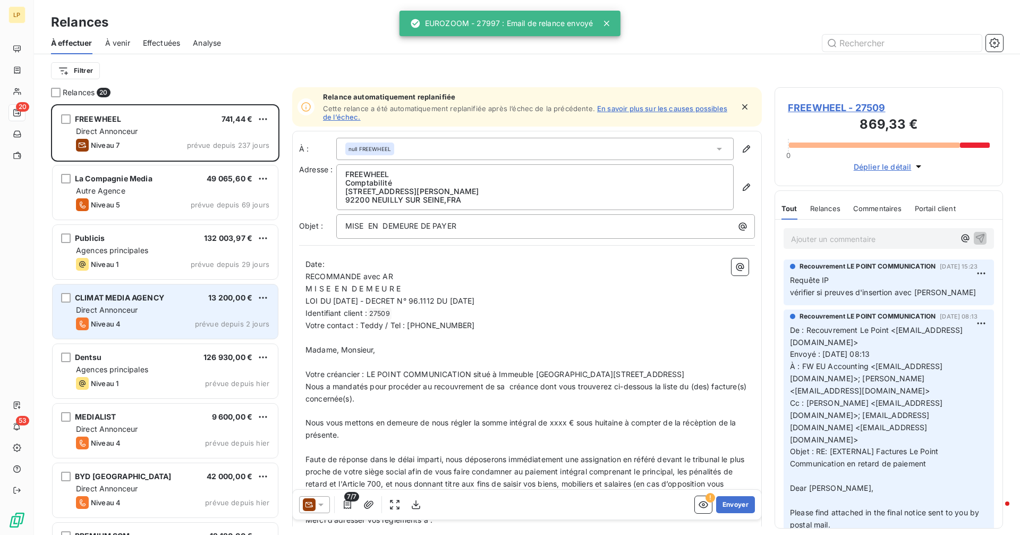
click at [140, 302] on div "CLIMAT MEDIA AGENCY" at bounding box center [119, 297] width 89 height 11
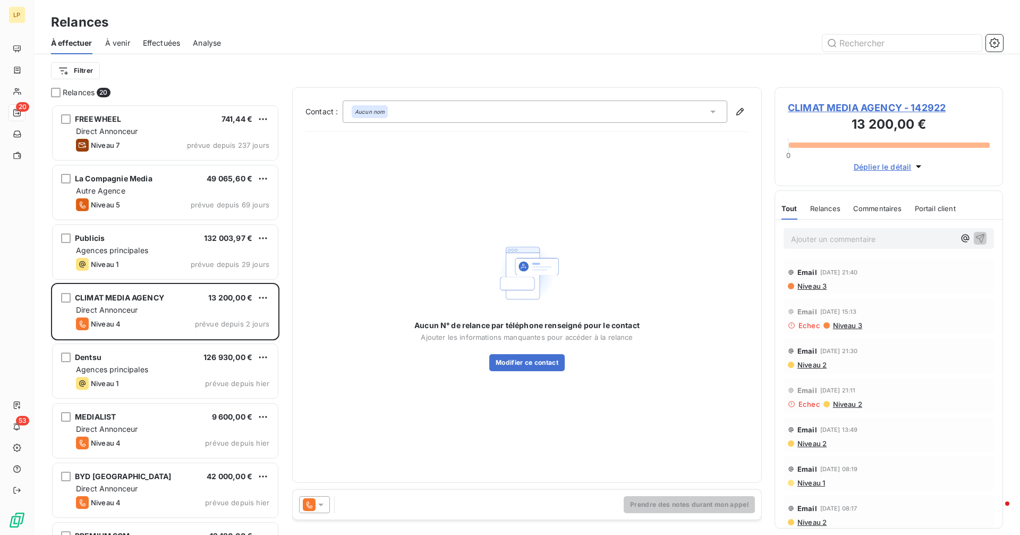
click at [853, 109] on span "CLIMAT MEDIA AGENCY - 142922" at bounding box center [889, 107] width 202 height 14
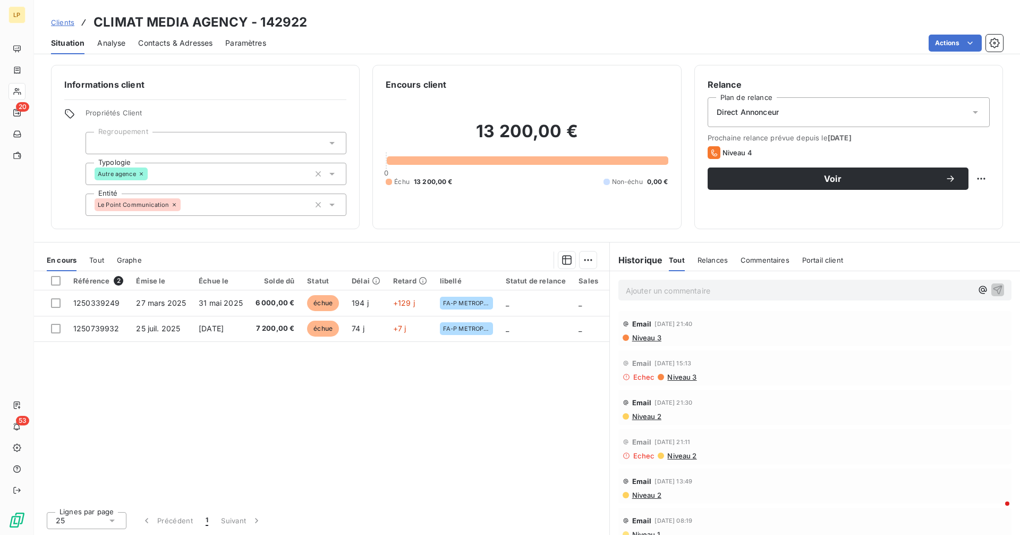
click at [192, 40] on span "Contacts & Adresses" at bounding box center [175, 43] width 74 height 11
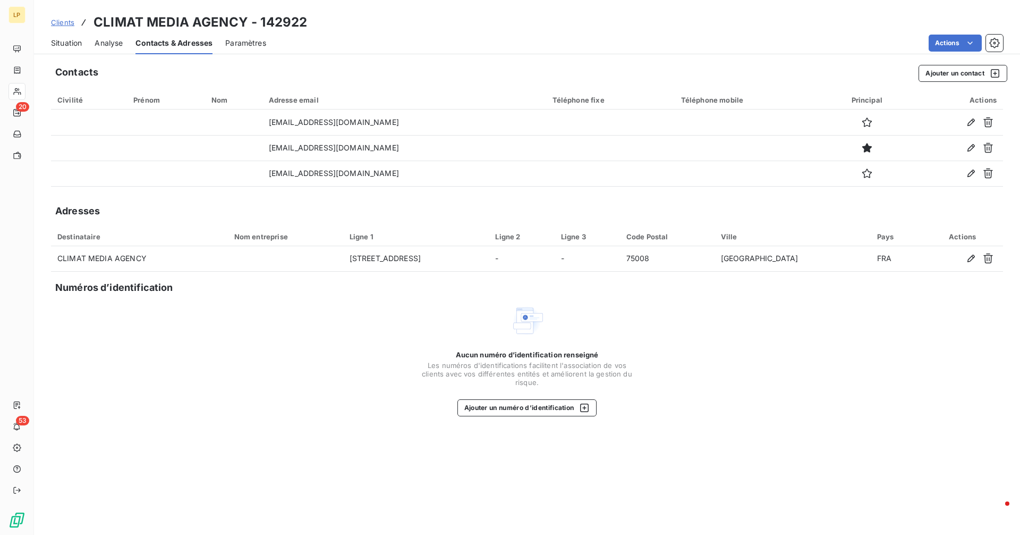
click at [71, 43] on span "Situation" at bounding box center [66, 43] width 31 height 11
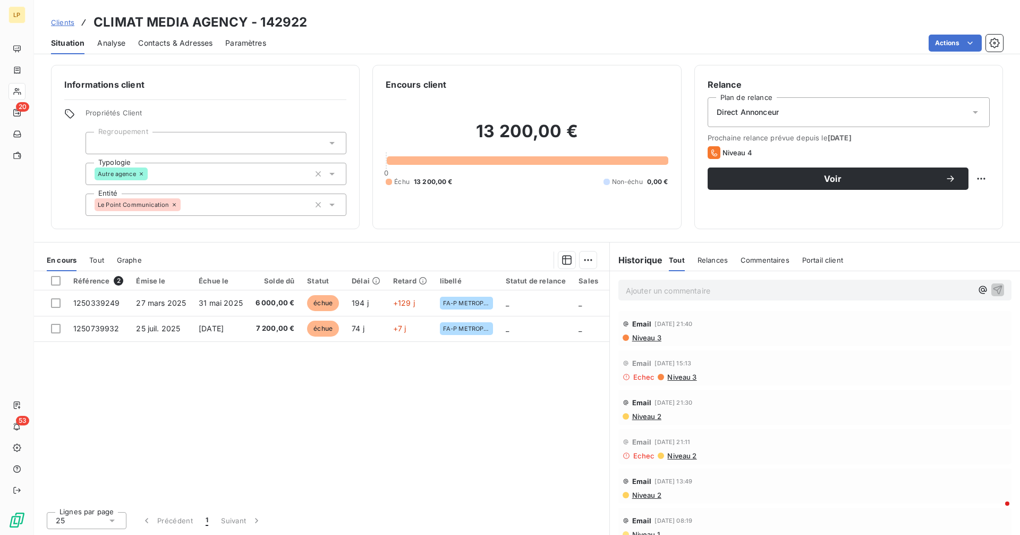
click at [651, 337] on span "Niveau 3" at bounding box center [646, 337] width 30 height 9
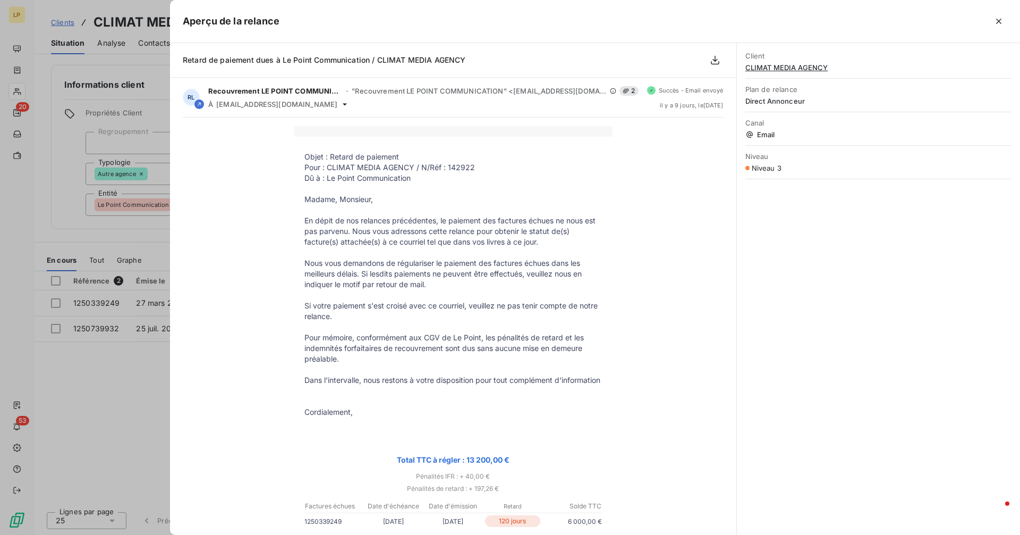
click at [104, 248] on div at bounding box center [510, 267] width 1020 height 535
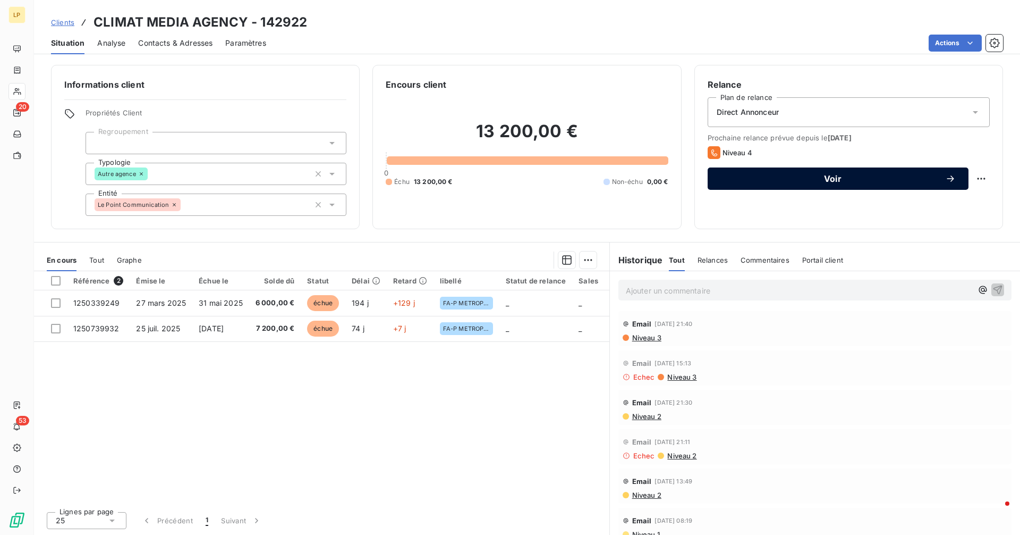
click at [922, 183] on div "Voir" at bounding box center [838, 178] width 235 height 11
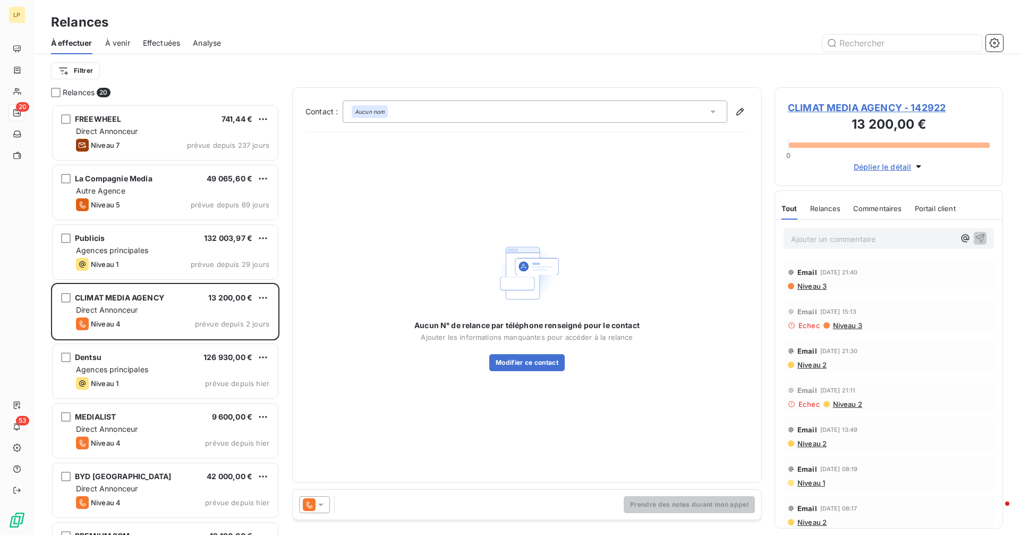
scroll to position [422, 221]
click at [310, 502] on icon at bounding box center [309, 504] width 13 height 13
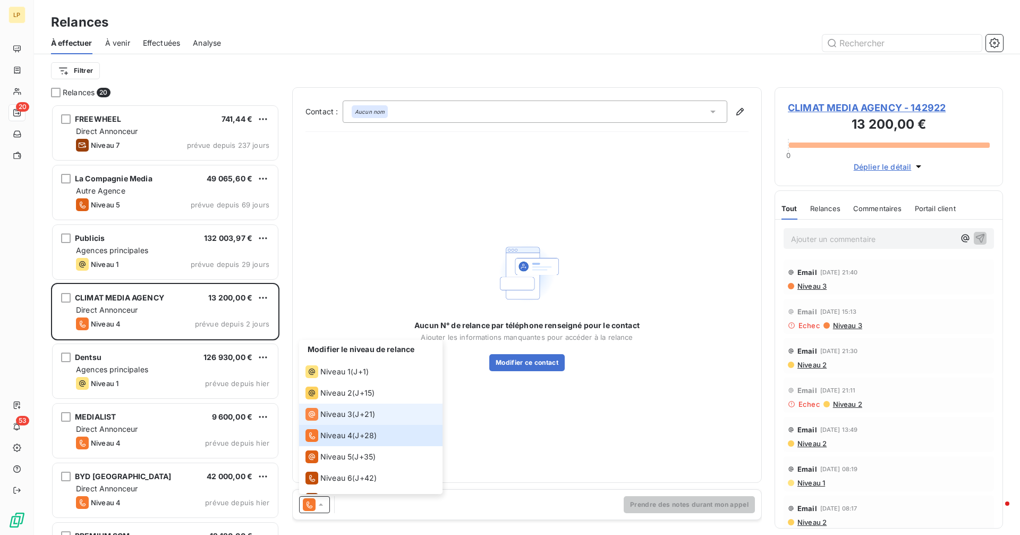
scroll to position [2, 0]
click at [364, 408] on span "J+21 )" at bounding box center [365, 411] width 20 height 11
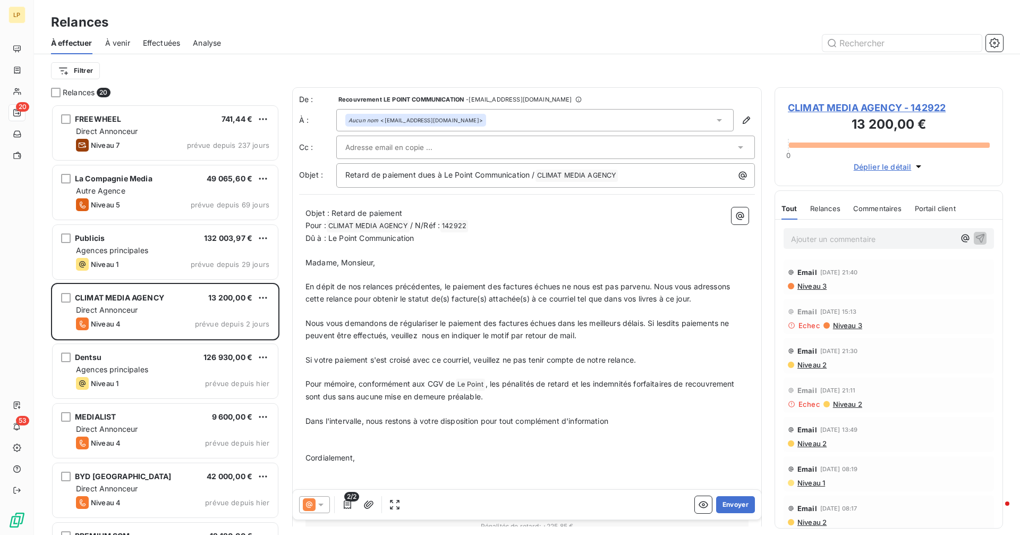
click at [539, 120] on div "Aucun nom <[EMAIL_ADDRESS][DOMAIN_NAME]>" at bounding box center [534, 120] width 397 height 22
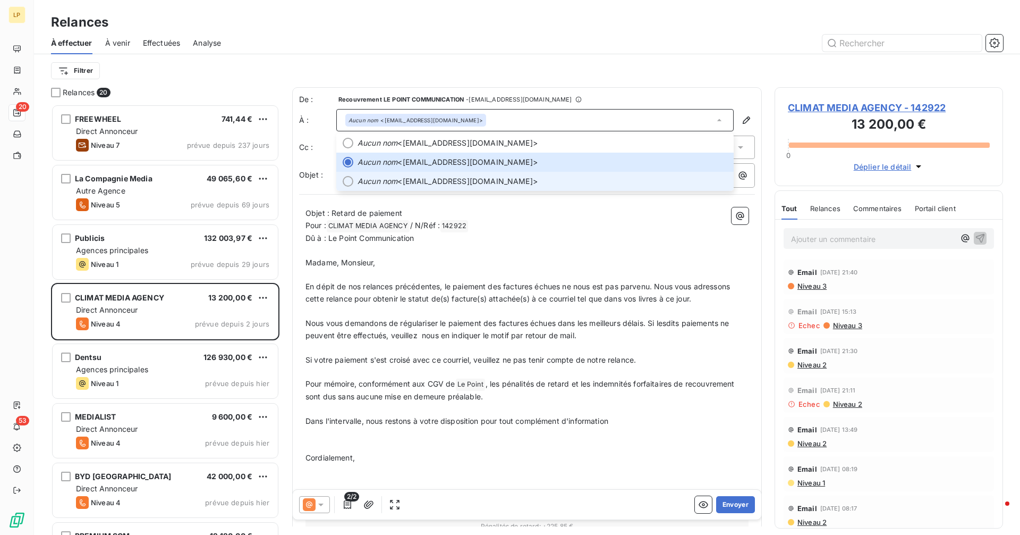
click at [519, 179] on span "Aucun nom <[EMAIL_ADDRESS][DOMAIN_NAME]>" at bounding box center [543, 181] width 370 height 11
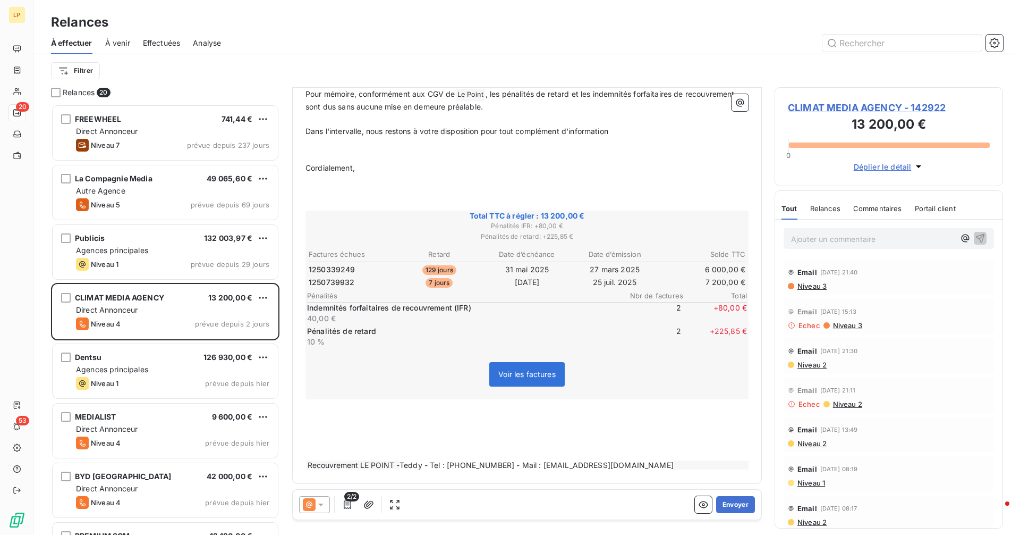
scroll to position [291, 0]
click at [735, 498] on button "Envoyer" at bounding box center [735, 504] width 39 height 17
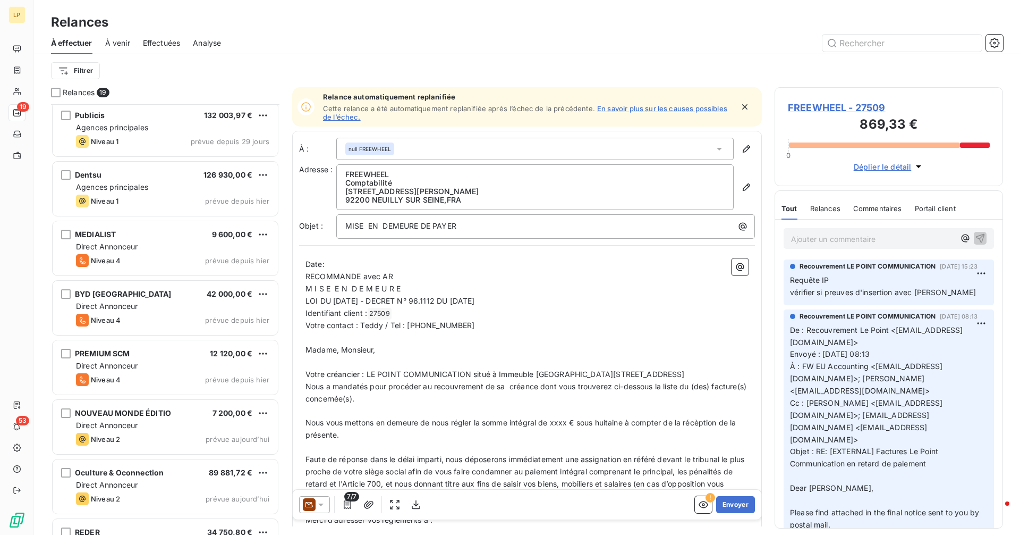
scroll to position [124, 0]
click at [177, 307] on div "La Compagnie Media 49 065,60 € Autre Agence Niveau 5 prévue depuis 69 jours Pub…" at bounding box center [165, 319] width 228 height 430
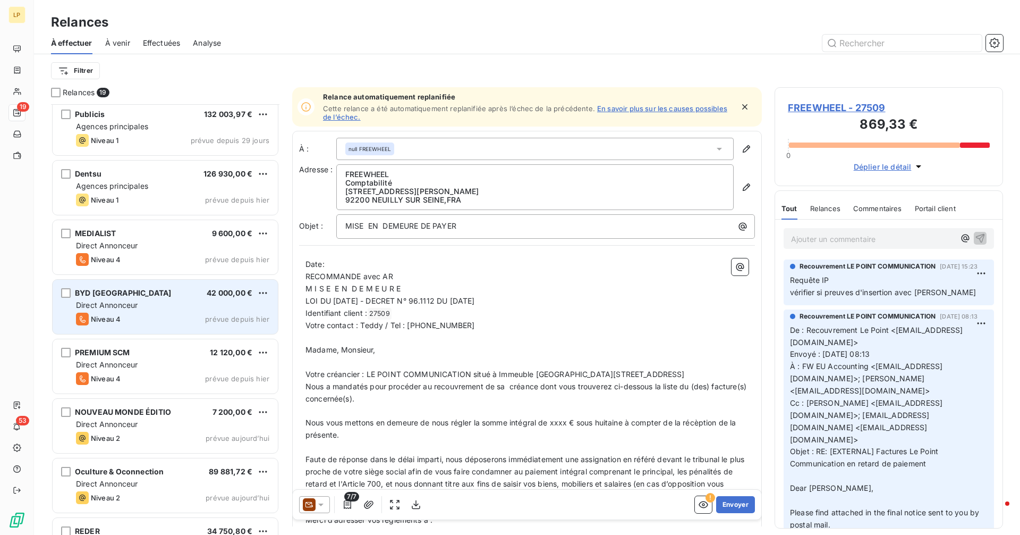
click at [98, 316] on span "Niveau 4" at bounding box center [106, 319] width 30 height 9
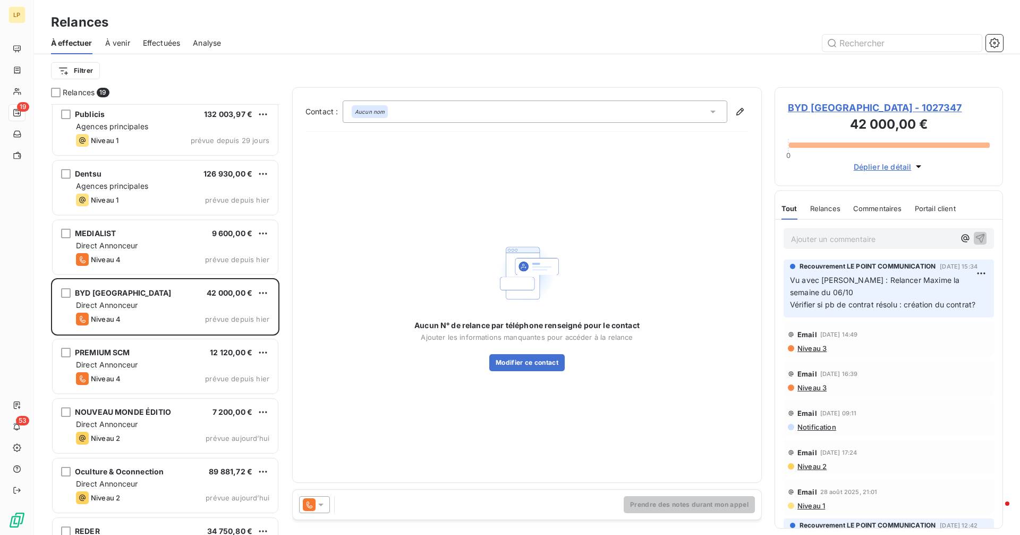
click at [817, 109] on span "BYD [GEOGRAPHIC_DATA] - 1027347" at bounding box center [889, 107] width 202 height 14
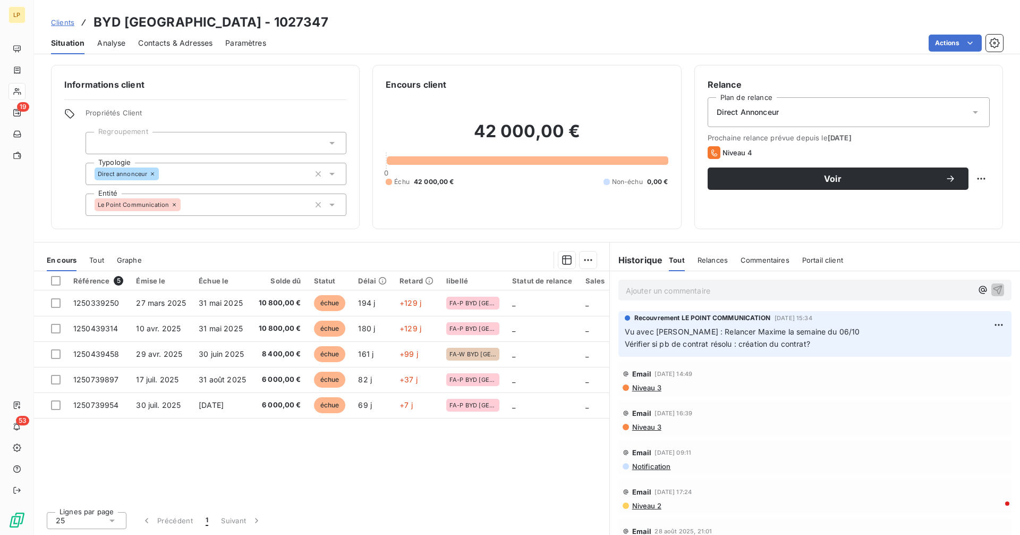
click at [669, 290] on p "Ajouter un commentaire ﻿" at bounding box center [799, 290] width 346 height 13
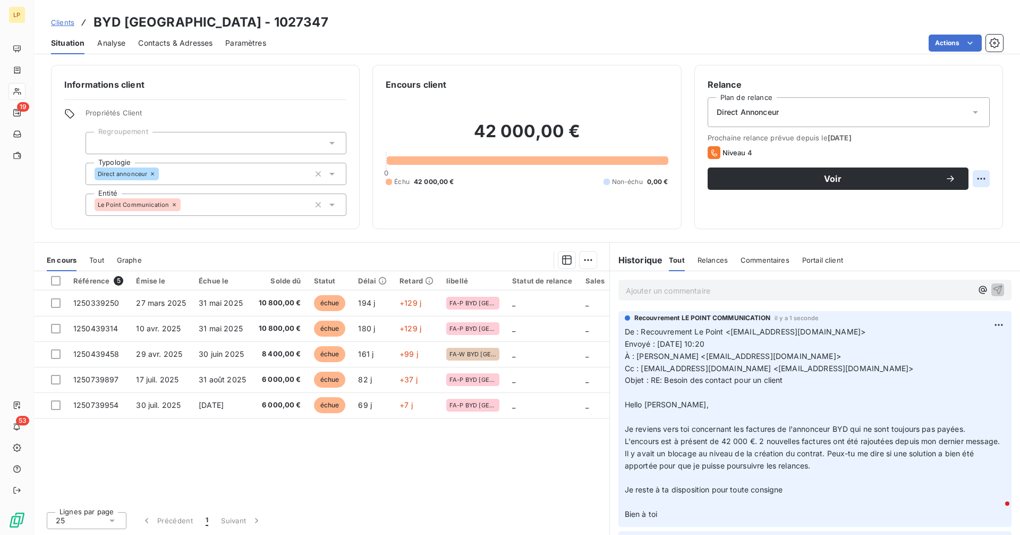
click at [983, 177] on html "LP 19 53 Clients BYD [GEOGRAPHIC_DATA] - 1027347 Situation Analyse Contacts & A…" at bounding box center [510, 267] width 1020 height 535
click at [941, 205] on div "Replanifier cette action" at bounding box center [937, 201] width 95 height 17
select select "9"
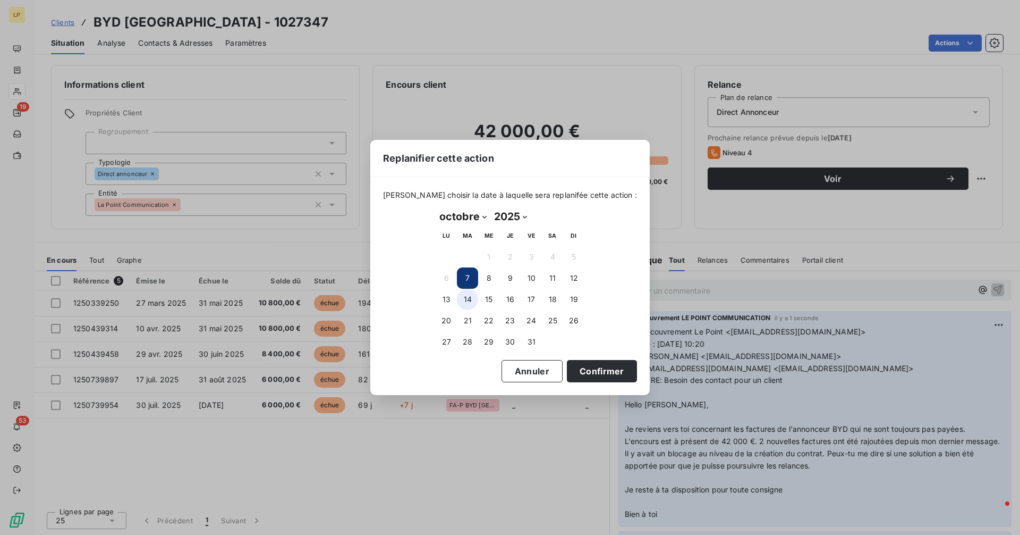
click at [471, 301] on button "14" at bounding box center [467, 299] width 21 height 21
click at [603, 376] on button "Confirmer" at bounding box center [602, 371] width 70 height 22
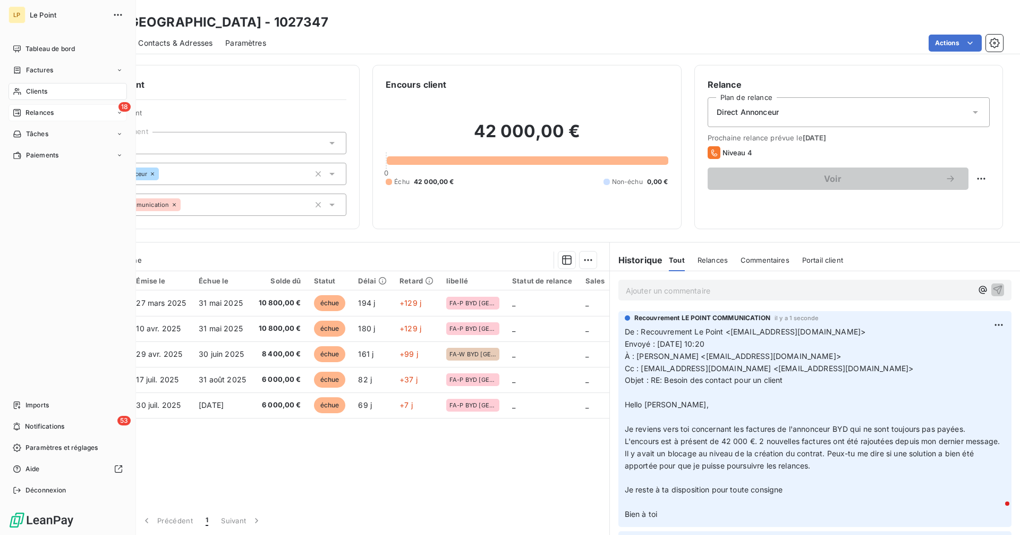
click at [31, 110] on span "Relances" at bounding box center [40, 113] width 28 height 10
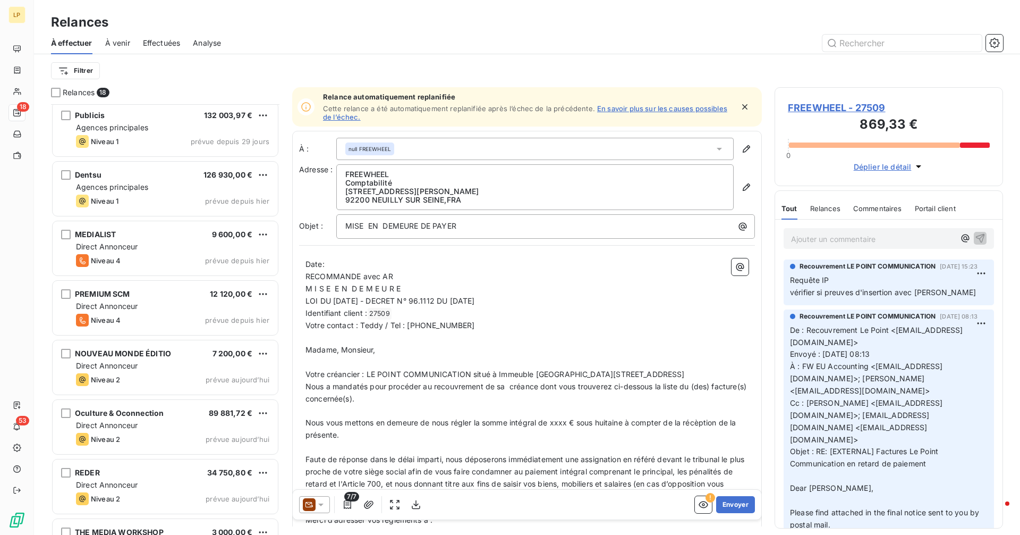
scroll to position [124, 0]
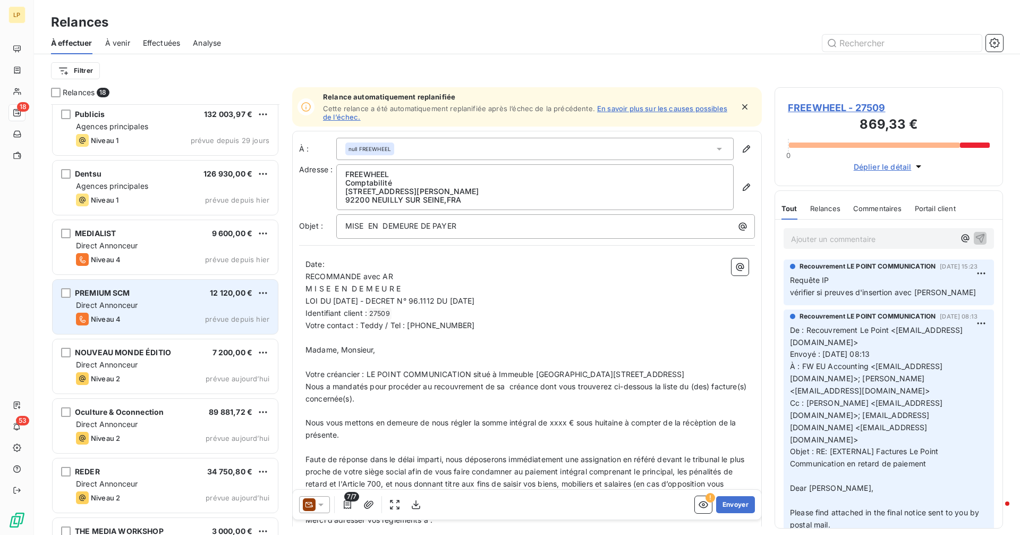
click at [151, 306] on div "Direct Annonceur" at bounding box center [172, 305] width 193 height 11
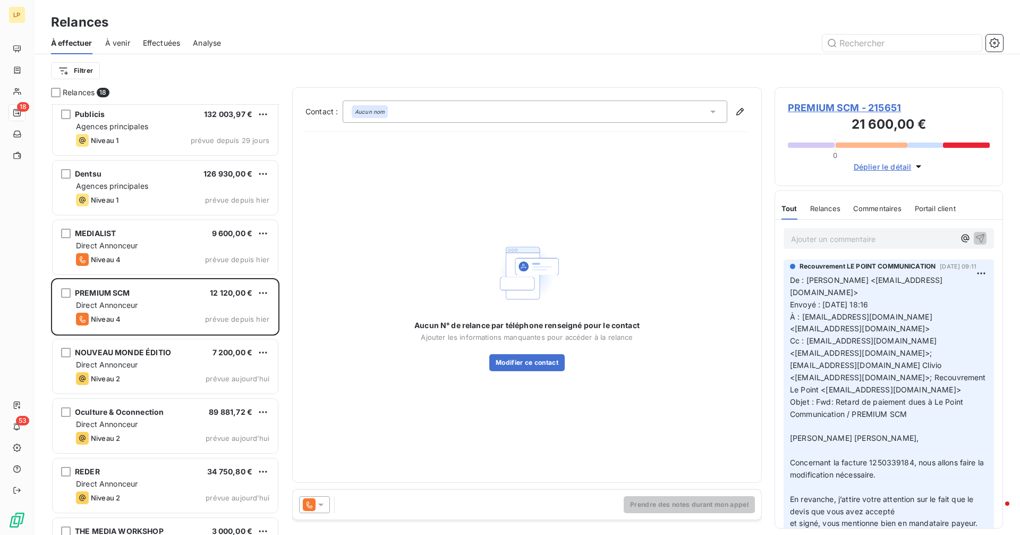
click at [812, 100] on span "PREMIUM SCM - 215651" at bounding box center [889, 107] width 202 height 14
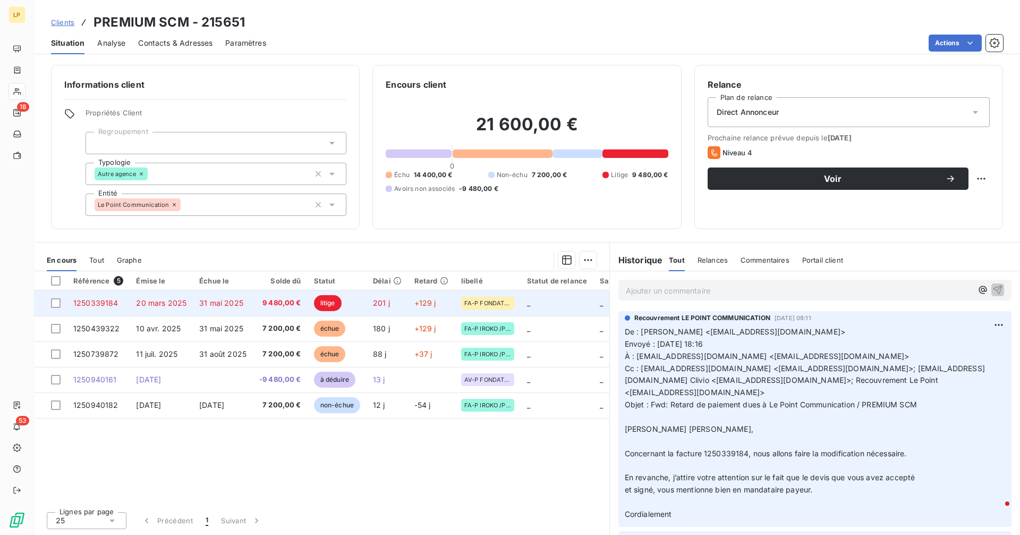
click at [193, 302] on td "31 mai 2025" at bounding box center [223, 303] width 60 height 26
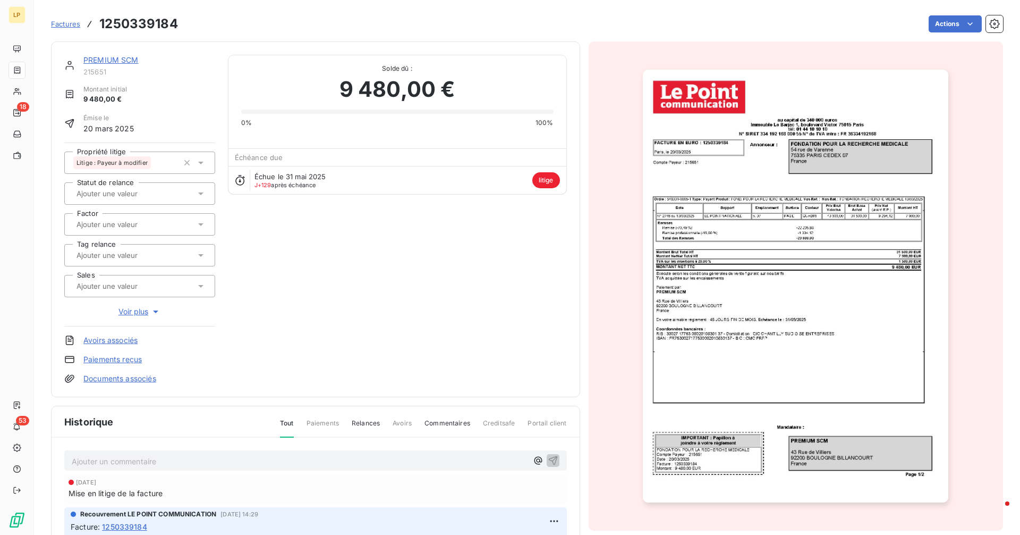
click at [153, 21] on h3 "1250339184" at bounding box center [138, 23] width 79 height 19
copy h3 "1250339184"
click at [117, 61] on link "PREMIUM SCM" at bounding box center [110, 59] width 55 height 9
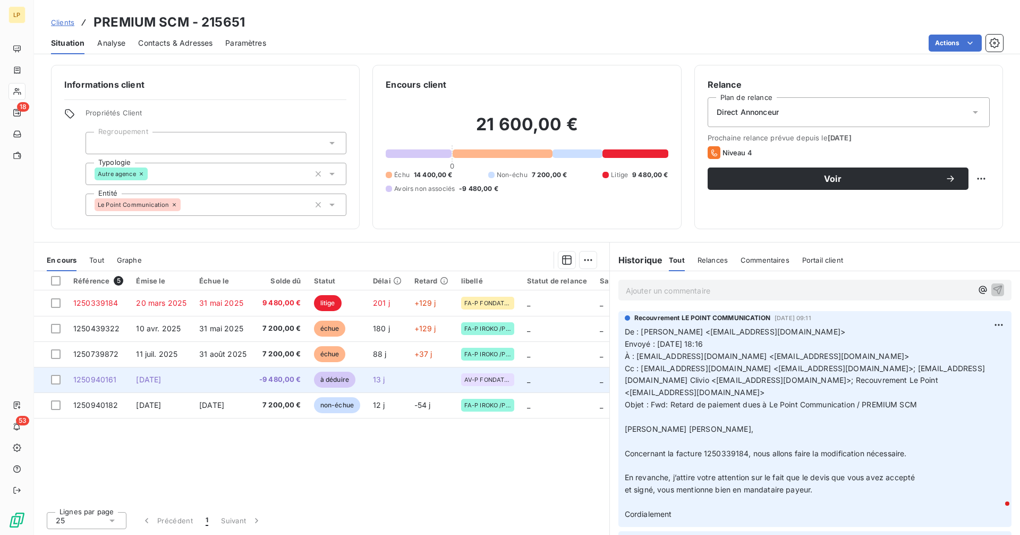
click at [105, 377] on span "1250940161" at bounding box center [95, 379] width 44 height 9
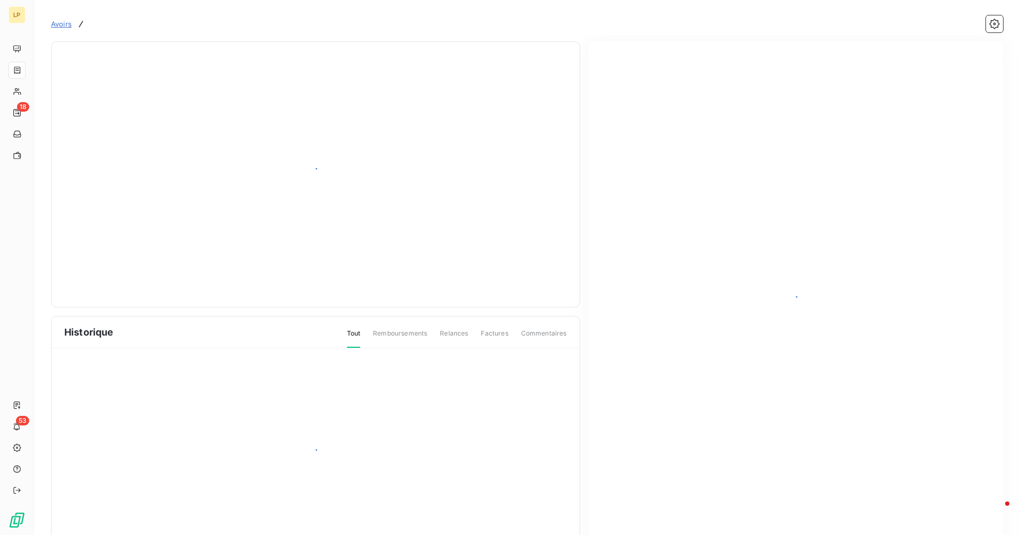
click at [95, 379] on div "Historique Tout Remboursements Relances Factures Commentaires" at bounding box center [315, 301] width 529 height 521
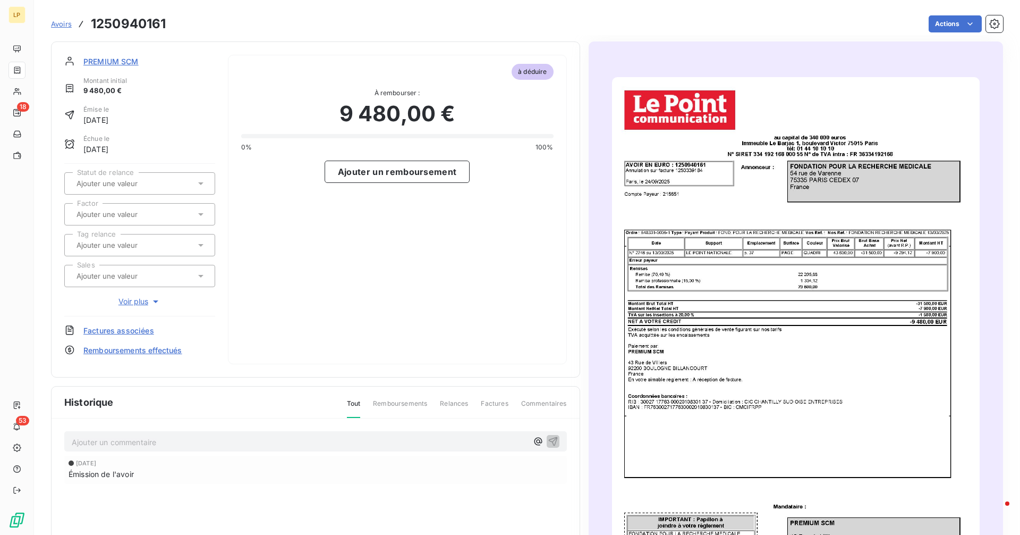
click at [150, 23] on h3 "1250940161" at bounding box center [128, 23] width 75 height 19
copy h3 "1250940161"
click at [125, 60] on span "PREMIUM SCM" at bounding box center [110, 61] width 55 height 11
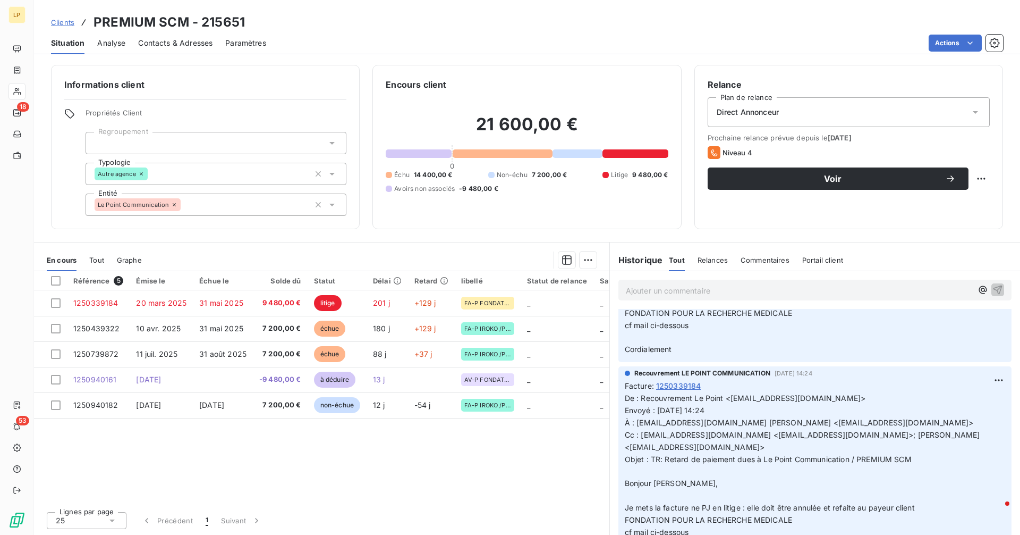
scroll to position [372, 0]
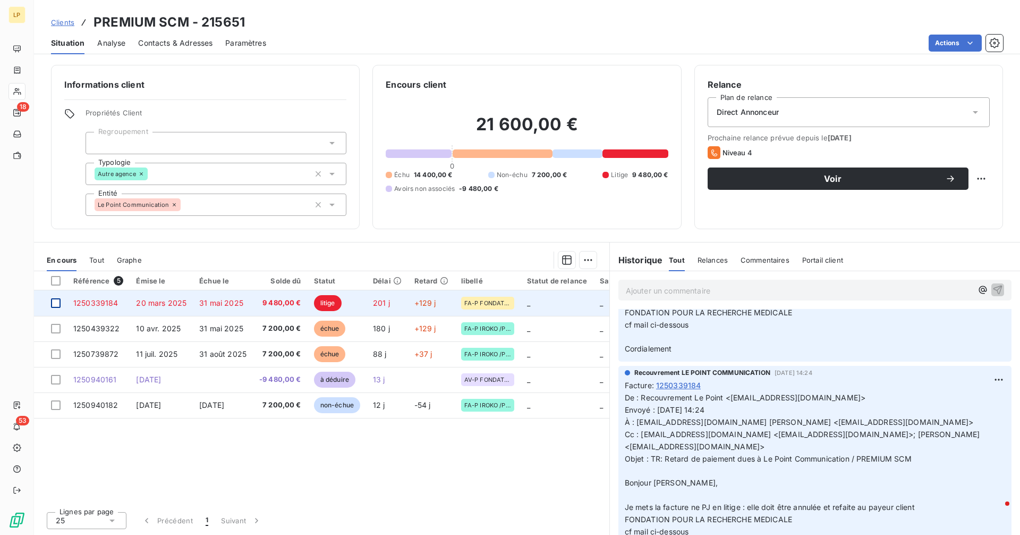
click at [58, 304] on div at bounding box center [56, 303] width 10 height 10
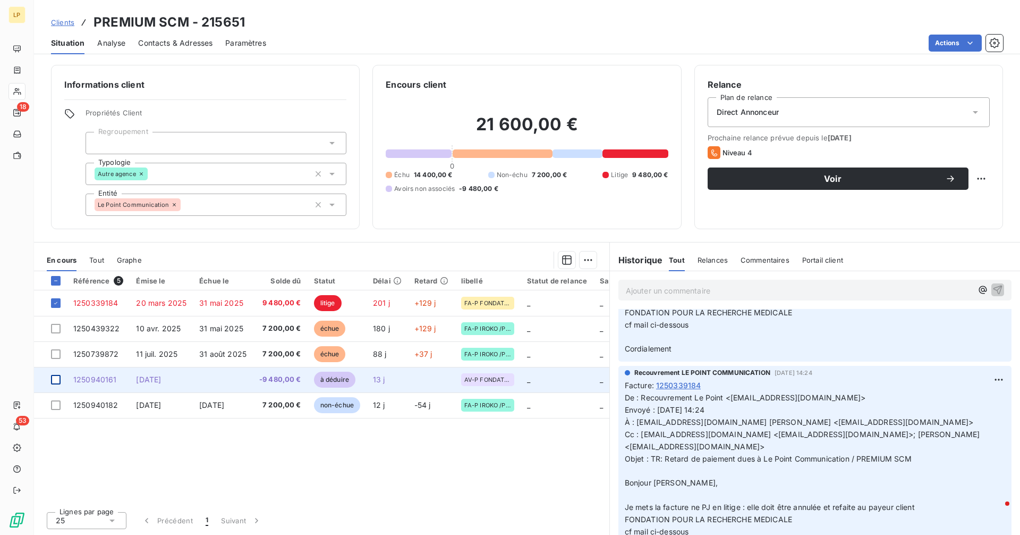
click at [53, 381] on div at bounding box center [56, 380] width 10 height 10
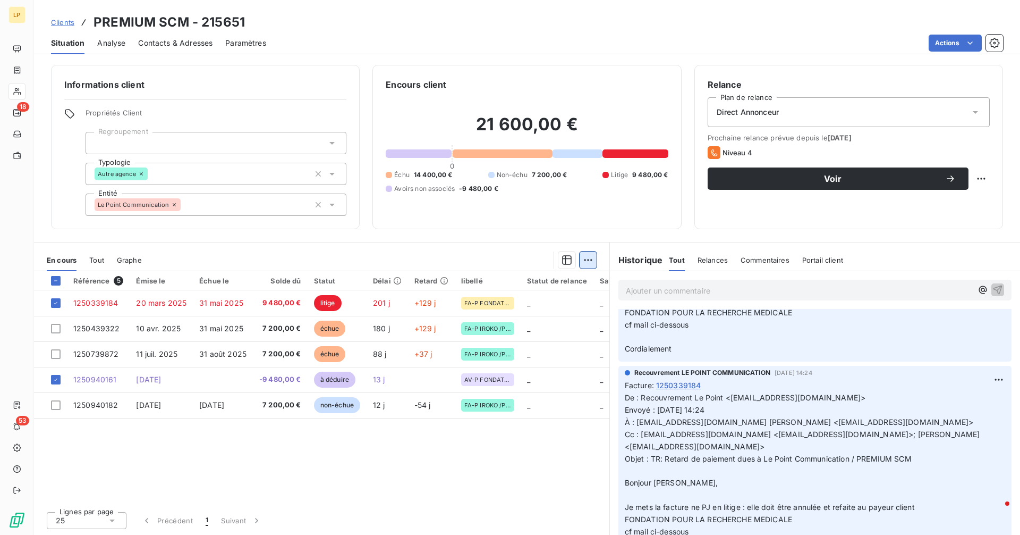
click at [588, 263] on html "LP 18 53 Clients PREMIUM SCM - 215651 Situation Analyse Contacts & Adresses Par…" at bounding box center [510, 267] width 1020 height 535
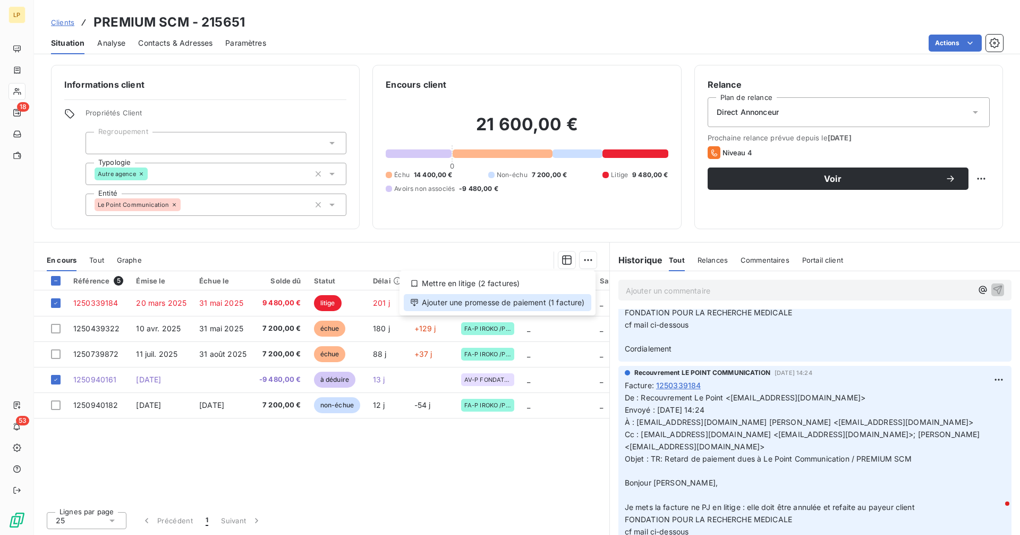
click at [546, 297] on div "Ajouter une promesse de paiement (1 facture)" at bounding box center [498, 302] width 188 height 17
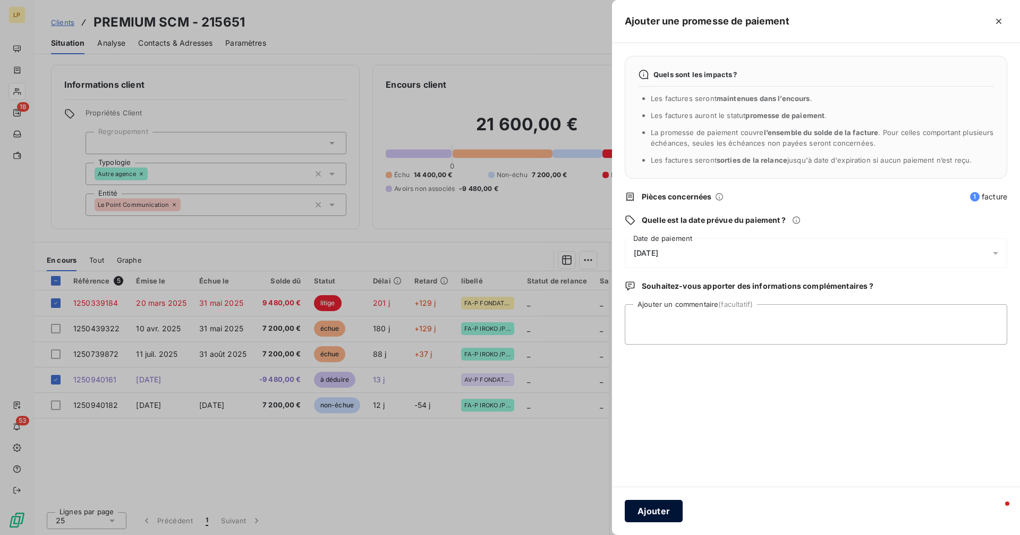
click at [657, 507] on button "Ajouter" at bounding box center [654, 510] width 58 height 22
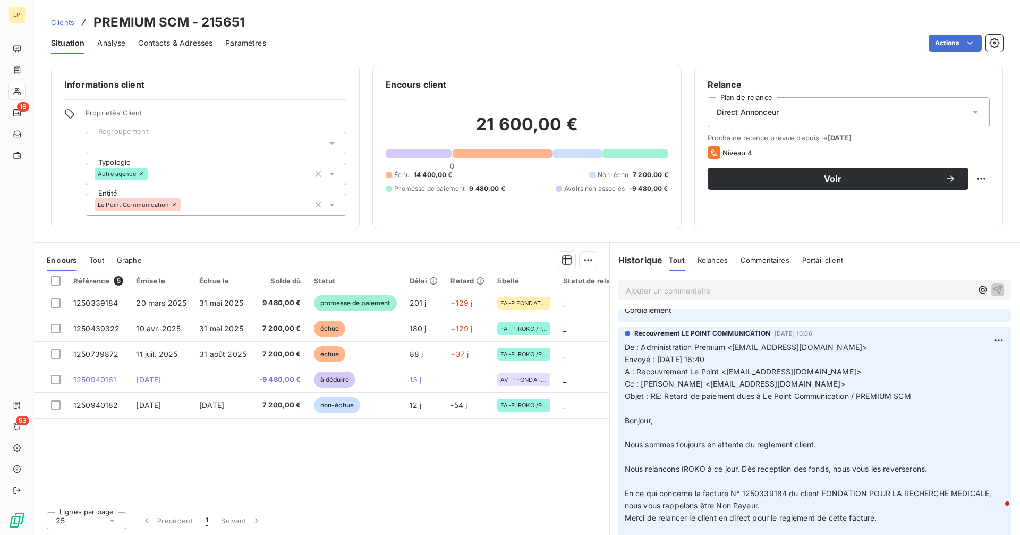
scroll to position [619, 0]
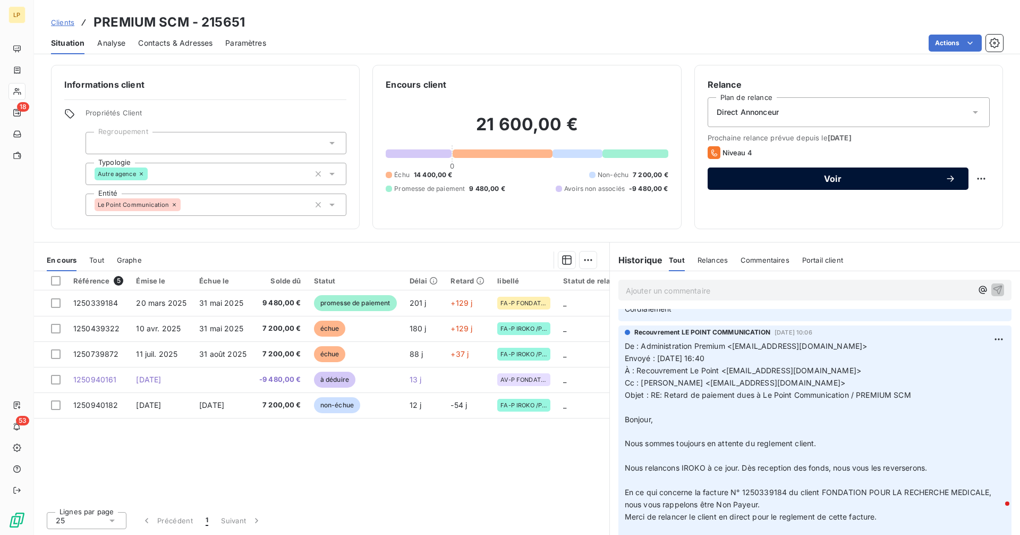
click at [861, 176] on span "Voir" at bounding box center [833, 178] width 225 height 9
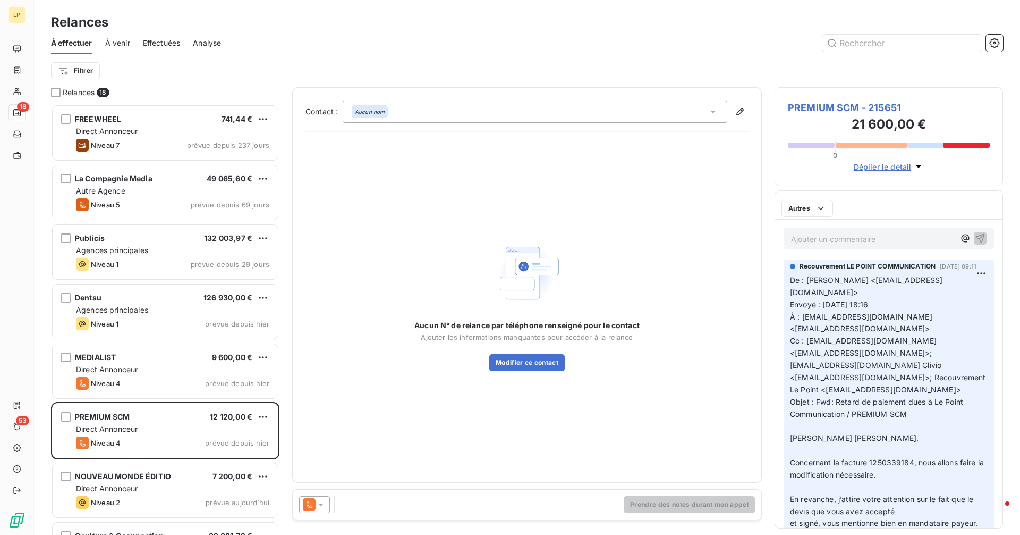
scroll to position [422, 221]
click at [308, 504] on icon at bounding box center [309, 504] width 13 height 13
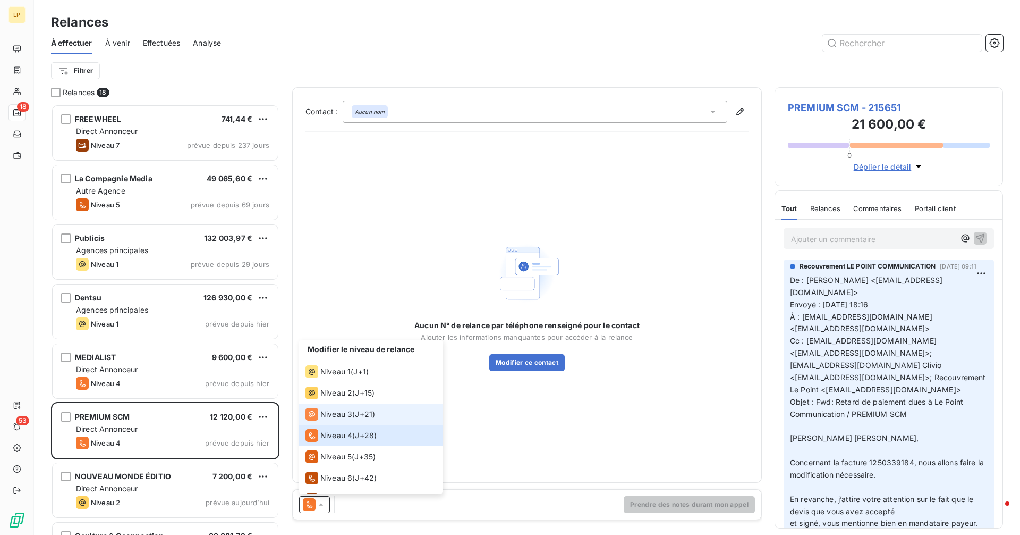
click at [342, 413] on span "Niveau 3" at bounding box center [336, 414] width 32 height 11
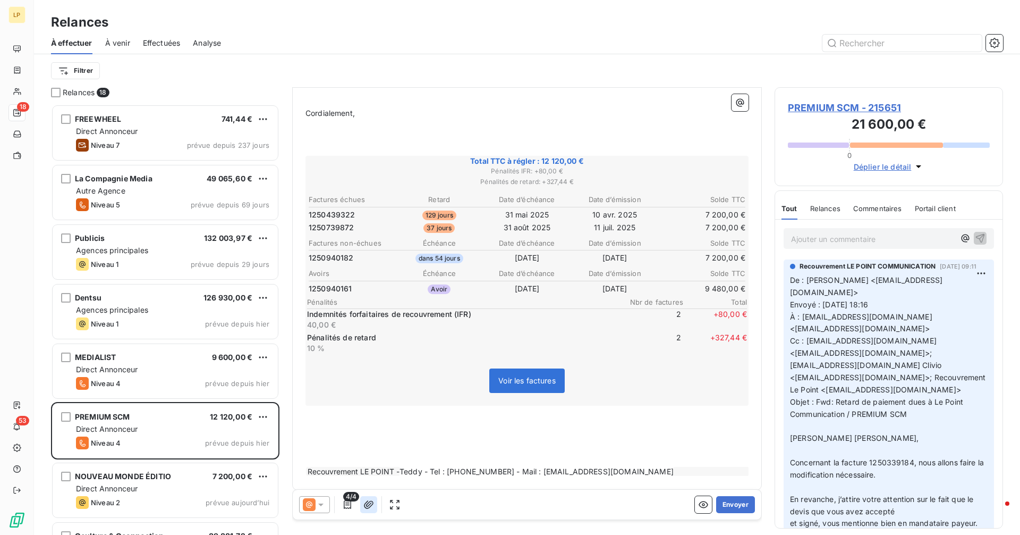
scroll to position [352, 0]
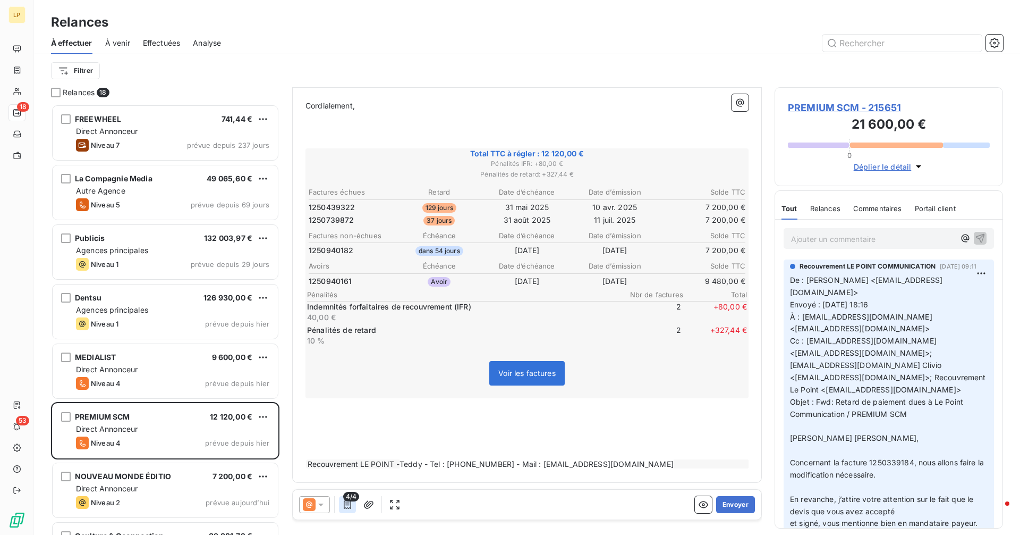
click at [349, 505] on icon "button" at bounding box center [347, 504] width 11 height 11
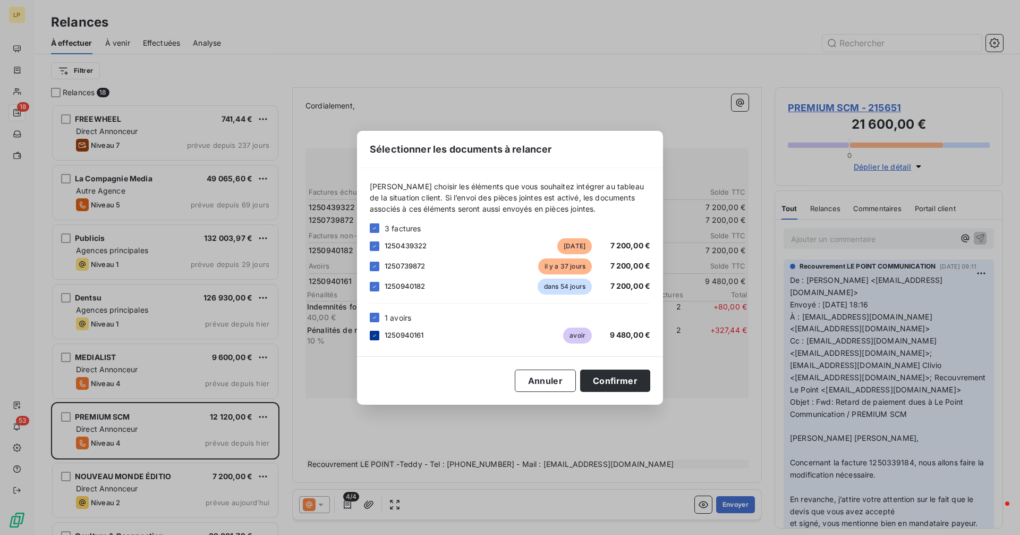
click at [372, 337] on icon at bounding box center [374, 335] width 6 height 6
click at [597, 382] on button "Confirmer" at bounding box center [615, 380] width 70 height 22
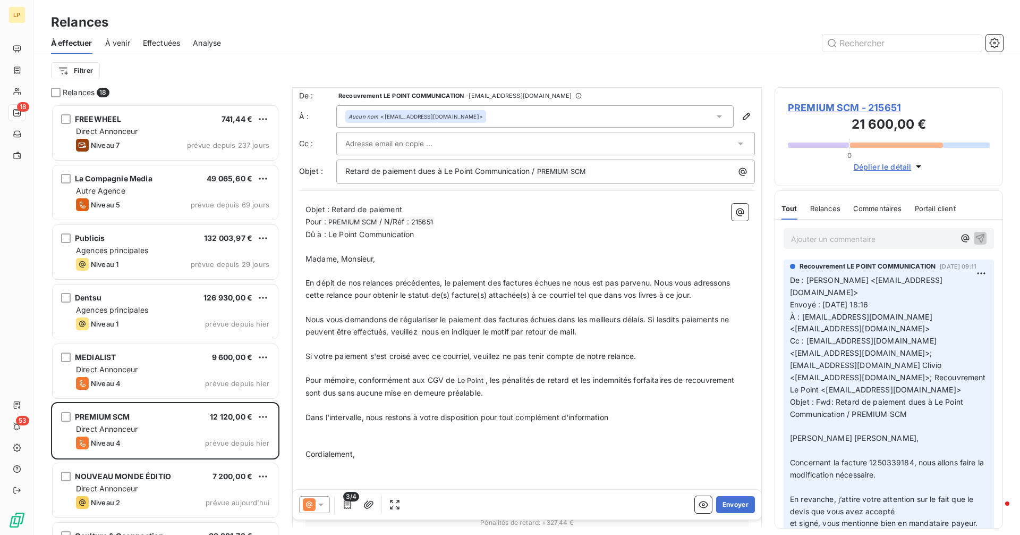
scroll to position [0, 0]
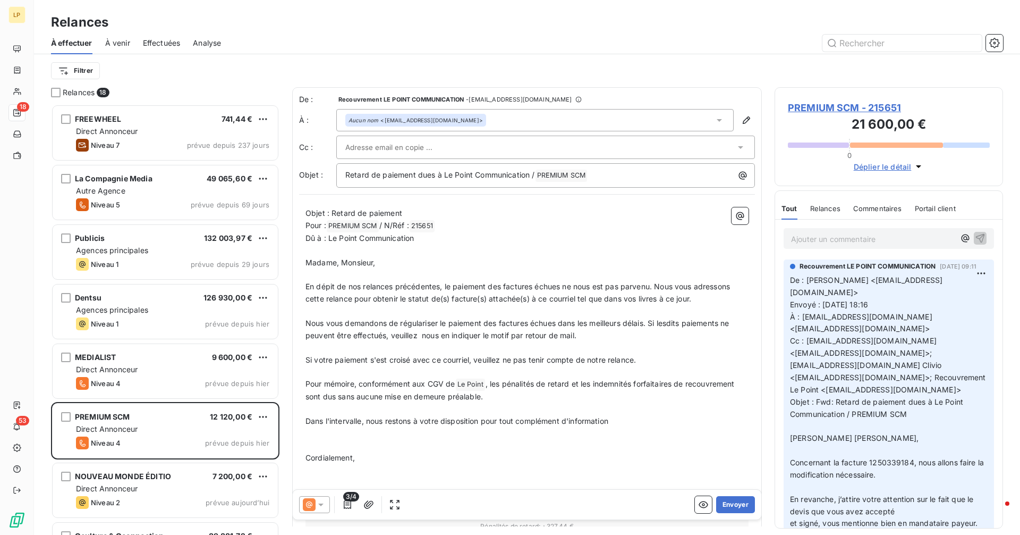
click at [515, 152] on div at bounding box center [540, 147] width 390 height 16
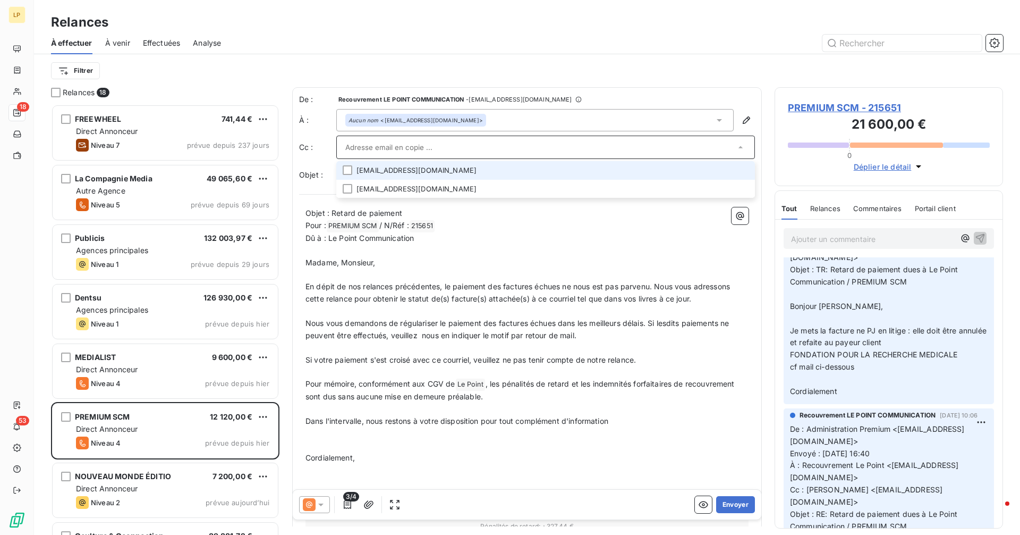
scroll to position [741, 0]
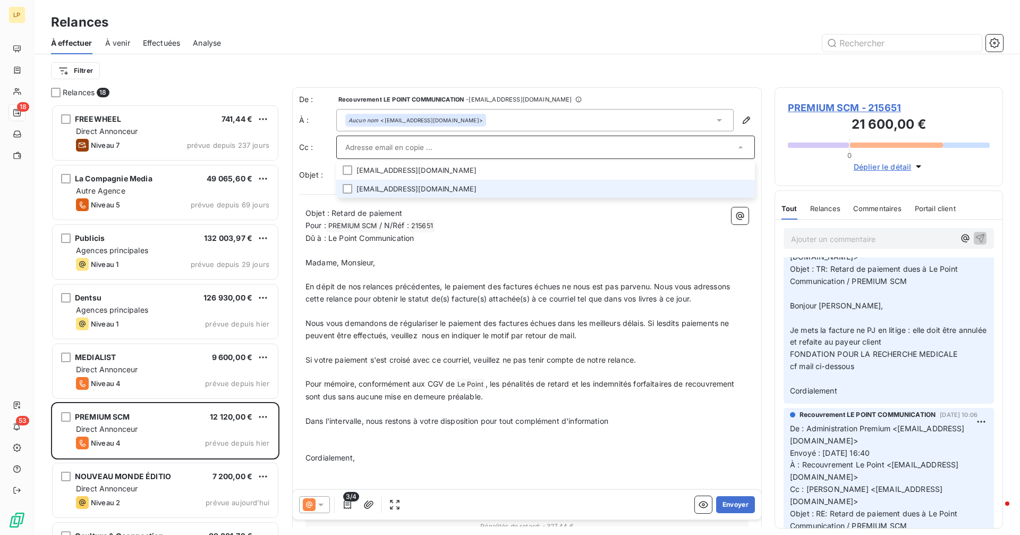
click at [438, 192] on li "[EMAIL_ADDRESS][DOMAIN_NAME]" at bounding box center [545, 189] width 419 height 19
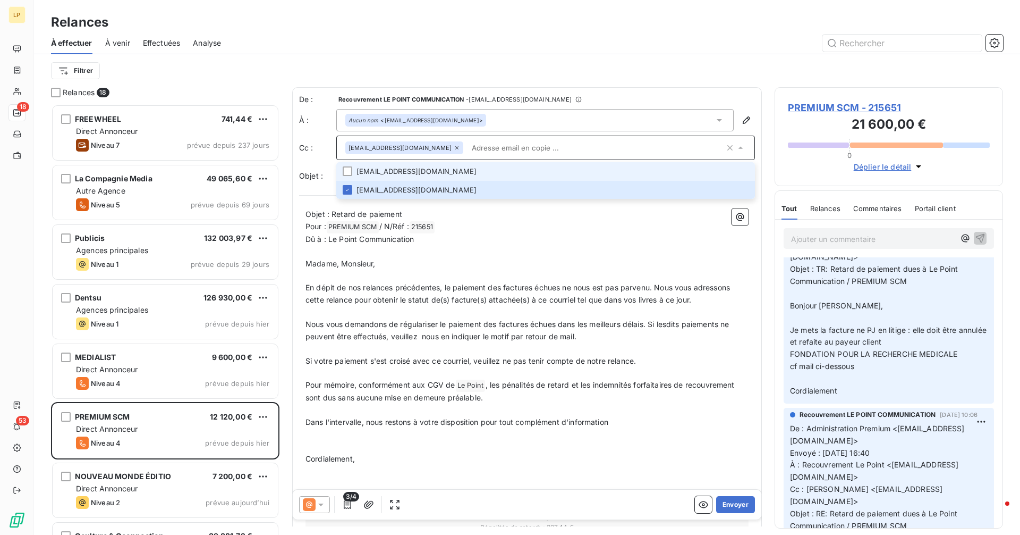
click at [440, 170] on li "[EMAIL_ADDRESS][DOMAIN_NAME]" at bounding box center [545, 171] width 419 height 19
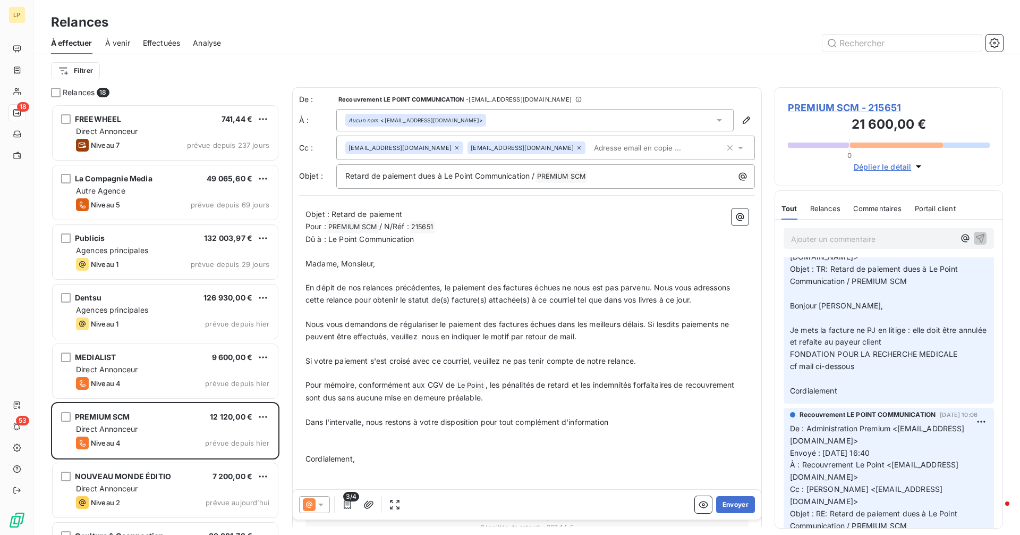
click at [442, 290] on span "En dépit de nos relances précédentes, le paiement des factures échues ne nous e…" at bounding box center [519, 293] width 427 height 21
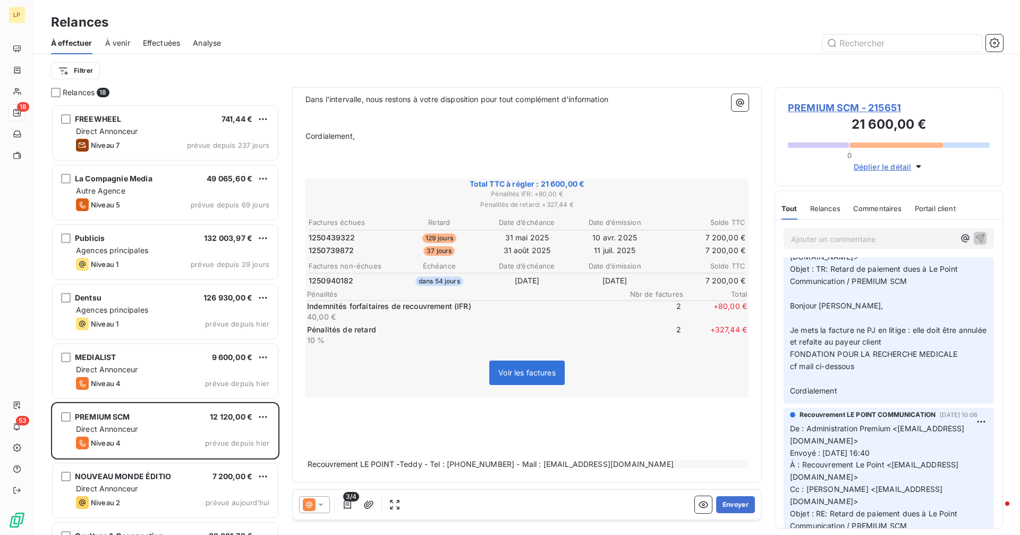
scroll to position [0, 0]
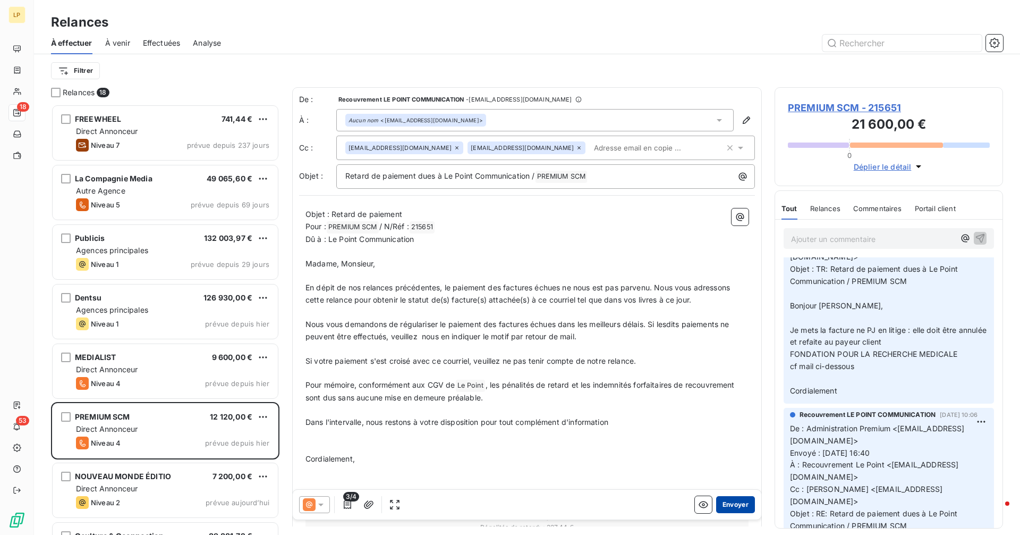
click at [739, 506] on button "Envoyer" at bounding box center [735, 504] width 39 height 17
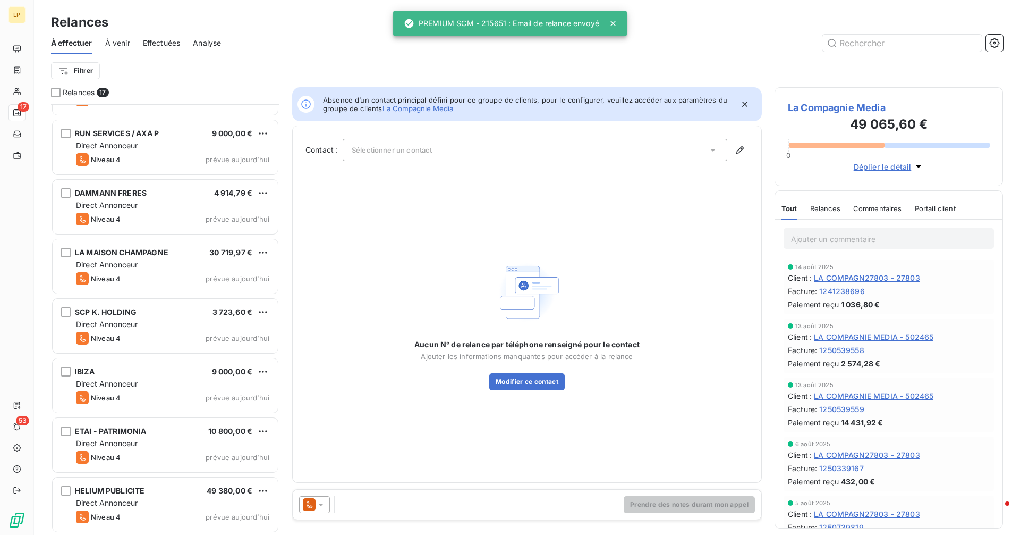
scroll to position [582, 0]
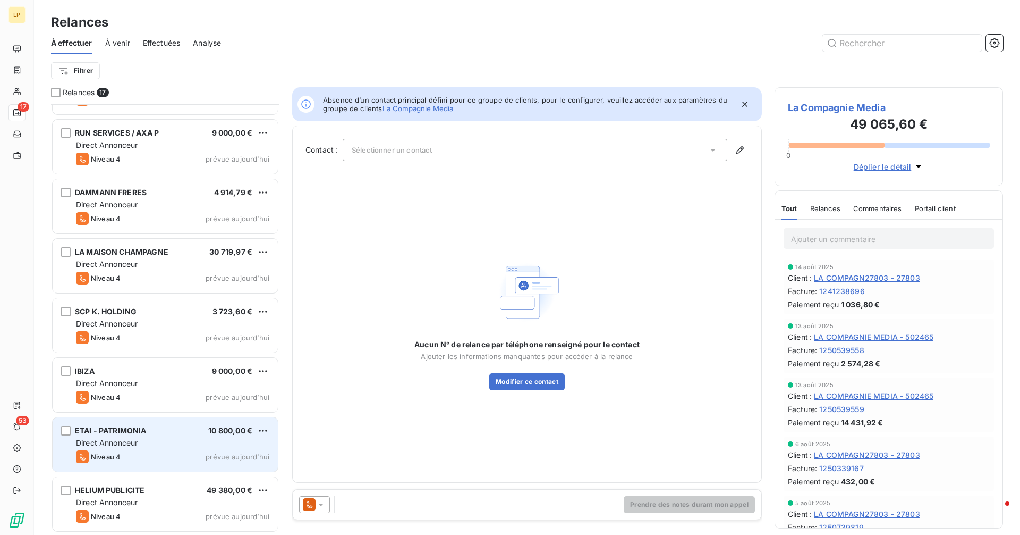
click at [173, 453] on div "Niveau 4 prévue aujourd’hui" at bounding box center [172, 456] width 193 height 13
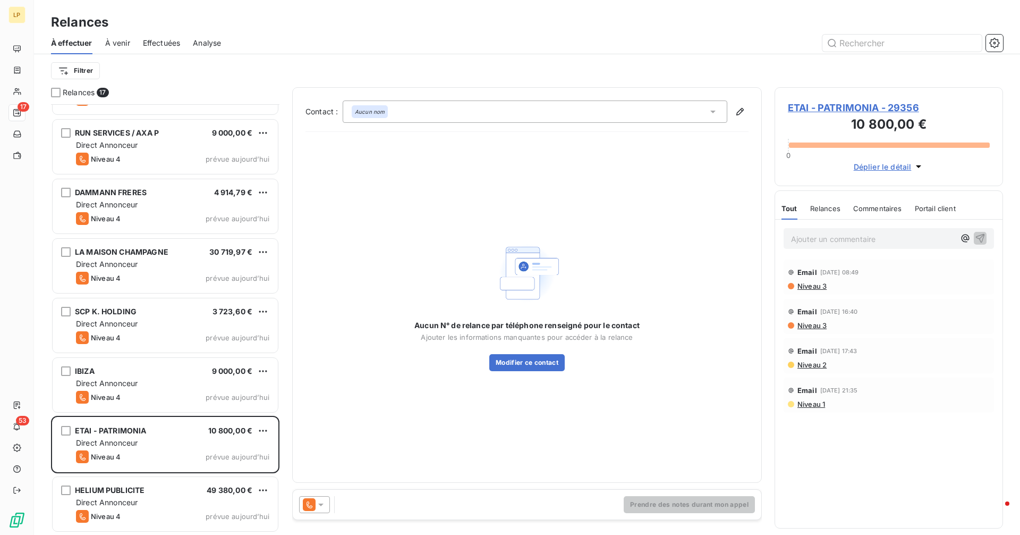
click at [839, 106] on span "ETAI - PATRIMONIA - 29356" at bounding box center [889, 107] width 202 height 14
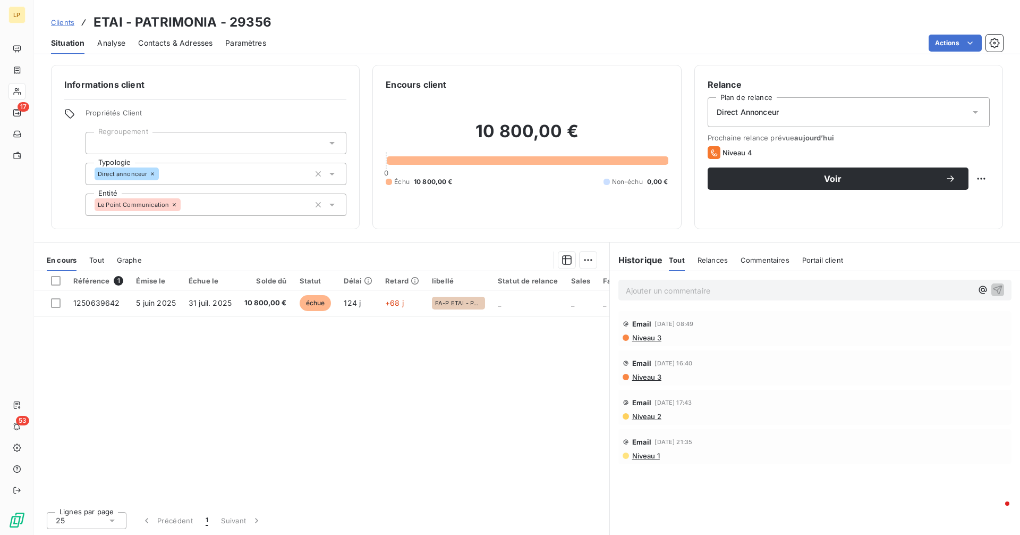
drag, startPoint x: 184, startPoint y: 42, endPoint x: 187, endPoint y: 47, distance: 5.7
click at [184, 43] on span "Contacts & Adresses" at bounding box center [175, 43] width 74 height 11
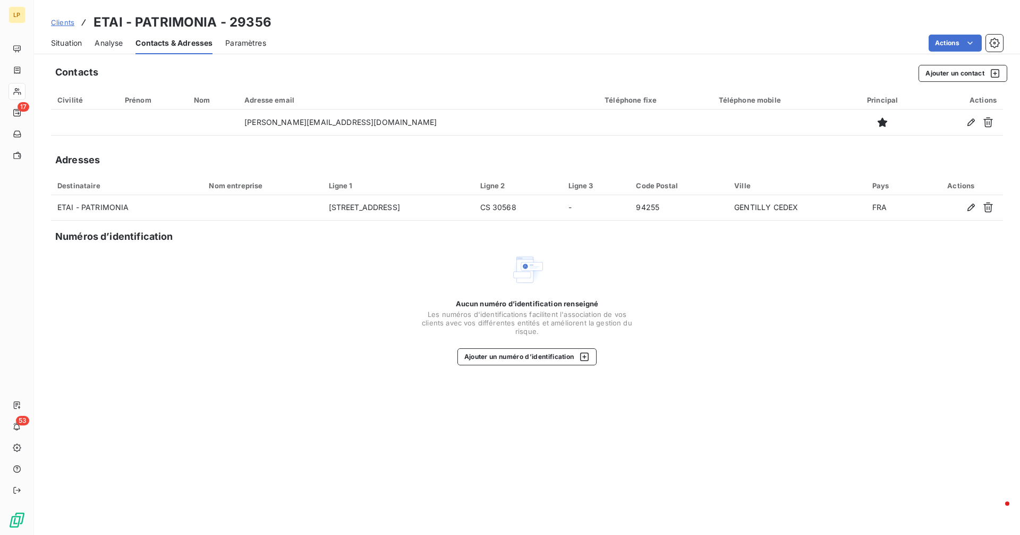
click at [66, 45] on span "Situation" at bounding box center [66, 43] width 31 height 11
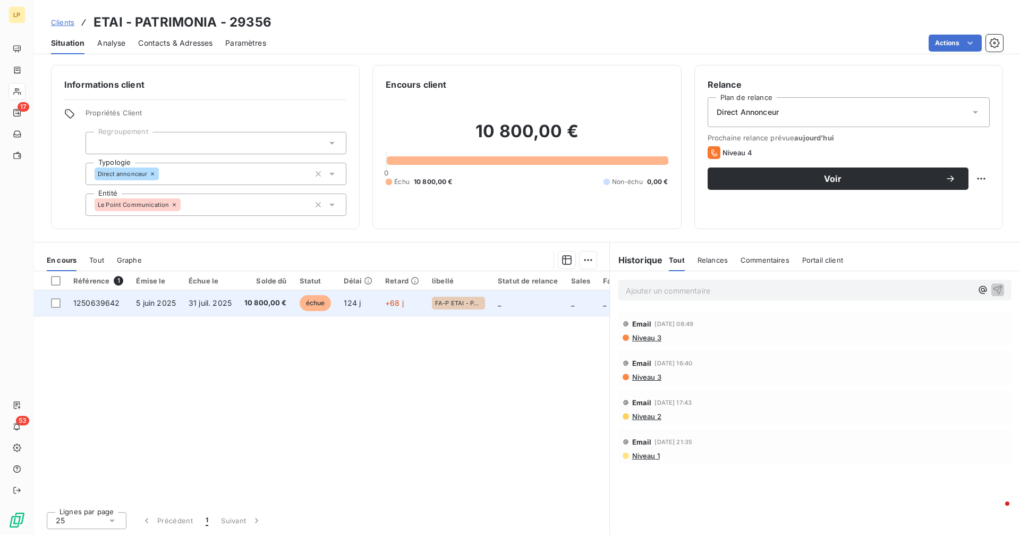
click at [241, 302] on td "10 800,00 €" at bounding box center [265, 303] width 55 height 26
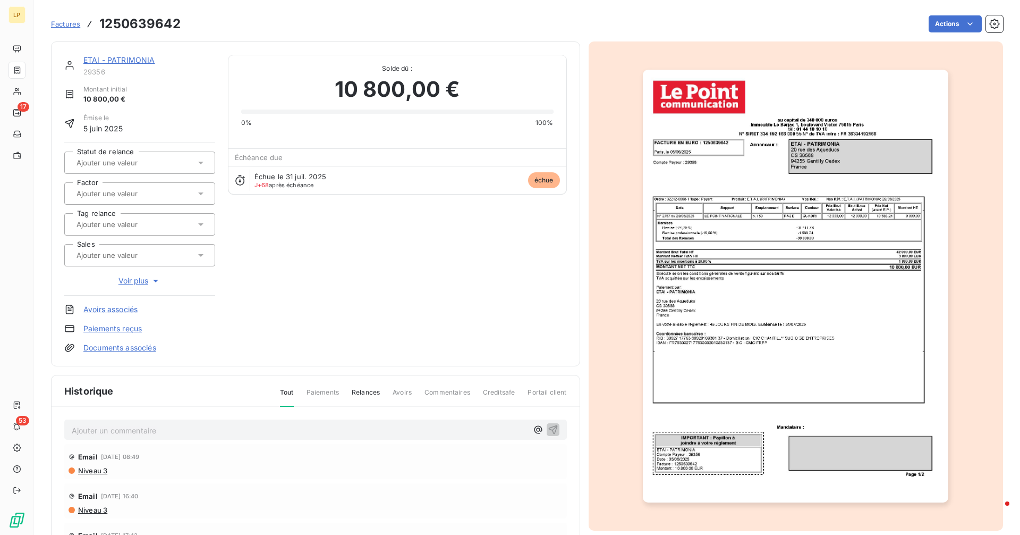
click at [148, 28] on h3 "1250639642" at bounding box center [139, 23] width 81 height 19
copy h3 "1250639642"
click at [125, 60] on link "ETAI - PATRIMONIA" at bounding box center [119, 59] width 72 height 9
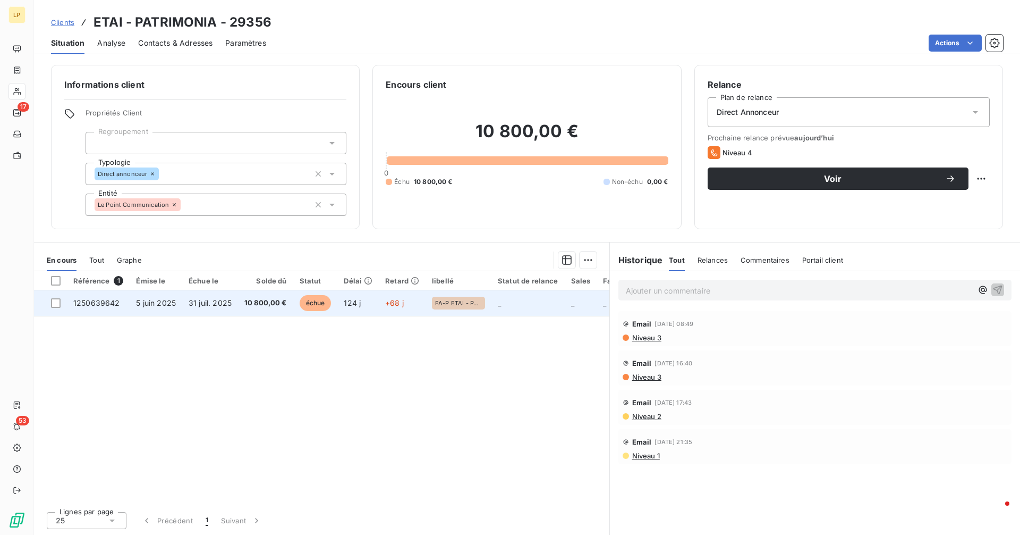
click at [286, 300] on td "10 800,00 €" at bounding box center [265, 303] width 55 height 26
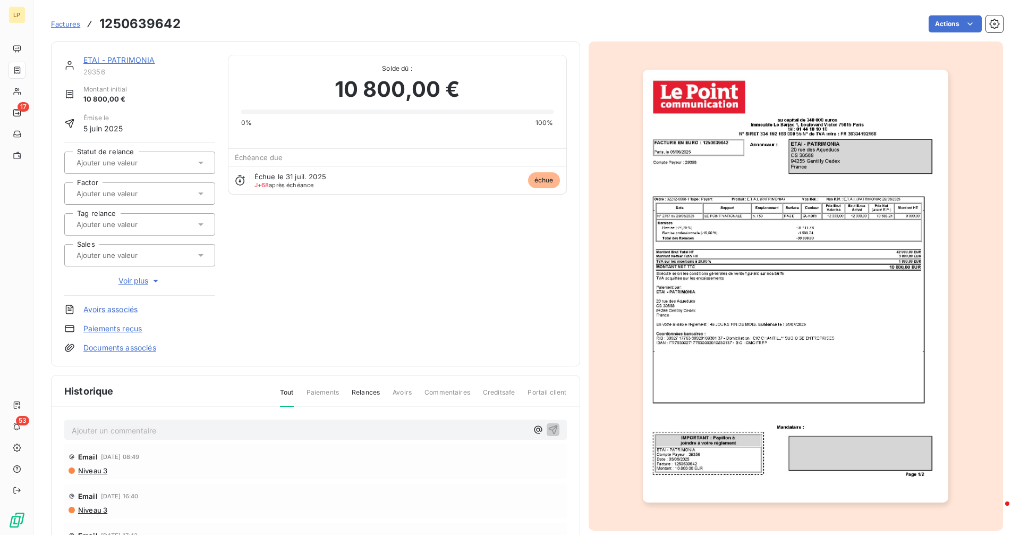
click at [145, 22] on h3 "1250639642" at bounding box center [139, 23] width 81 height 19
copy h3 "1250639642"
